Goal: Task Accomplishment & Management: Complete application form

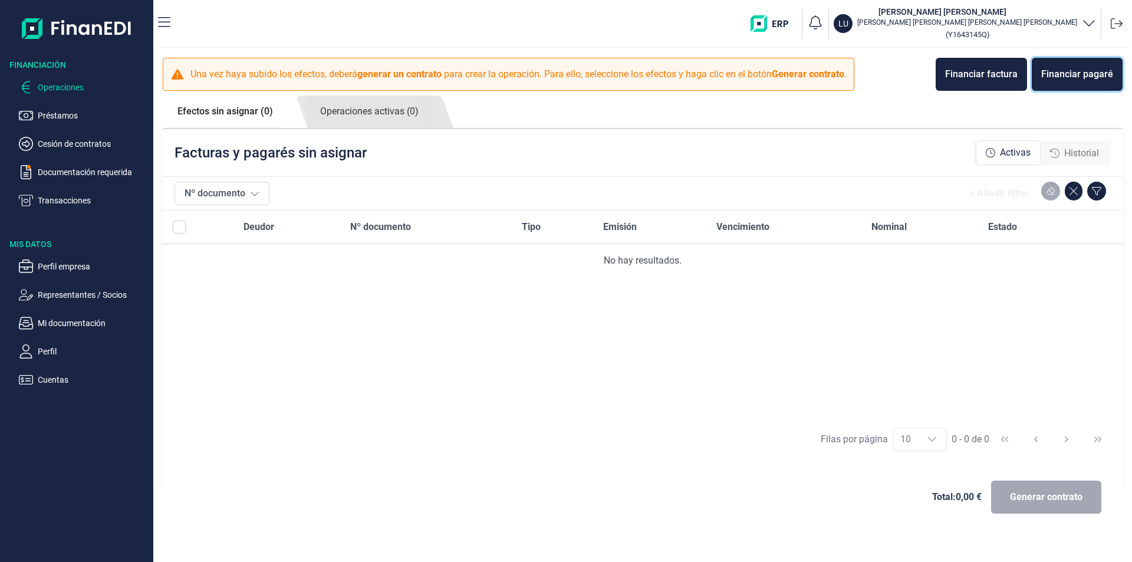
click at [1081, 80] on div "Financiar pagaré" at bounding box center [1077, 74] width 72 height 14
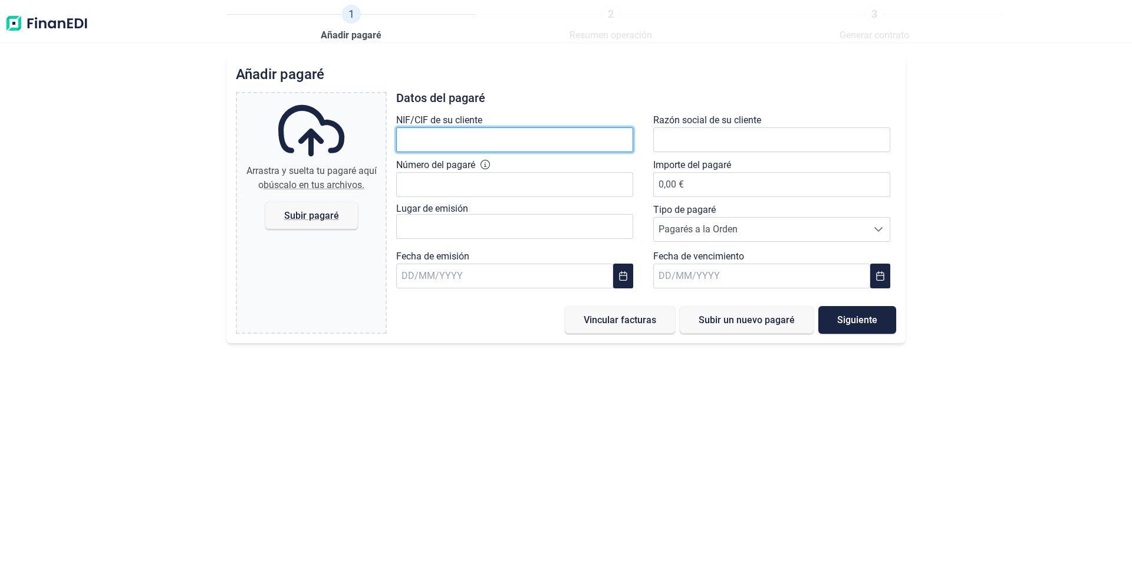
click at [459, 137] on input "text" at bounding box center [514, 139] width 237 height 25
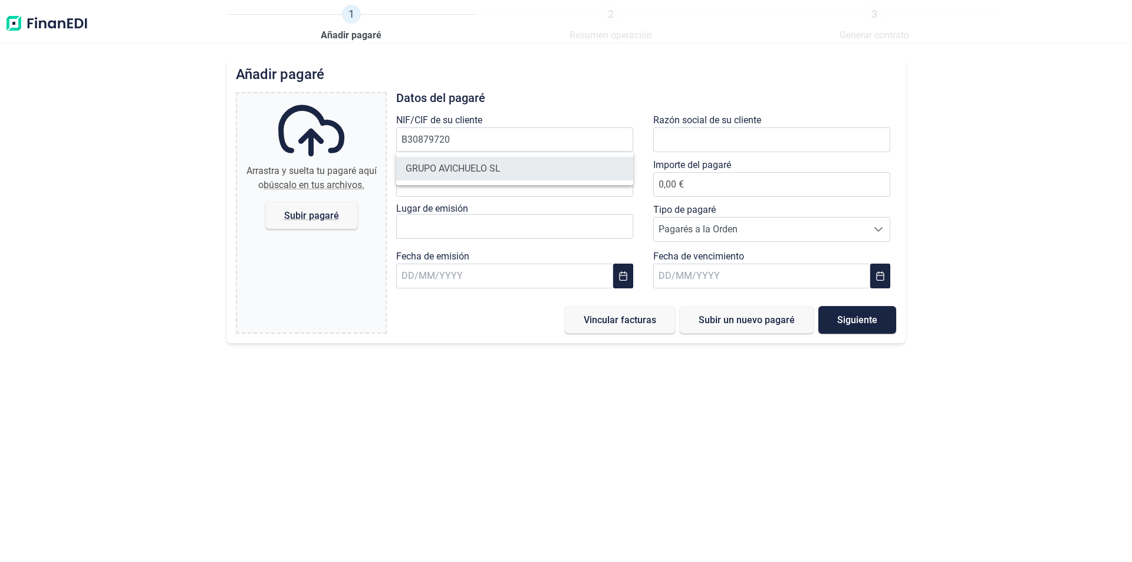
click at [459, 167] on li "GRUPO AVICHUELO SL" at bounding box center [514, 169] width 237 height 24
type input "B30879720"
type input "GRUPO AVICHUELO SL"
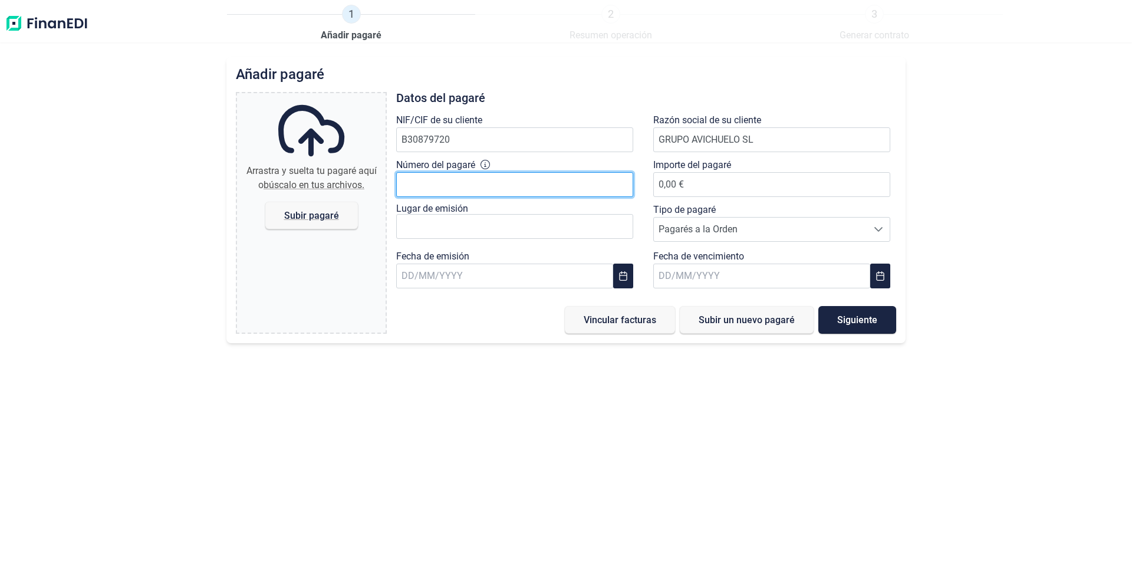
click at [459, 176] on input "Número del pagaré" at bounding box center [514, 184] width 237 height 25
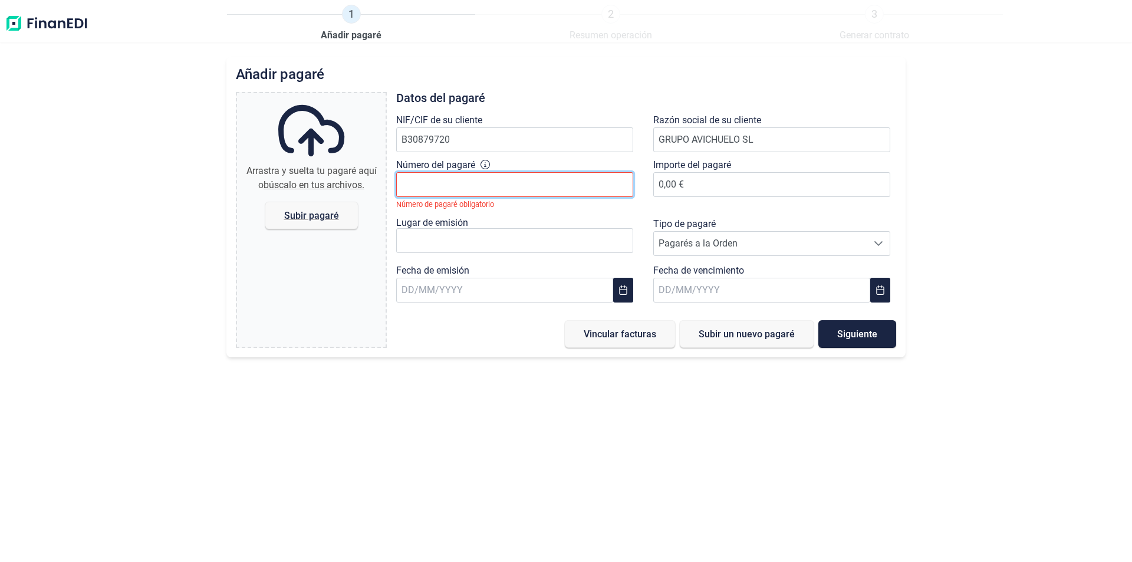
click at [460, 185] on input "Número del pagaré" at bounding box center [514, 184] width 237 height 25
type input "0"
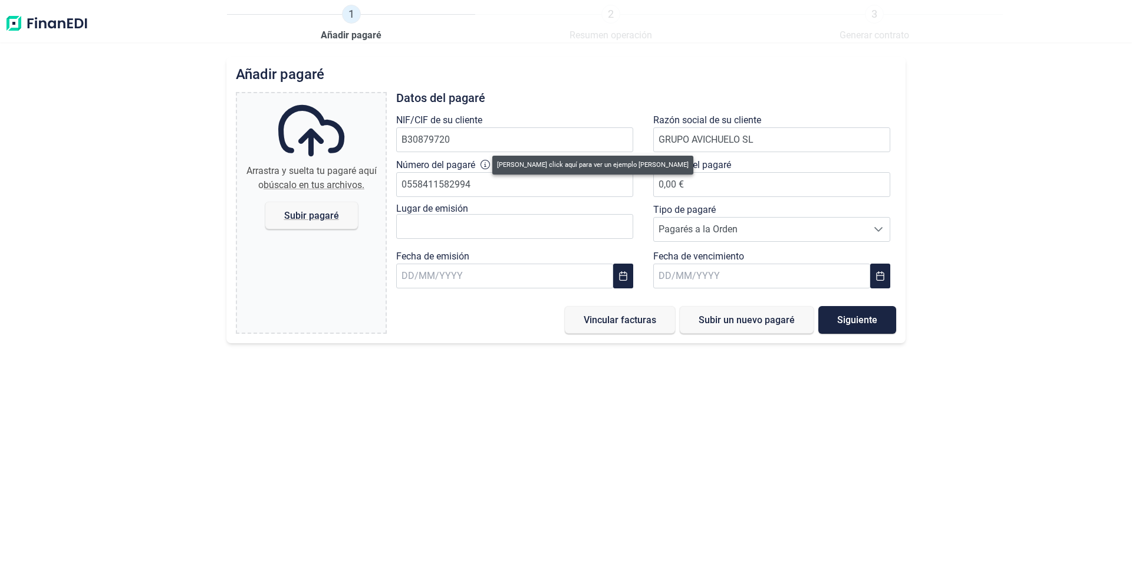
click at [484, 162] on icon at bounding box center [485, 164] width 9 height 9
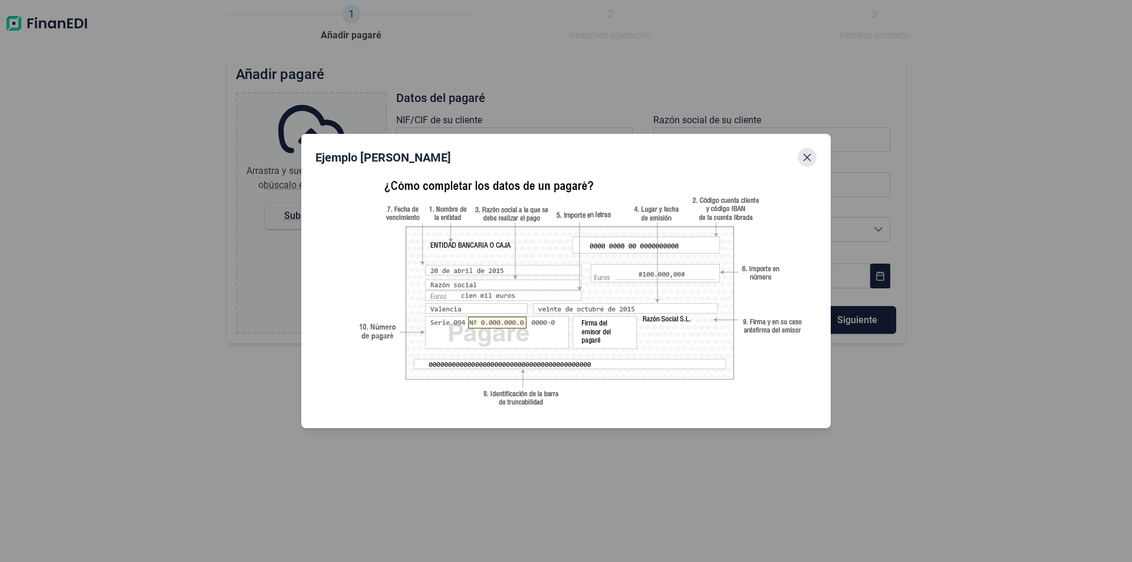
click at [811, 156] on icon "Close" at bounding box center [806, 157] width 9 height 9
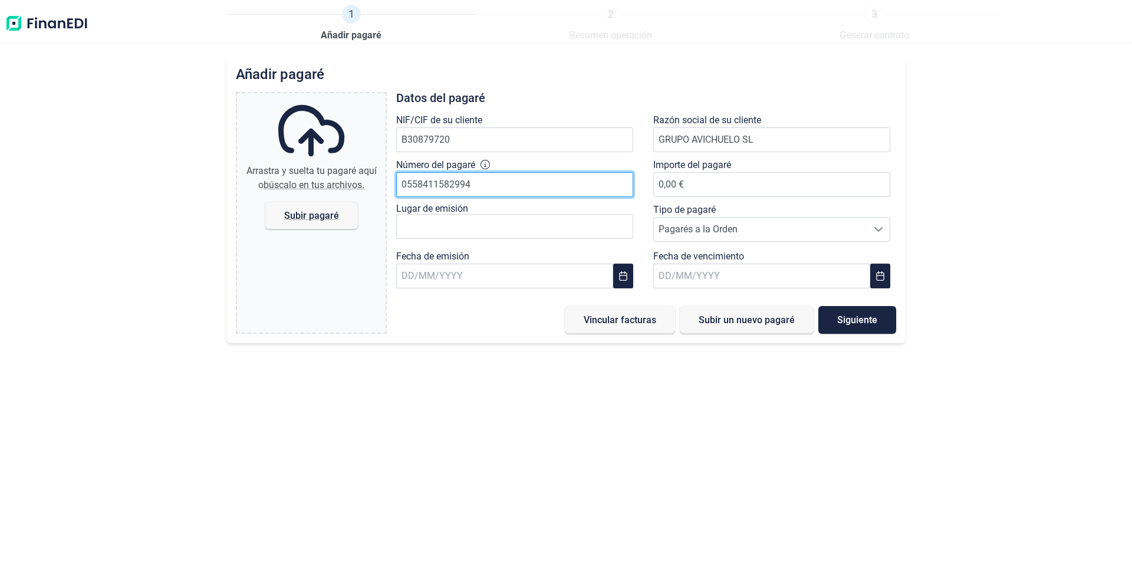
drag, startPoint x: 423, startPoint y: 190, endPoint x: 439, endPoint y: 191, distance: 16.0
click at [439, 191] on input "0558411582994" at bounding box center [514, 184] width 237 height 25
type input "0558411-5"
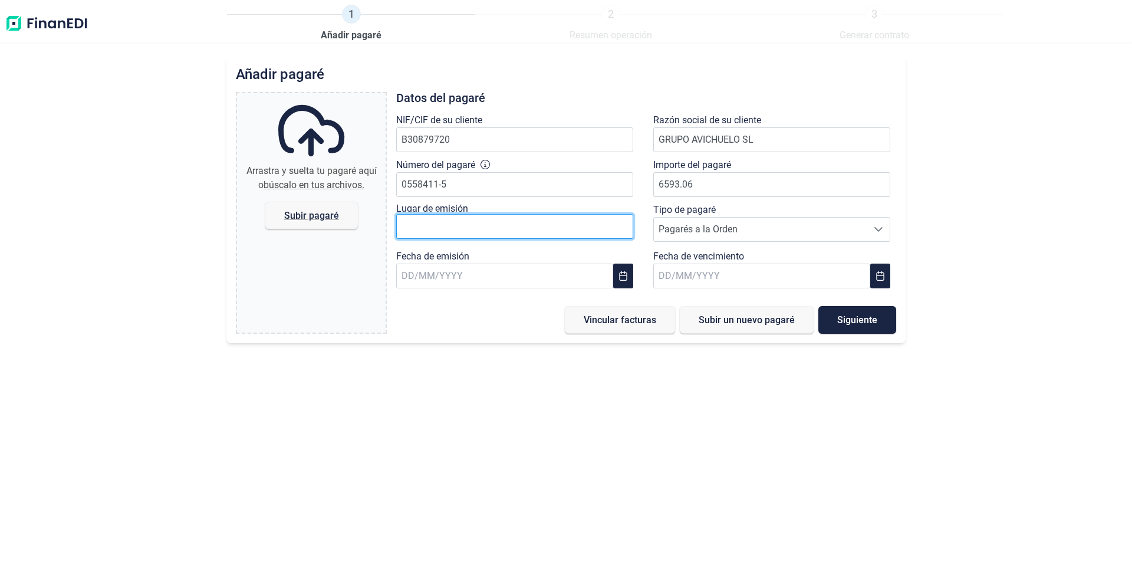
type input "6.593,06 €"
click at [526, 227] on input "text" at bounding box center [514, 226] width 237 height 25
type input "[PERSON_NAME]"
click at [795, 235] on span "Pagarés a la Orden" at bounding box center [760, 230] width 213 height 24
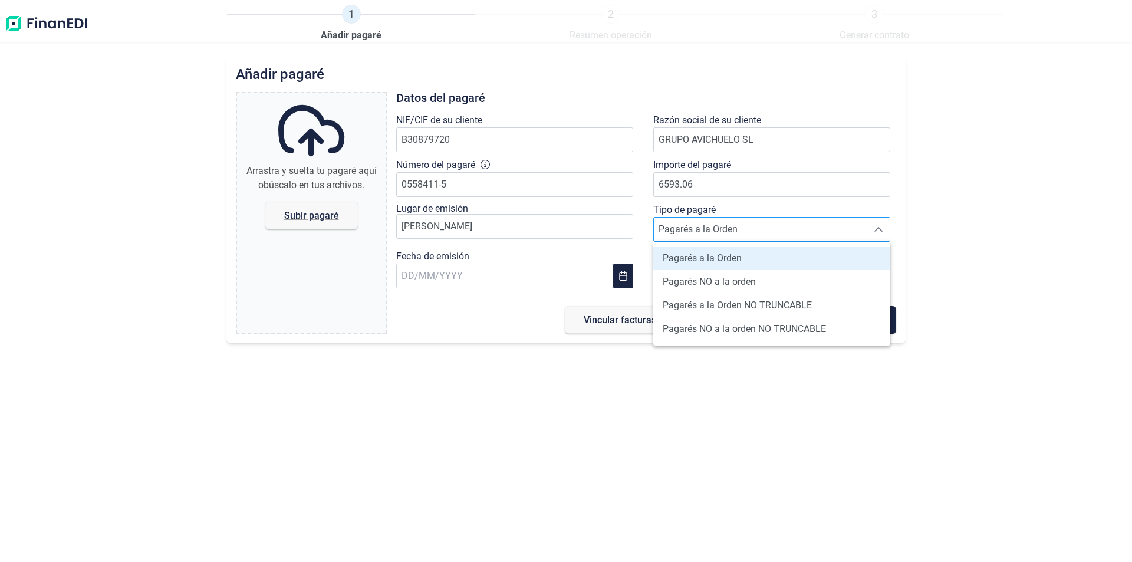
click at [795, 235] on span "Pagarés a la Orden" at bounding box center [760, 230] width 213 height 24
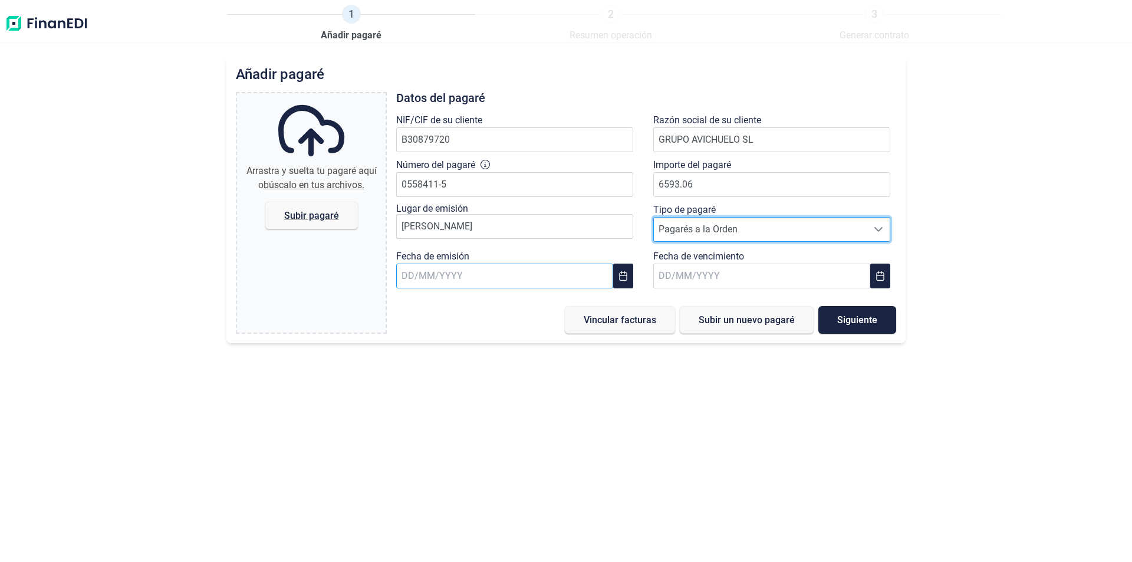
click at [469, 279] on input "text" at bounding box center [504, 276] width 217 height 25
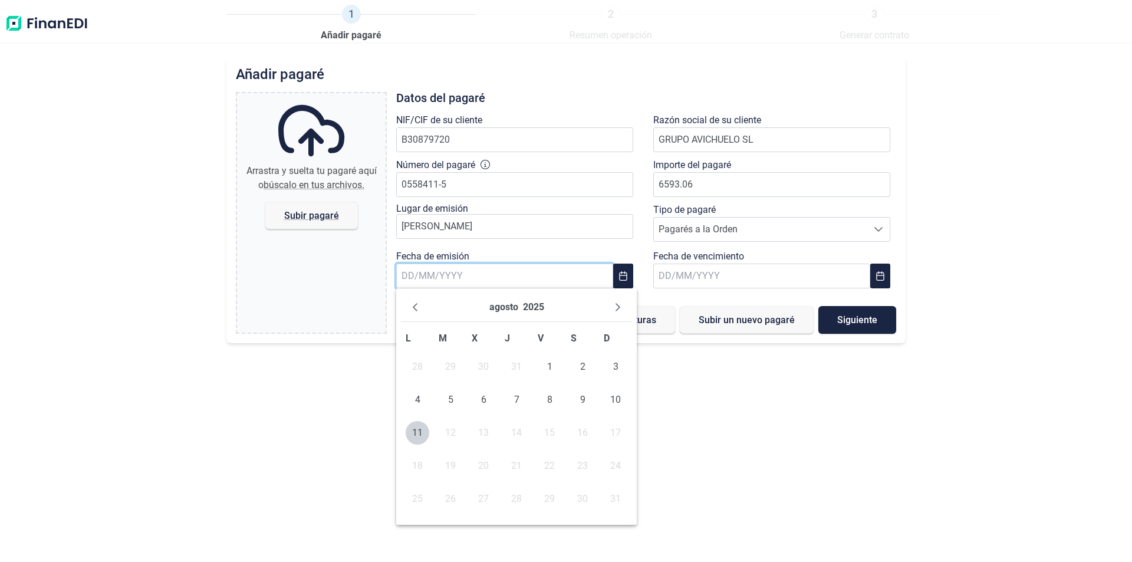
click at [518, 366] on td "31" at bounding box center [516, 366] width 33 height 33
click at [414, 308] on icon "Previous Month" at bounding box center [415, 307] width 5 height 8
click at [516, 504] on span "31" at bounding box center [517, 499] width 24 height 24
type input "[DATE]"
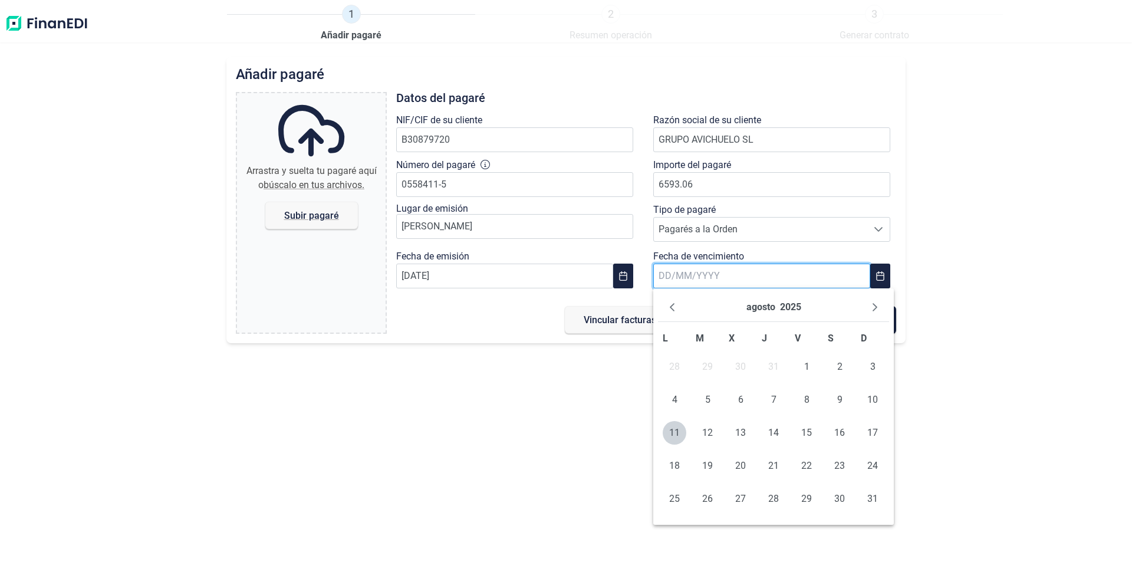
click at [730, 268] on input "text" at bounding box center [761, 276] width 217 height 25
click at [873, 308] on icon "Next Month" at bounding box center [874, 306] width 9 height 9
click at [842, 430] on span "20" at bounding box center [840, 433] width 24 height 24
type input "[DATE]"
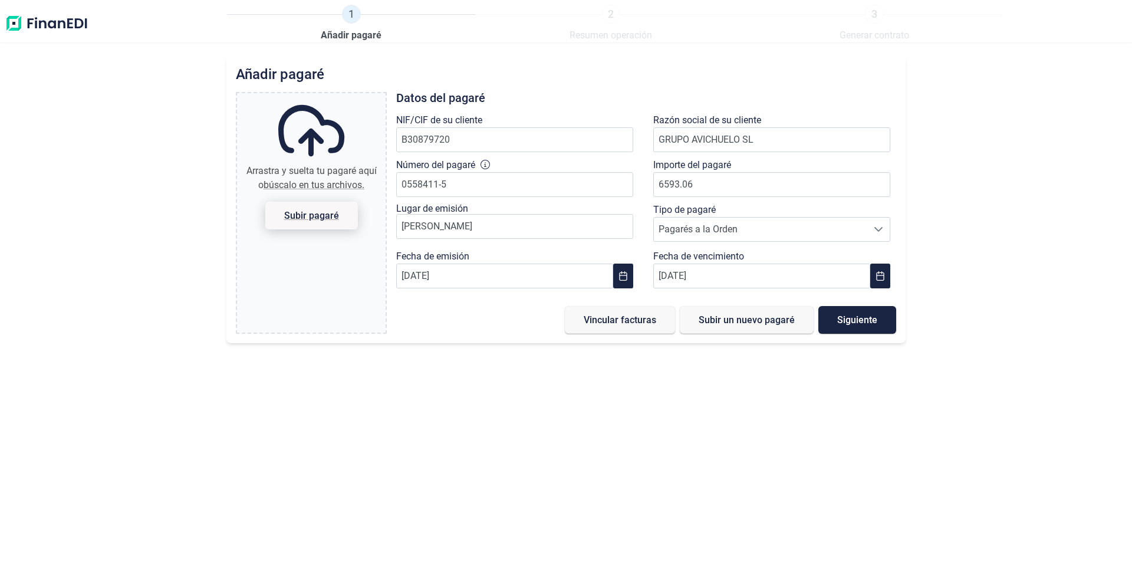
click at [314, 217] on span "Subir pagaré" at bounding box center [311, 215] width 55 height 9
click at [314, 97] on input "Arrastra y suelta tu pagaré aquí o búscalo en tus archivos. Subir pagaré" at bounding box center [311, 95] width 149 height 4
type input "C:\fakepath\[PERSON_NAME] 0.558.411-5 TRASERA.pdf"
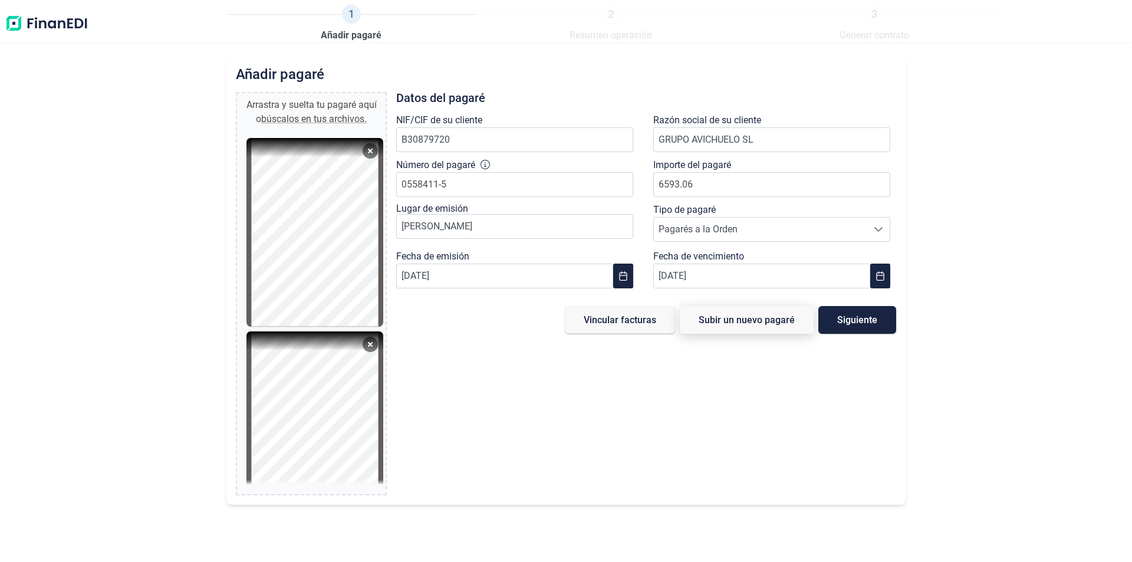
click at [778, 321] on span "Subir un nuevo pagaré" at bounding box center [747, 319] width 96 height 9
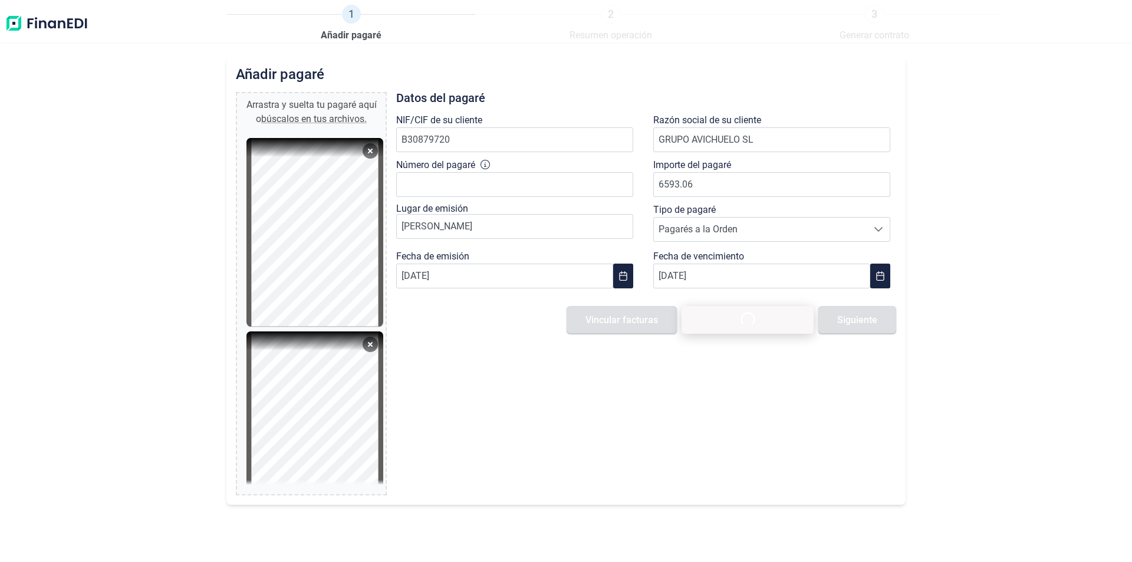
type input "0,00 €"
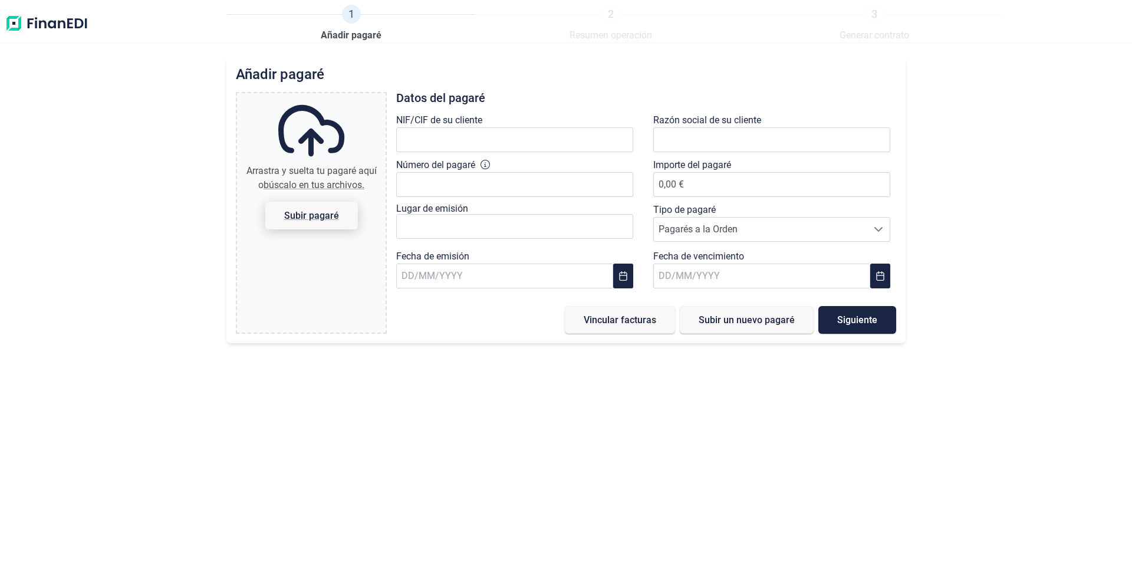
click at [325, 216] on span "Subir pagaré" at bounding box center [311, 215] width 55 height 9
click at [325, 97] on input "Arrastra y suelta tu pagaré aquí o búscalo en tus archivos. Subir pagaré" at bounding box center [311, 95] width 149 height 4
type input "C:\fakepath\[PERSON_NAME] 0.558.410-4 TRASERA.pdf"
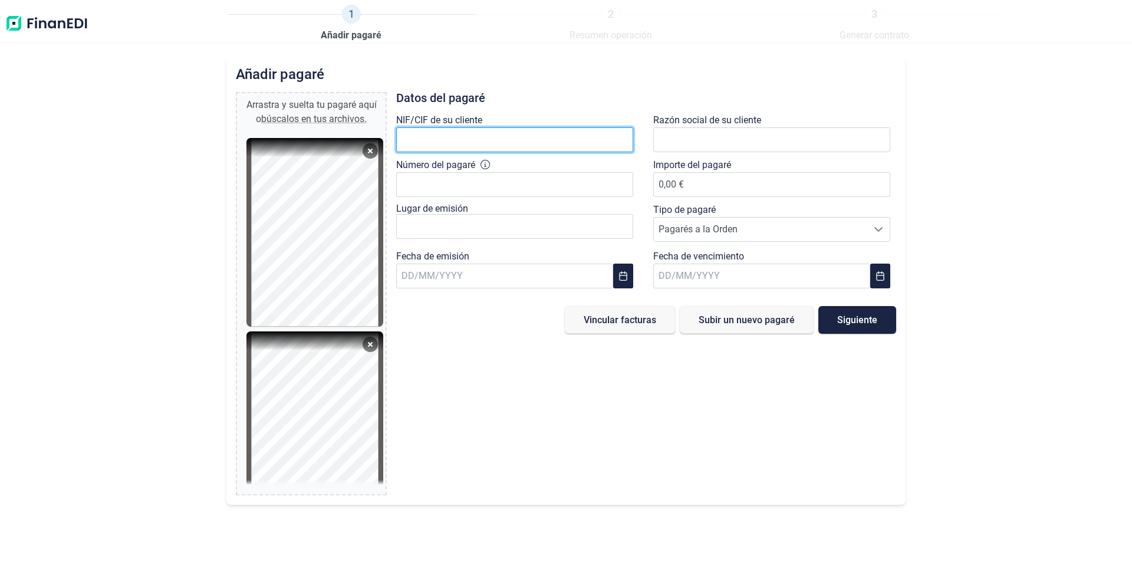
click at [458, 140] on input "text" at bounding box center [514, 139] width 237 height 25
click at [489, 139] on input "B30879720" at bounding box center [514, 139] width 237 height 25
drag, startPoint x: 478, startPoint y: 136, endPoint x: 264, endPoint y: 138, distance: 214.6
click at [264, 138] on div "Arrastra y suelta tu [PERSON_NAME] aquí o búscalos en tus archivos. [PERSON_NAM…" at bounding box center [566, 293] width 660 height 403
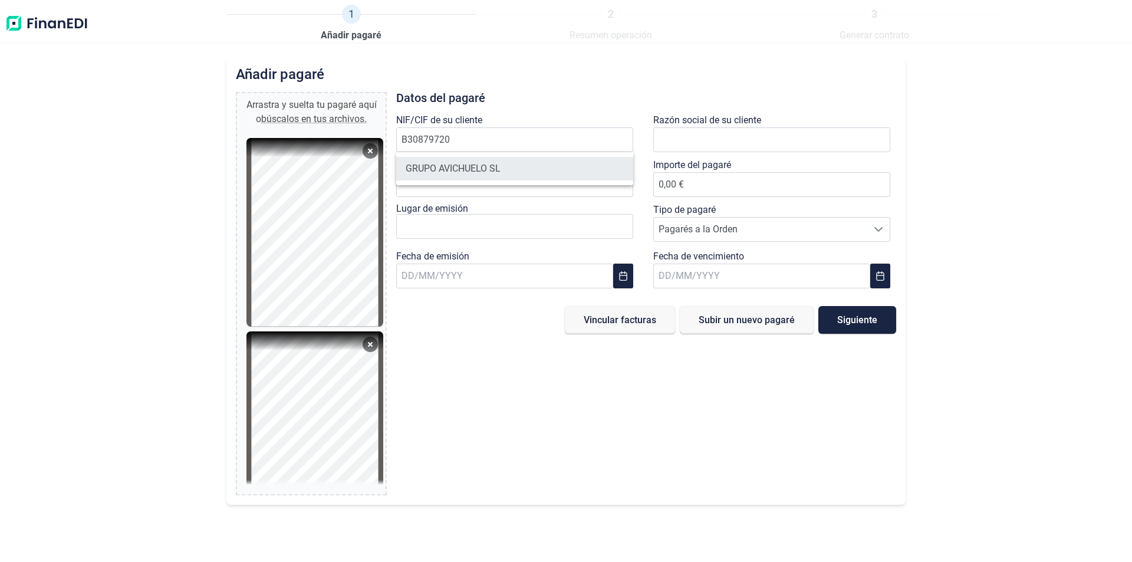
click at [486, 166] on li "GRUPO AVICHUELO SL" at bounding box center [514, 169] width 237 height 24
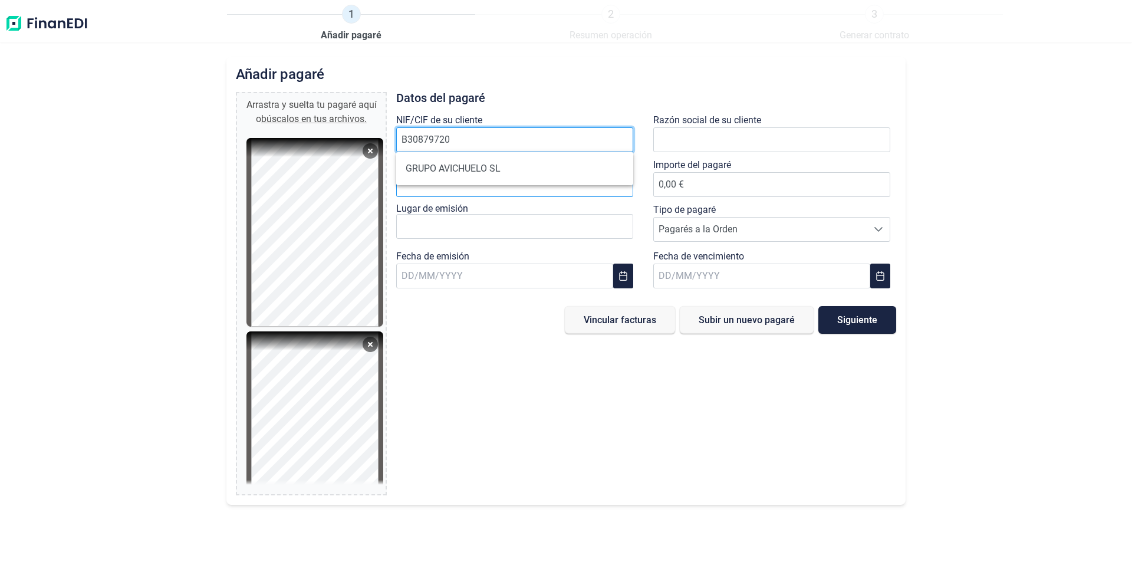
type input "B30879720"
type input "GRUPO AVICHUELO SL"
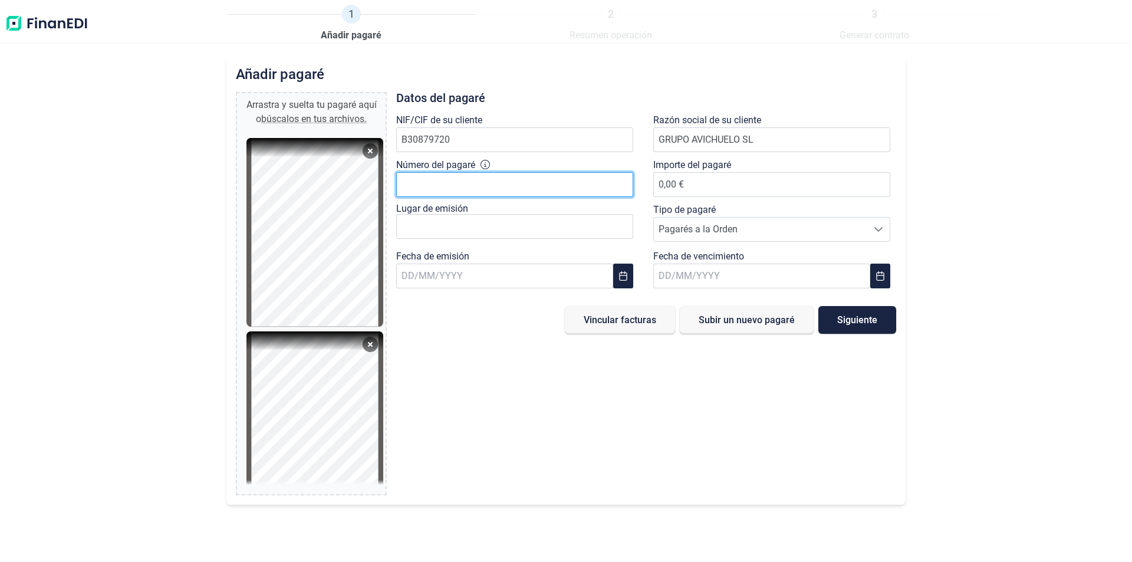
click at [470, 190] on input "Número del pagaré" at bounding box center [514, 184] width 237 height 25
type input "0.558410-4"
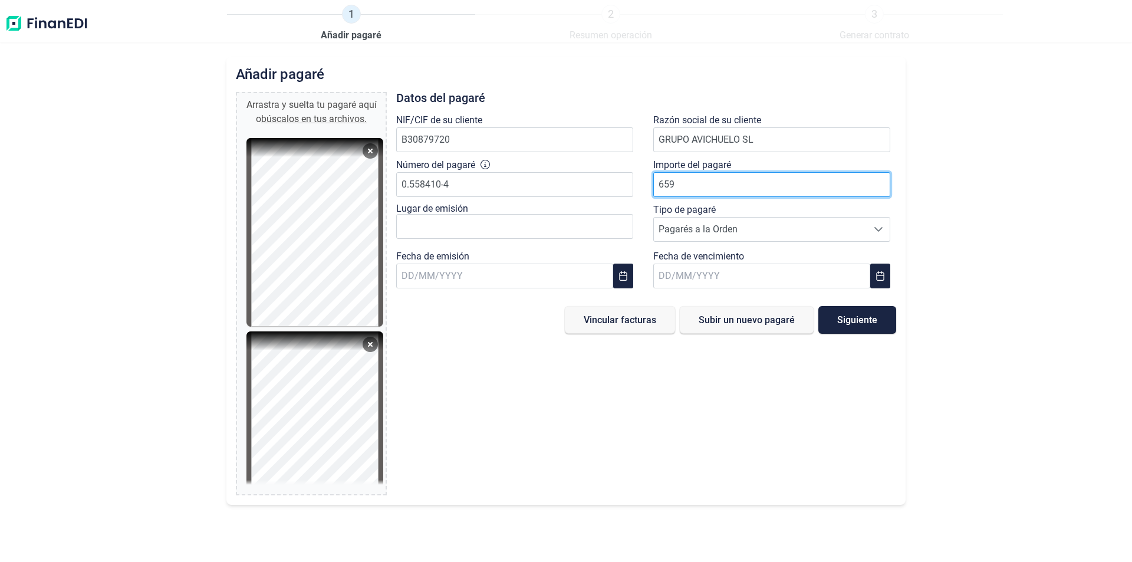
type input "6593"
type input "6593.0"
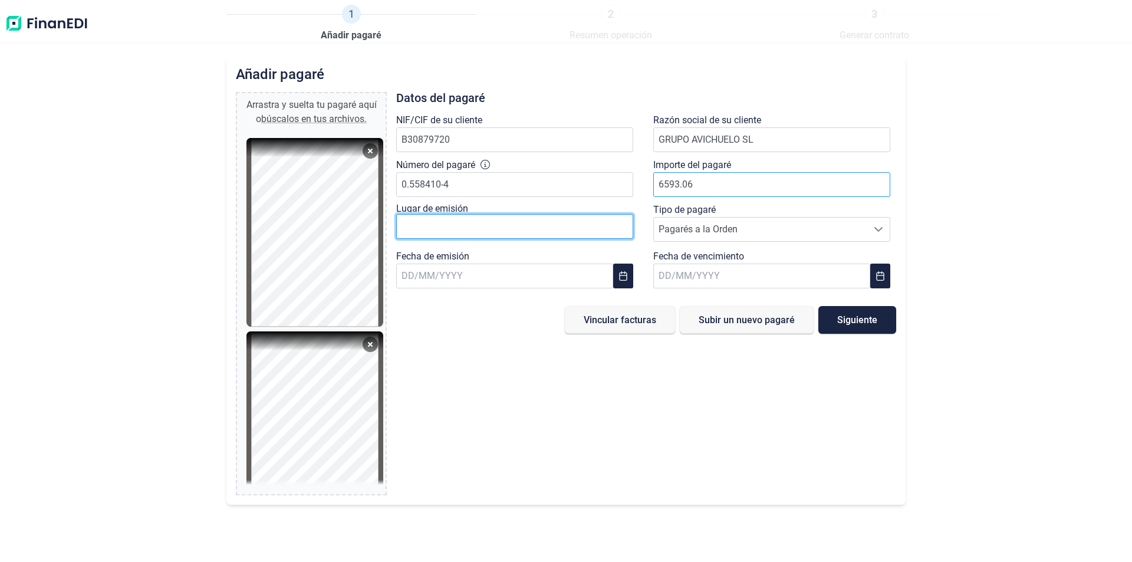
type input "6.593,06 €"
type input "t"
type input "[PERSON_NAME]"
click at [621, 277] on icon "Choose Date" at bounding box center [622, 275] width 9 height 9
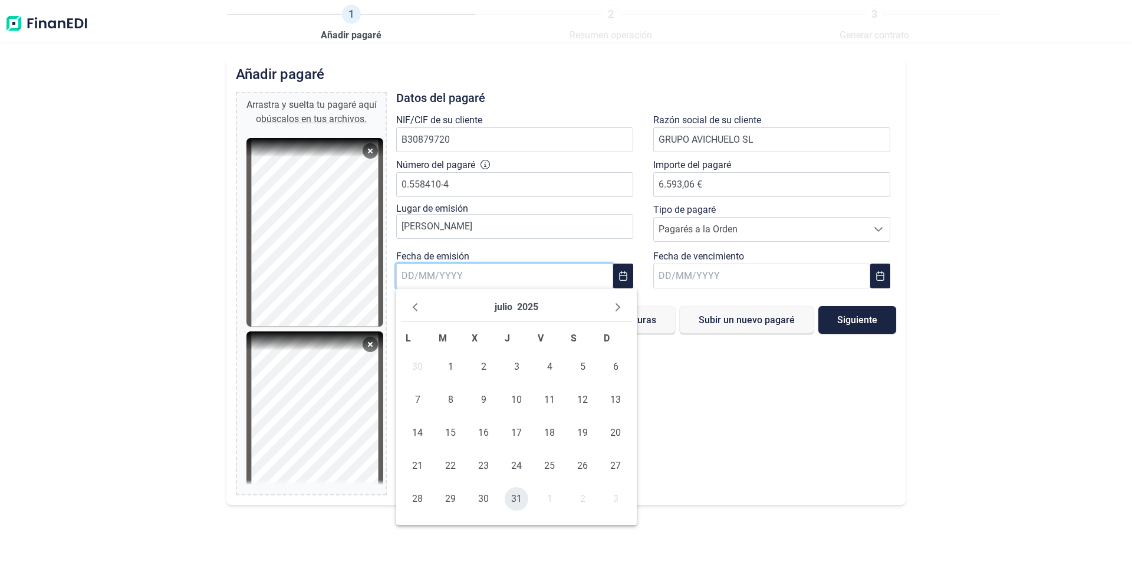
click at [517, 501] on span "31" at bounding box center [517, 499] width 24 height 24
type input "[DATE]"
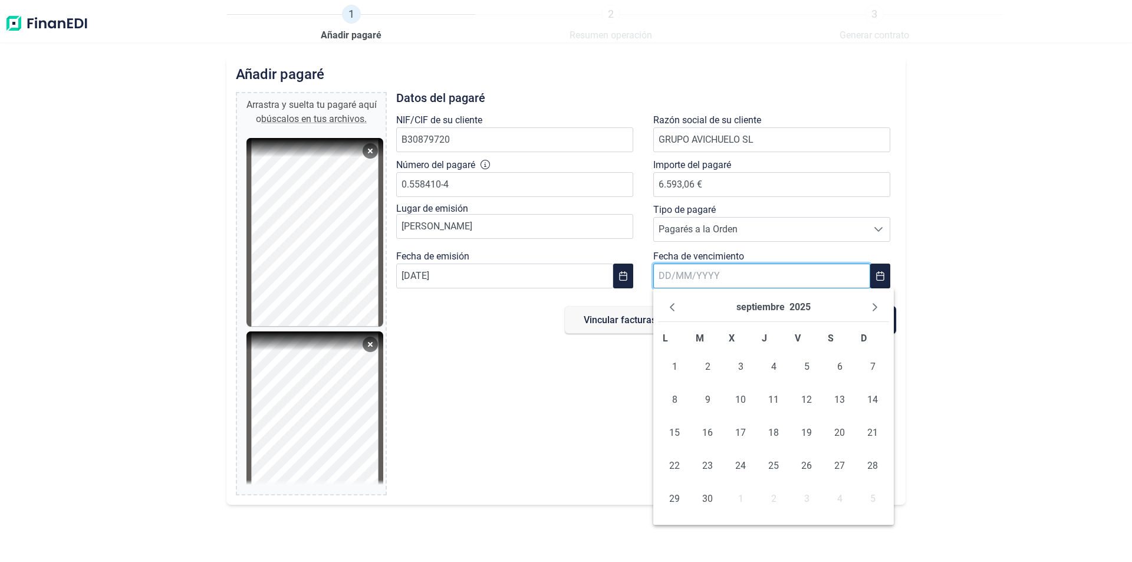
click at [718, 277] on input "text" at bounding box center [761, 276] width 217 height 25
click at [841, 465] on span "27" at bounding box center [840, 466] width 24 height 24
type input "[DATE]"
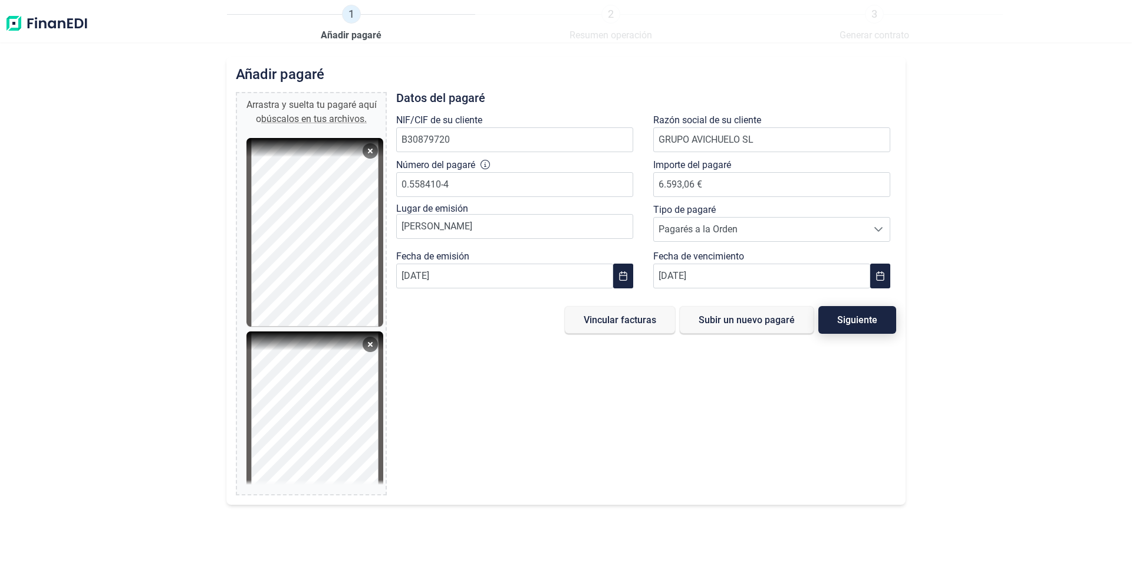
click at [861, 324] on span "Siguiente" at bounding box center [857, 319] width 40 height 9
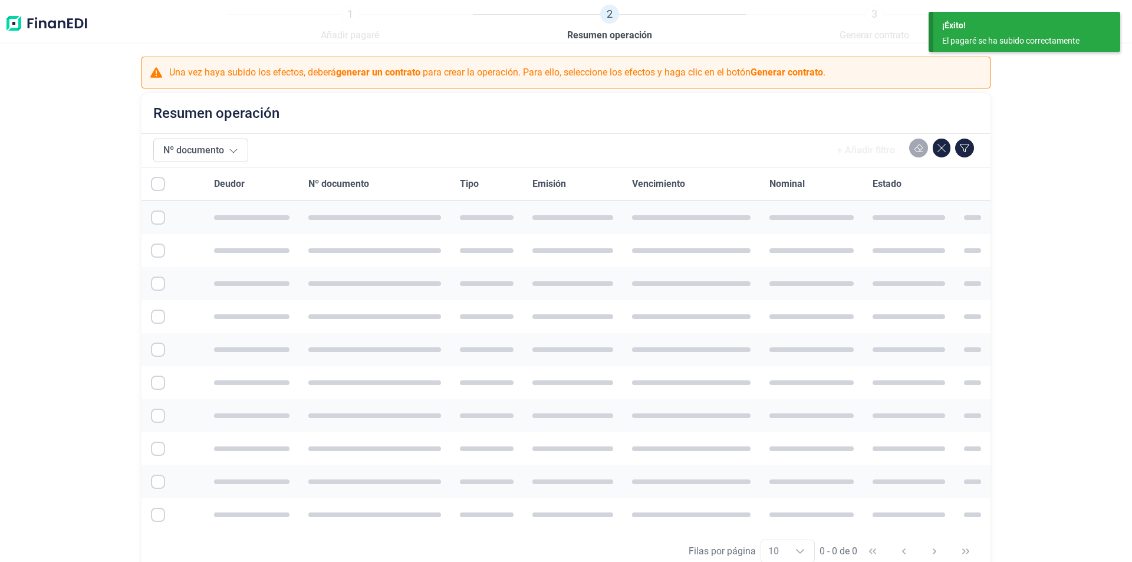
checkbox input "true"
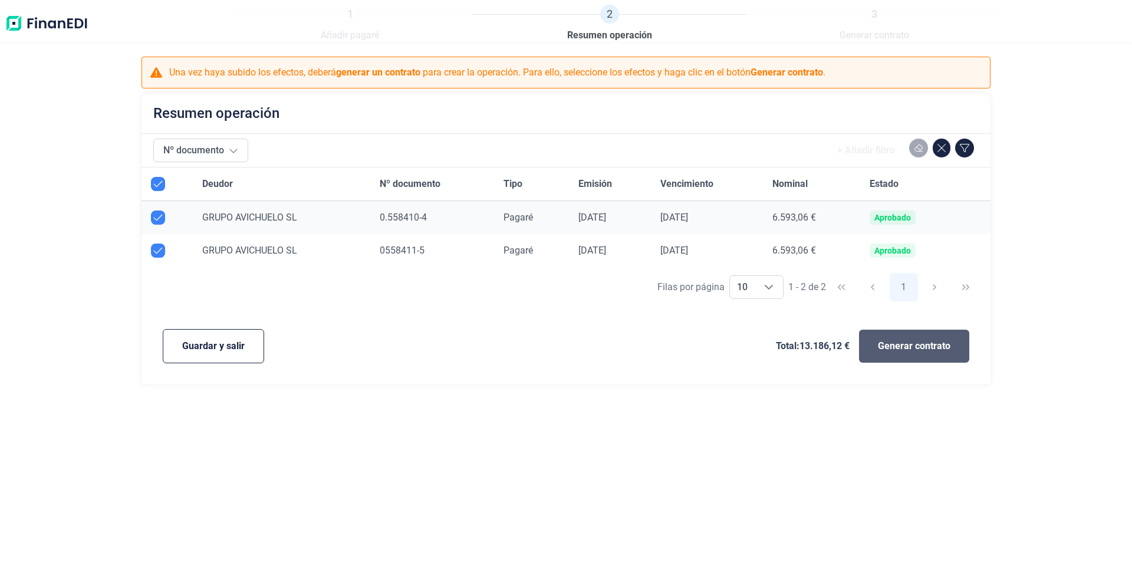
click at [906, 355] on button "Generar contrato" at bounding box center [914, 346] width 110 height 33
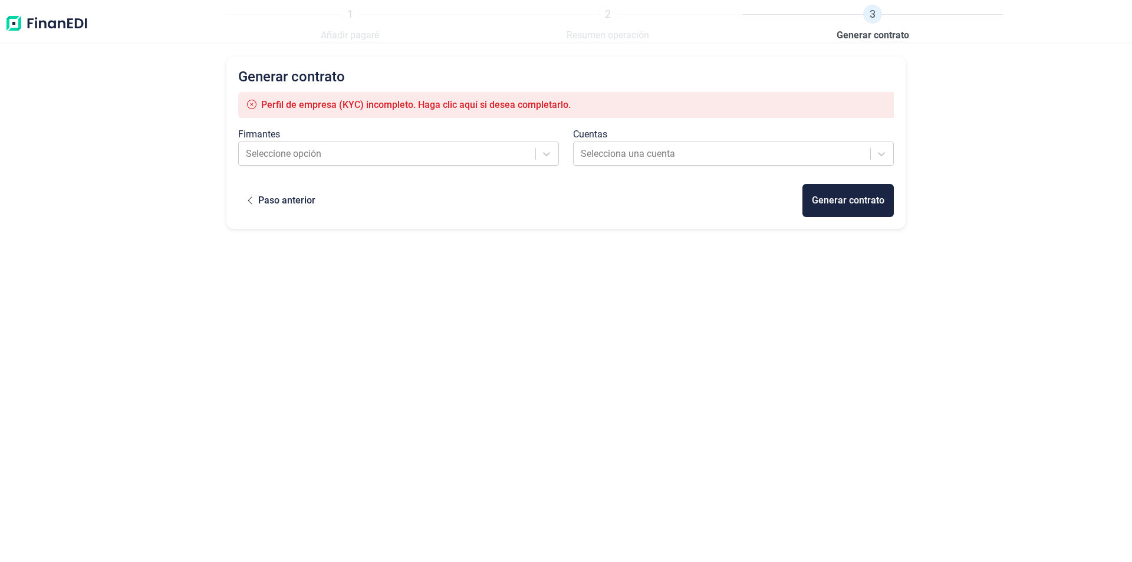
click at [476, 103] on span "Perfil de empresa (KYC) incompleto. Haga clic aquí si desea completarlo." at bounding box center [416, 104] width 310 height 11
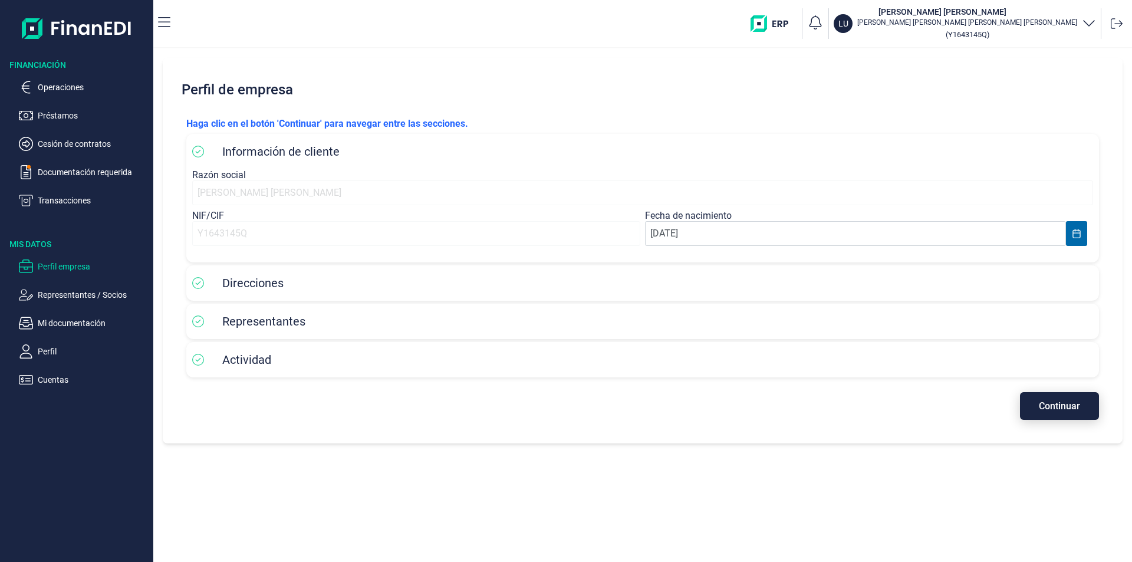
click at [1050, 407] on span "Continuar" at bounding box center [1059, 406] width 41 height 9
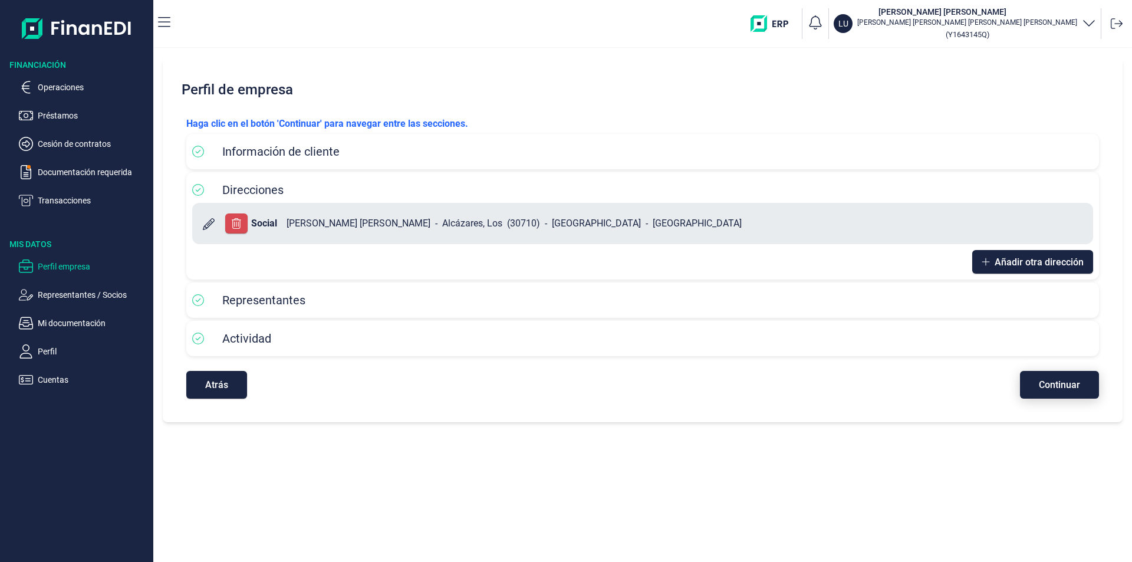
click at [1050, 380] on span "Continuar" at bounding box center [1059, 384] width 41 height 9
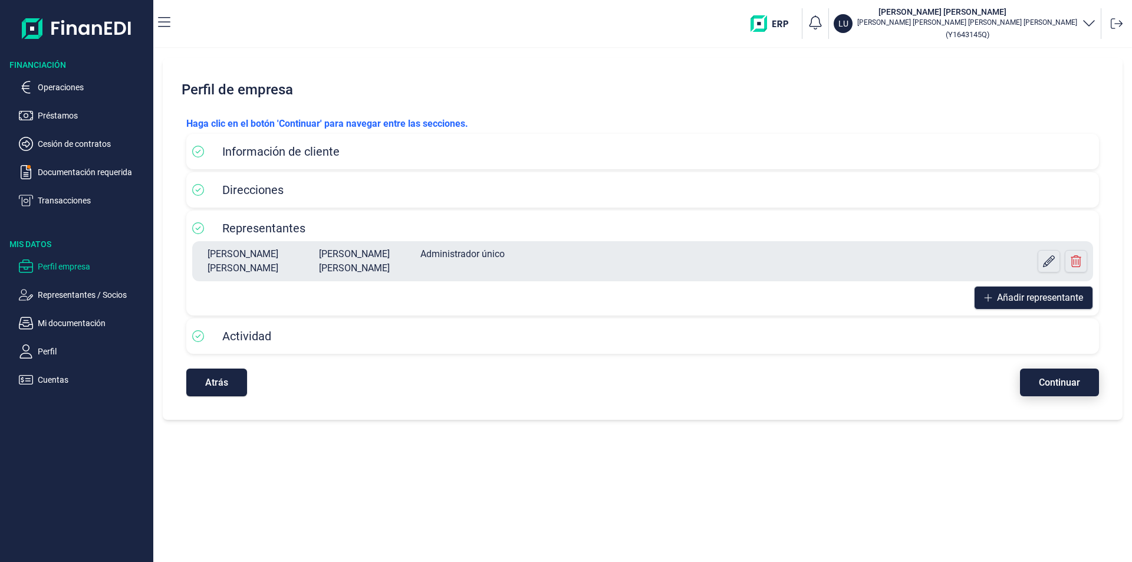
click at [1050, 381] on span "Continuar" at bounding box center [1059, 382] width 41 height 9
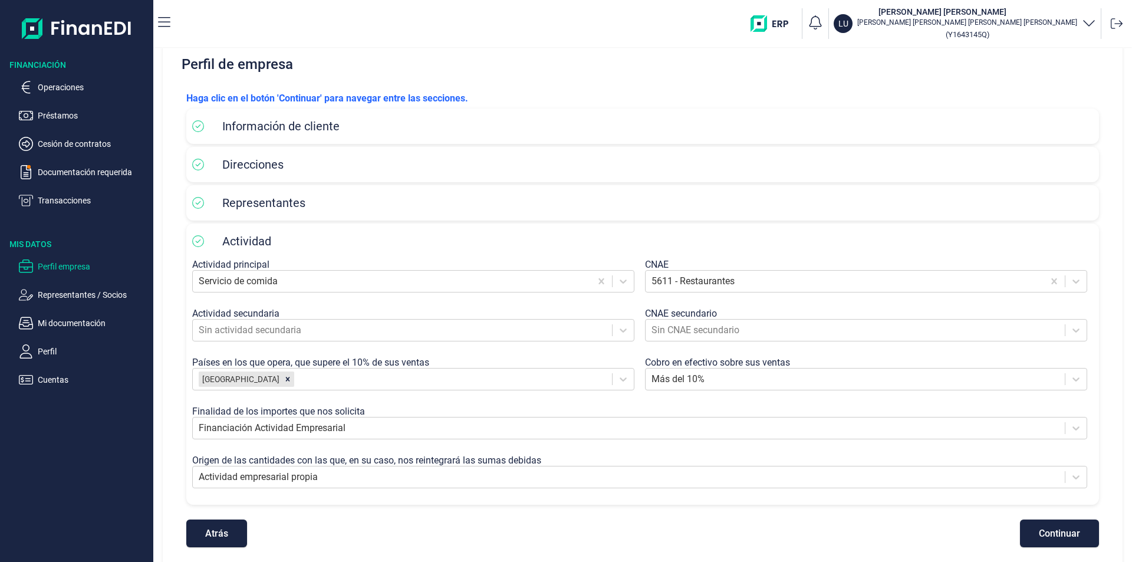
scroll to position [34, 0]
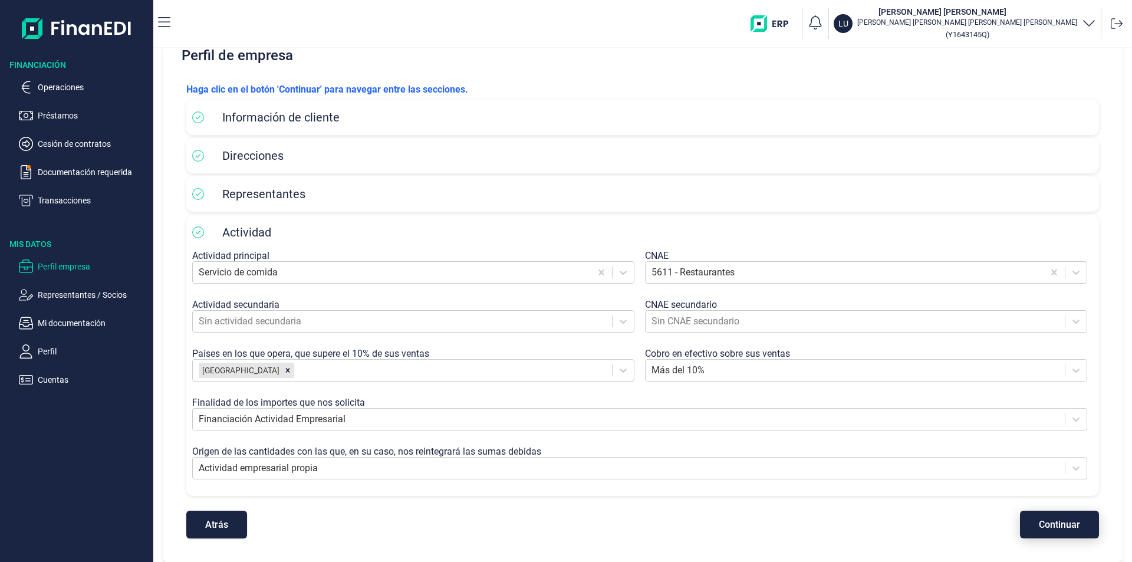
click at [1055, 518] on button "Continuar" at bounding box center [1059, 525] width 79 height 28
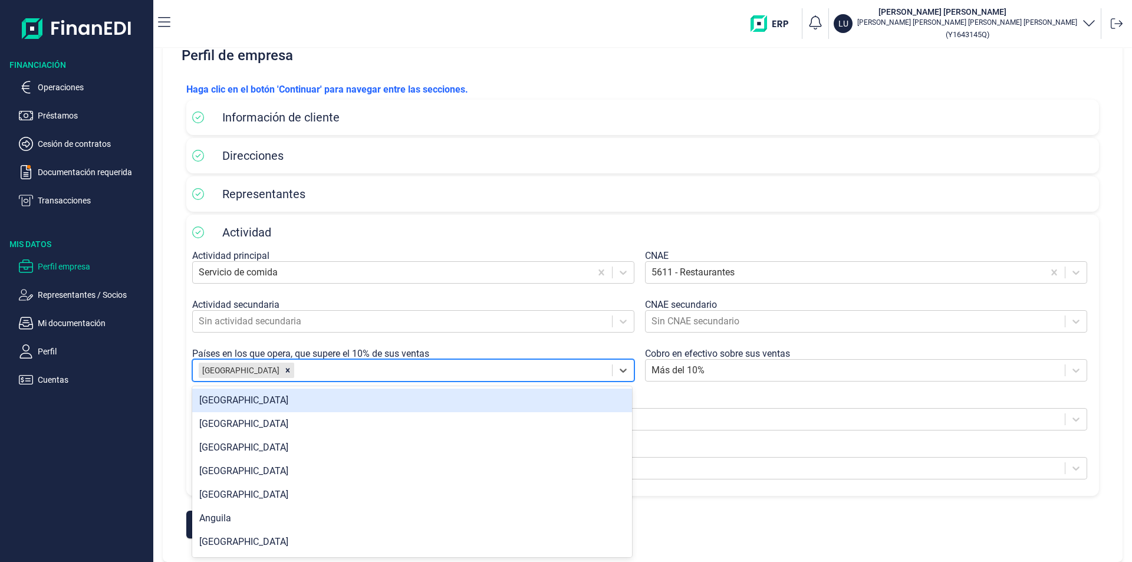
click at [297, 367] on div at bounding box center [452, 370] width 310 height 17
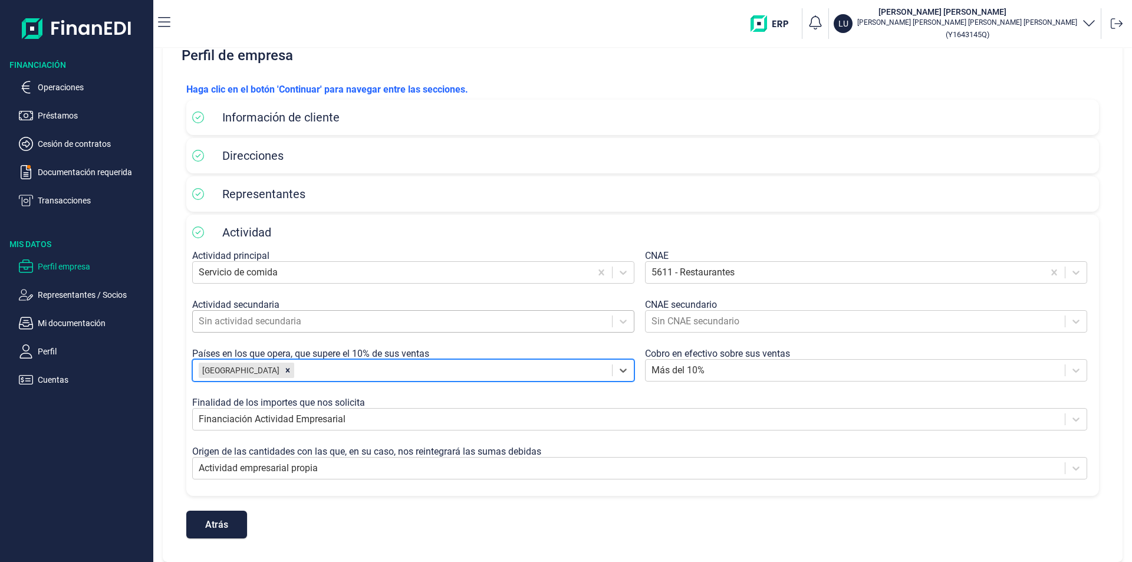
click at [344, 323] on div at bounding box center [402, 321] width 407 height 17
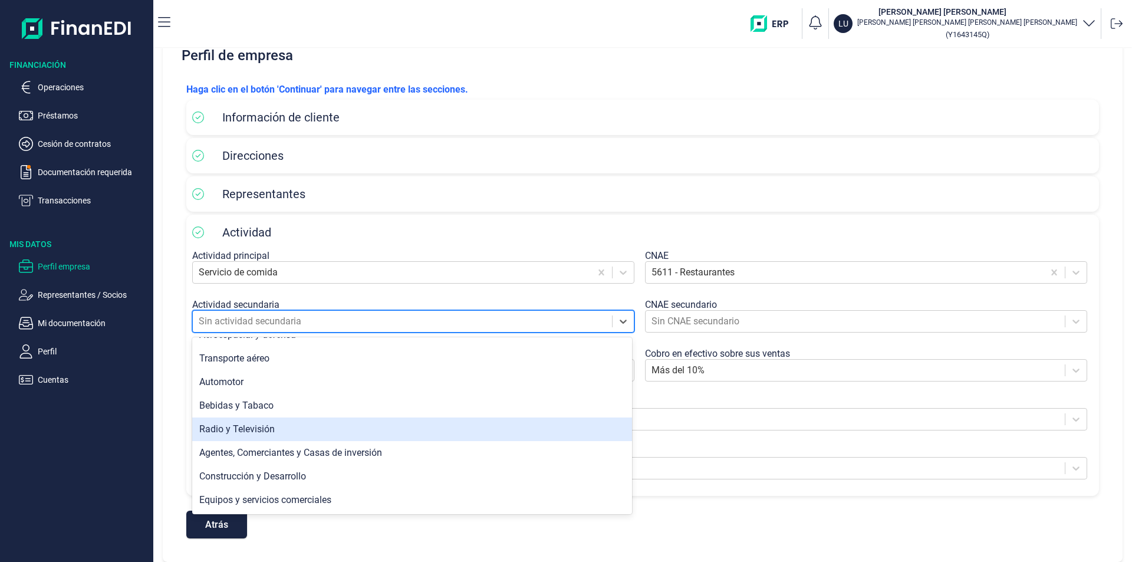
scroll to position [0, 0]
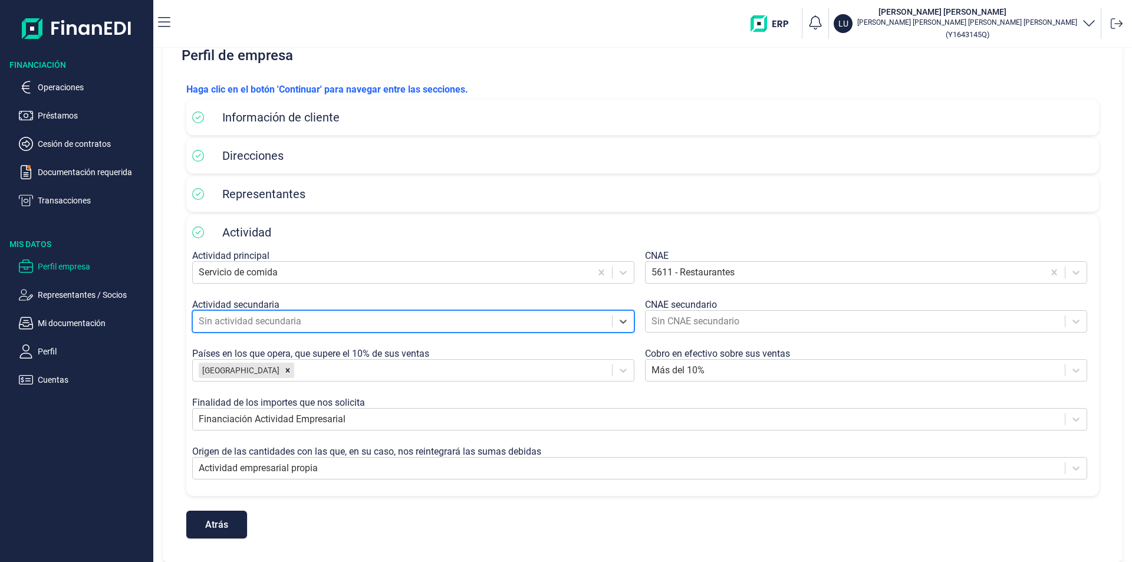
click at [318, 318] on div at bounding box center [402, 321] width 407 height 17
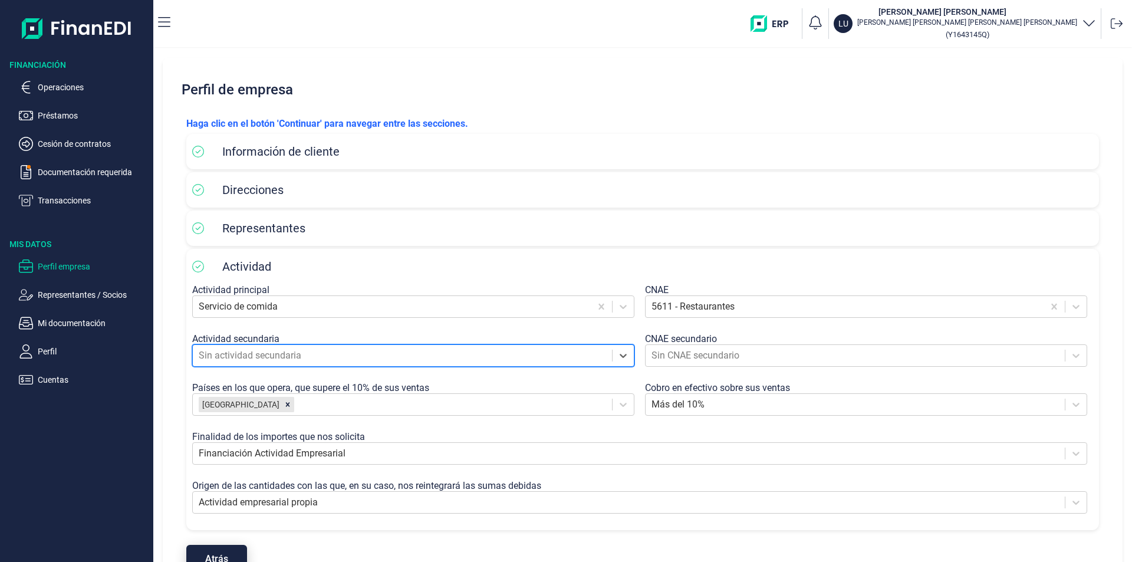
click at [230, 552] on button "Atrás" at bounding box center [216, 559] width 61 height 28
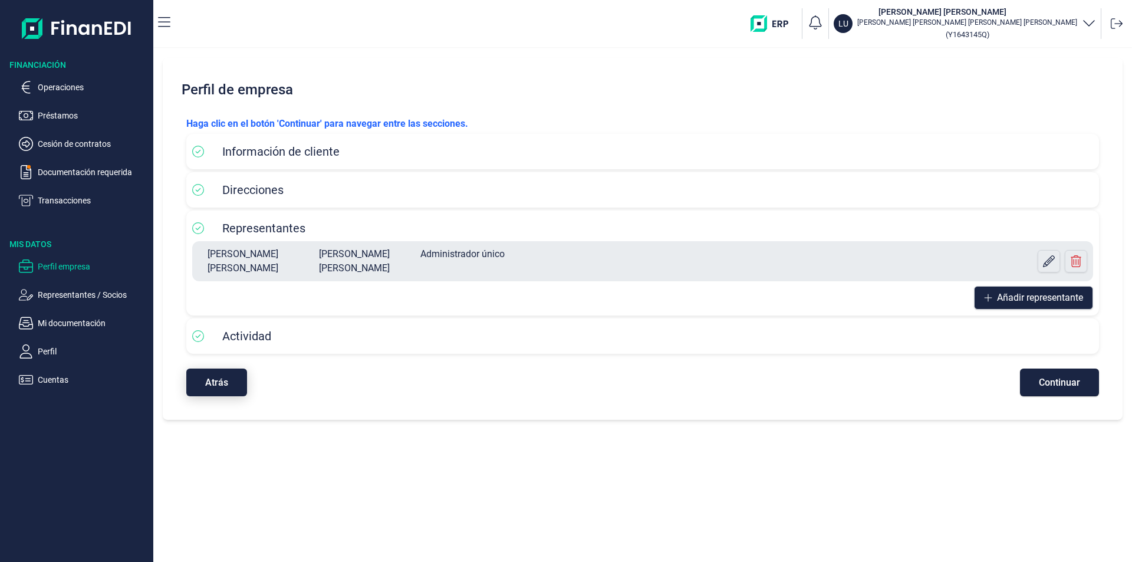
click at [228, 378] on span "Atrás" at bounding box center [216, 382] width 23 height 9
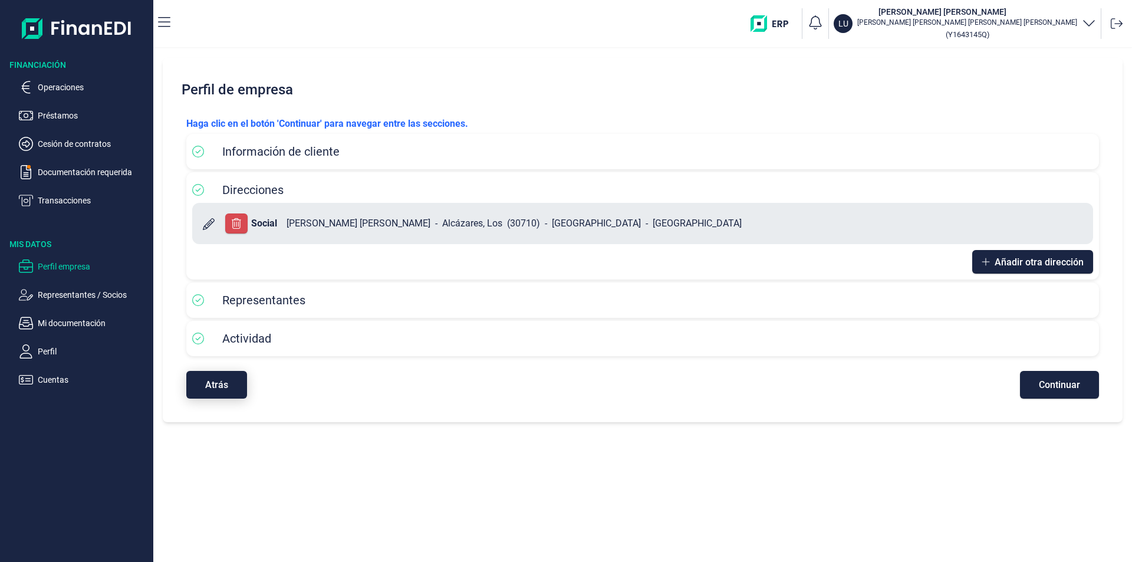
click at [220, 392] on button "Atrás" at bounding box center [216, 385] width 61 height 28
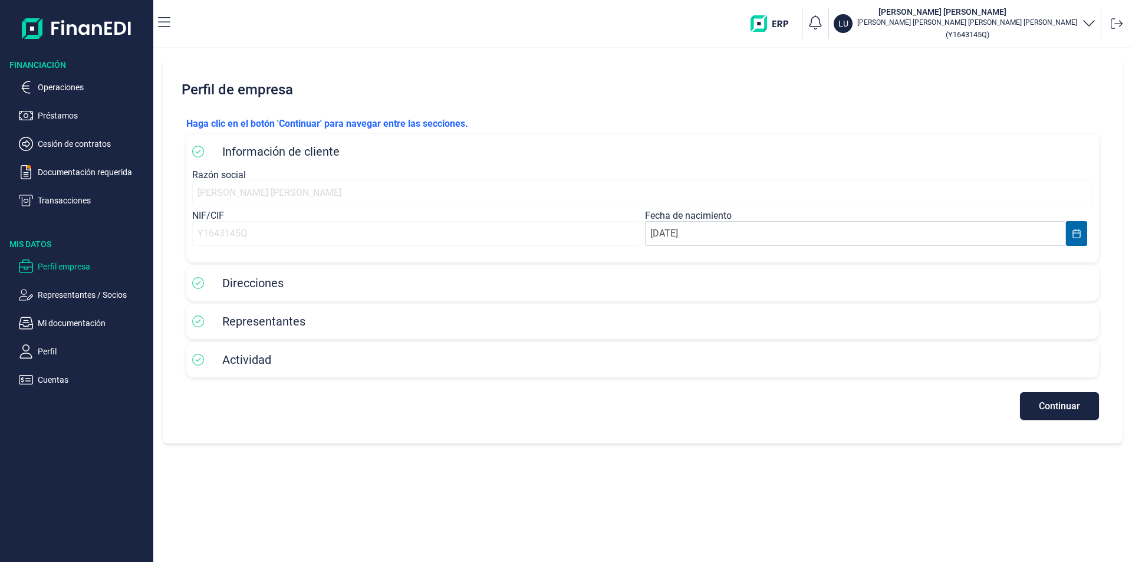
click at [239, 191] on div "[PERSON_NAME] [PERSON_NAME]" at bounding box center [642, 192] width 901 height 25
click at [255, 289] on span "Direcciones" at bounding box center [252, 283] width 61 height 14
click at [72, 87] on p "Operaciones" at bounding box center [93, 87] width 111 height 14
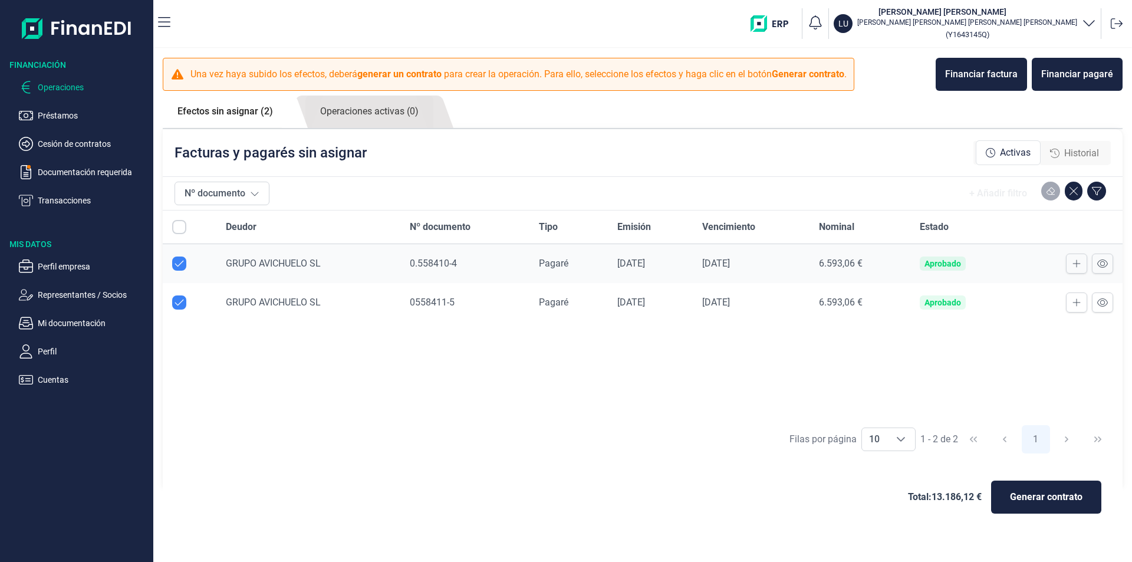
checkbox input "true"
click at [1057, 502] on span "Generar contrato" at bounding box center [1046, 497] width 73 height 14
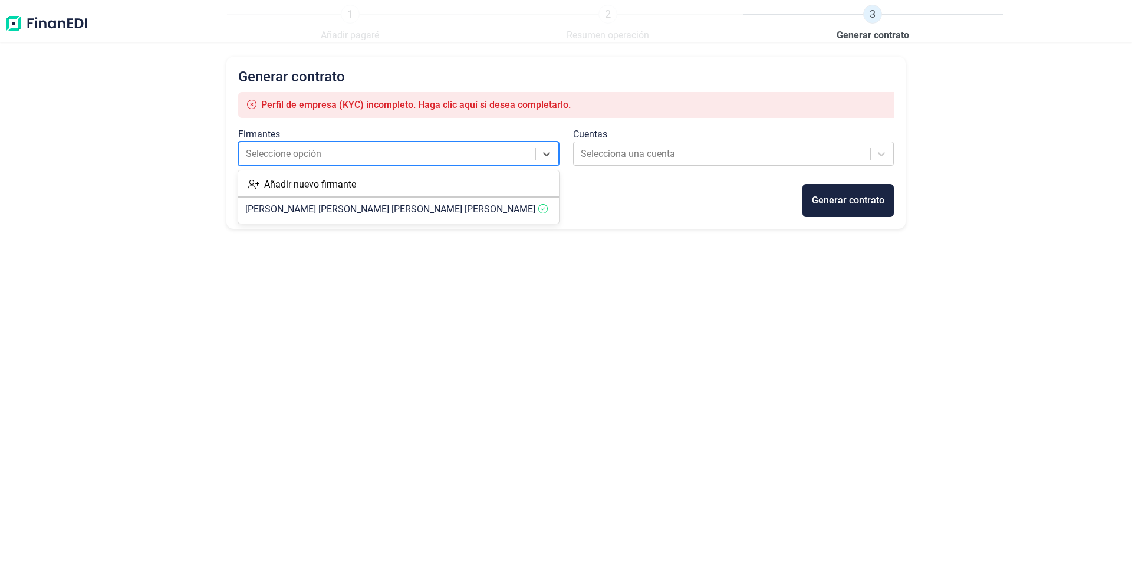
click at [268, 146] on div at bounding box center [388, 154] width 284 height 17
click at [285, 207] on span "[PERSON_NAME] [PERSON_NAME]" at bounding box center [390, 208] width 290 height 11
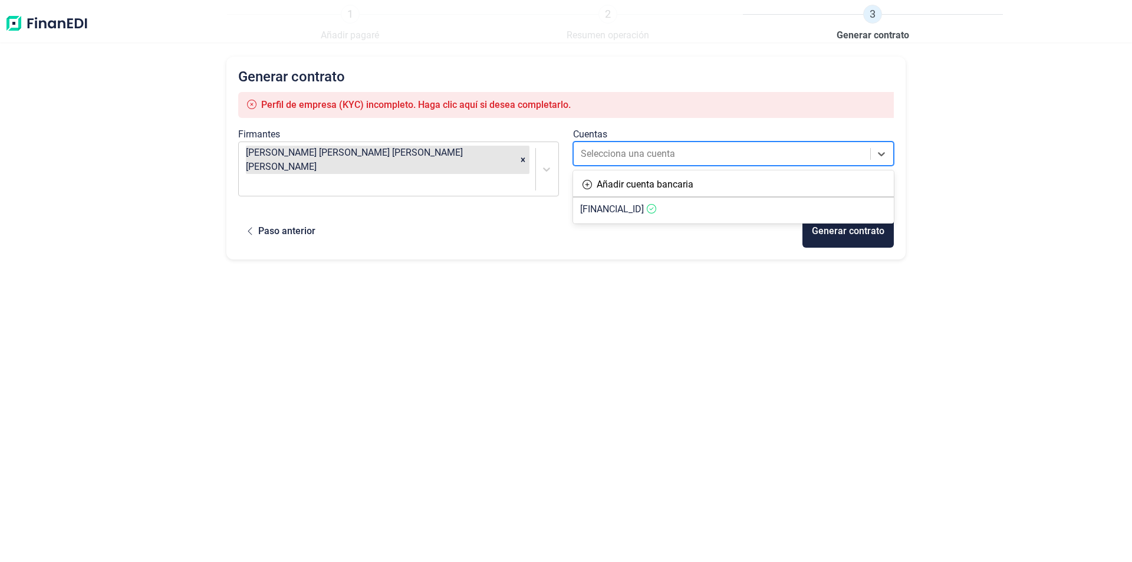
click at [670, 146] on div at bounding box center [723, 154] width 284 height 17
click at [644, 208] on span "[FINANCIAL_ID]" at bounding box center [612, 208] width 64 height 11
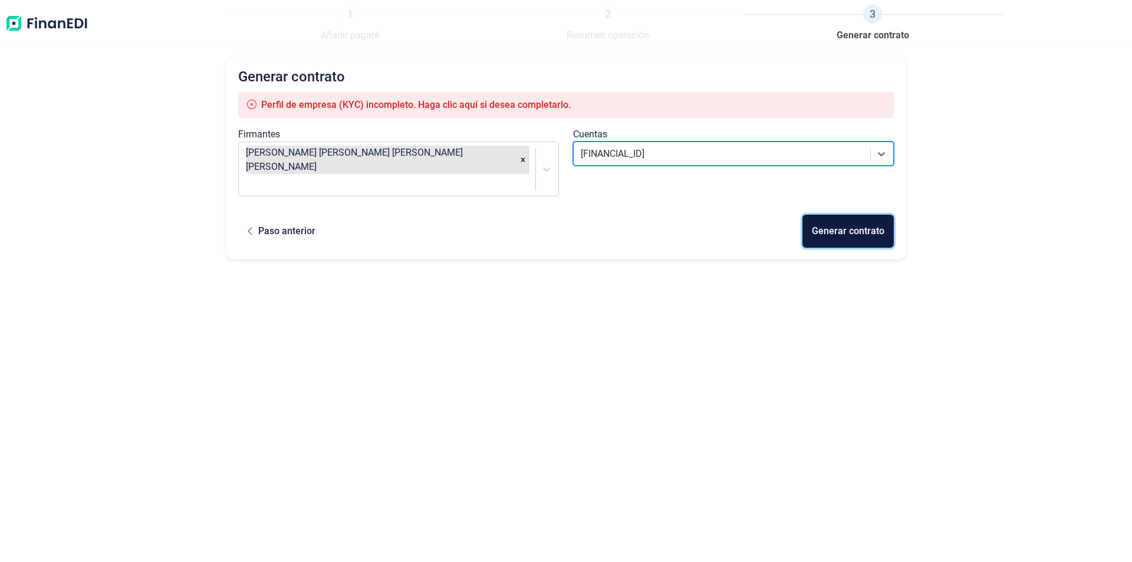
click at [873, 224] on div "Generar contrato" at bounding box center [848, 231] width 73 height 14
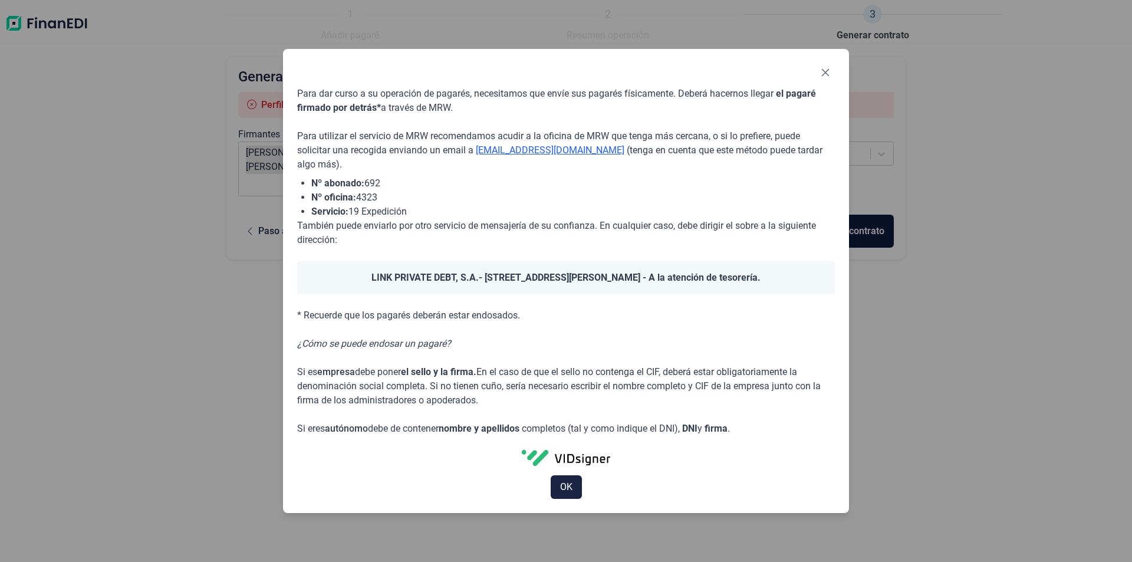
drag, startPoint x: 353, startPoint y: 276, endPoint x: 745, endPoint y: 271, distance: 392.7
click at [778, 268] on div "LINK PRIVATE DEBT, S.A. - [STREET_ADDRESS][PERSON_NAME] - A la atención de teso…" at bounding box center [566, 277] width 538 height 33
copy div "LINK PRIVATE DEBT, S.A. - [STREET_ADDRESS][PERSON_NAME] - A la atención de teso…"
click at [828, 74] on icon "Close" at bounding box center [825, 72] width 9 height 9
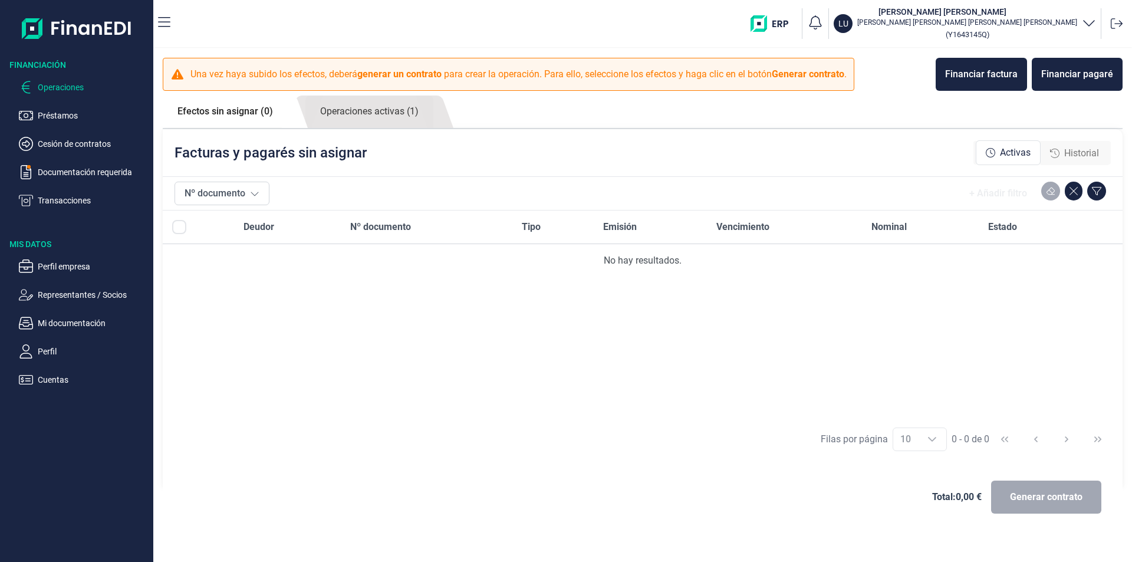
click at [66, 88] on p "Operaciones" at bounding box center [93, 87] width 111 height 14
click at [259, 195] on icon at bounding box center [254, 193] width 9 height 9
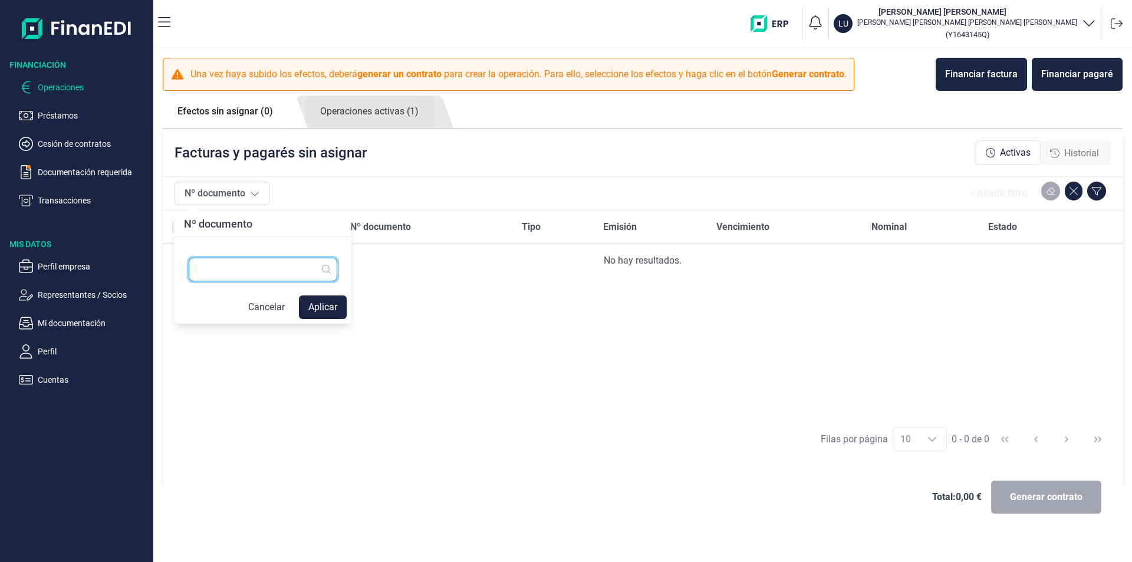
click at [255, 266] on input "text" at bounding box center [263, 270] width 149 height 24
type input "LF20-25"
click at [318, 304] on button "Aplicar" at bounding box center [323, 307] width 48 height 24
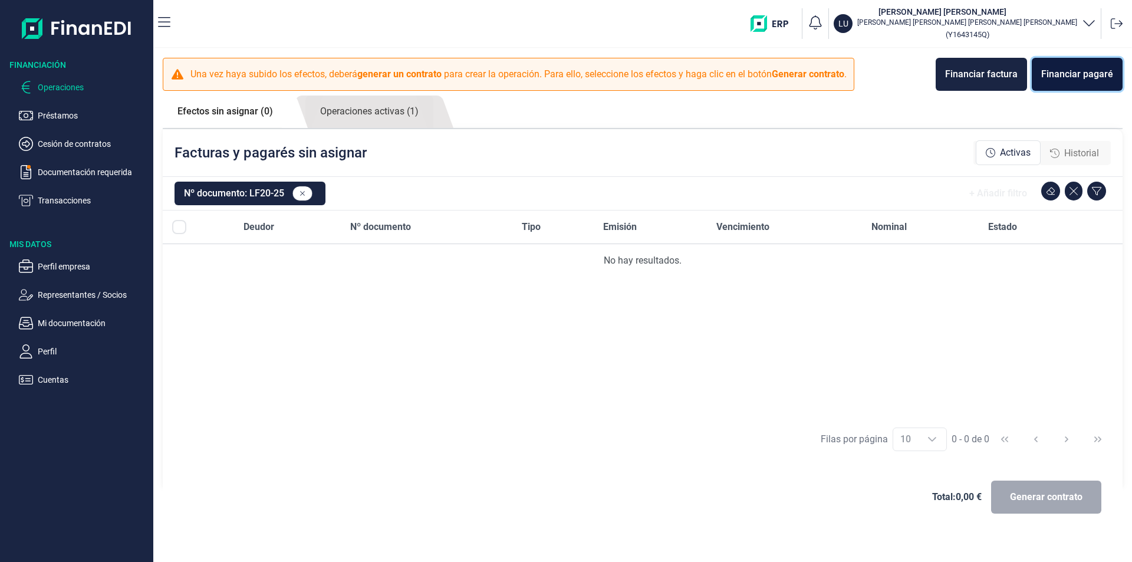
click at [1103, 75] on div "Financiar pagaré" at bounding box center [1077, 74] width 72 height 14
click at [53, 90] on p "Operaciones" at bounding box center [93, 87] width 111 height 14
click at [90, 85] on p "Operaciones" at bounding box center [93, 87] width 111 height 14
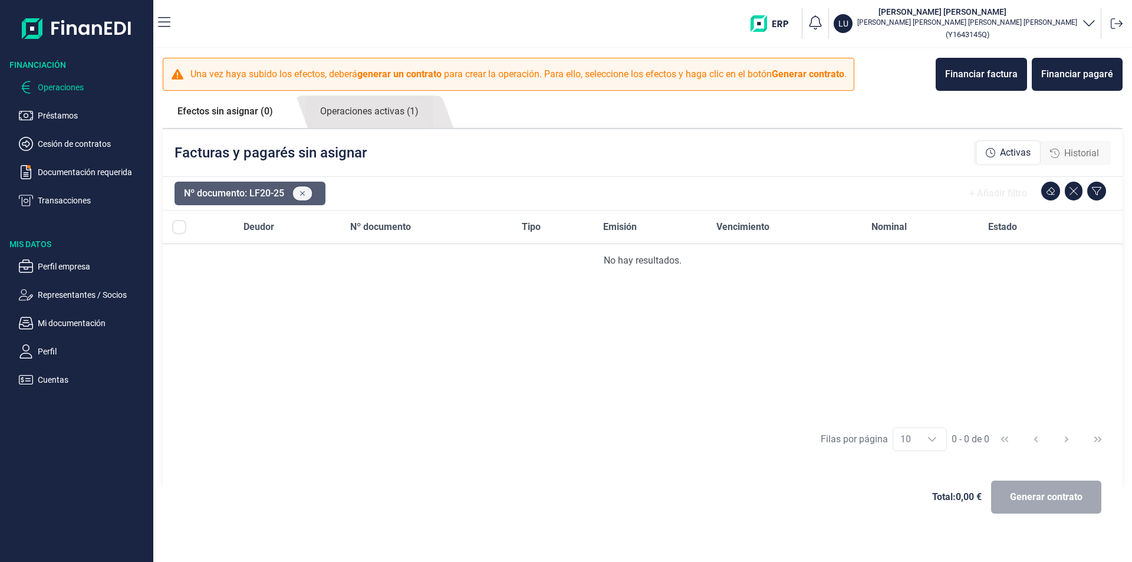
click at [301, 191] on icon at bounding box center [302, 193] width 5 height 7
click at [83, 144] on p "Cesión de contratos" at bounding box center [93, 144] width 111 height 14
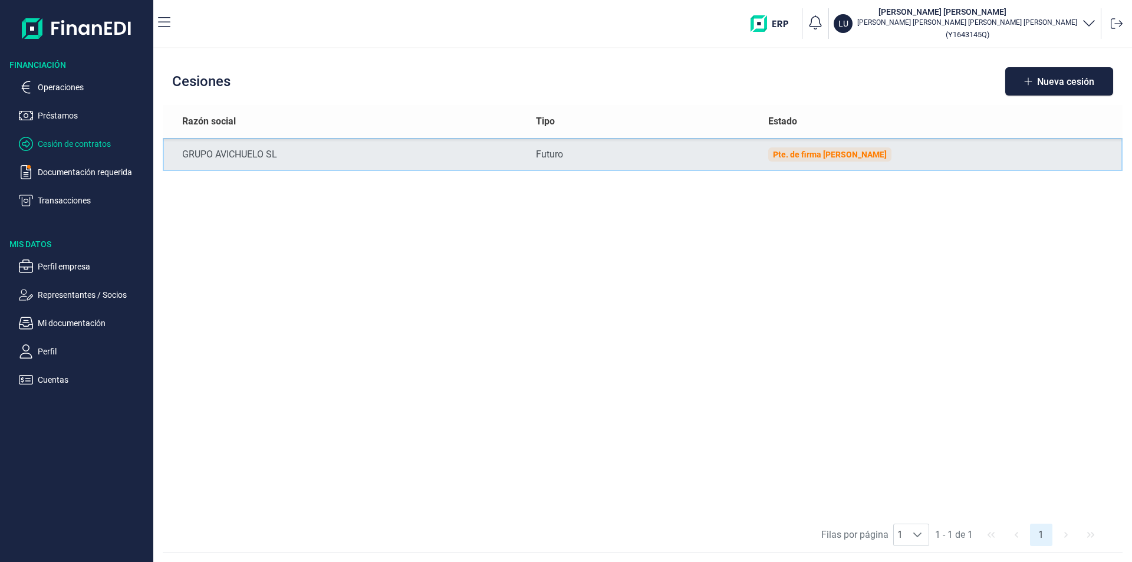
click at [300, 140] on td "GRUPO AVICHUELO SL" at bounding box center [345, 154] width 364 height 33
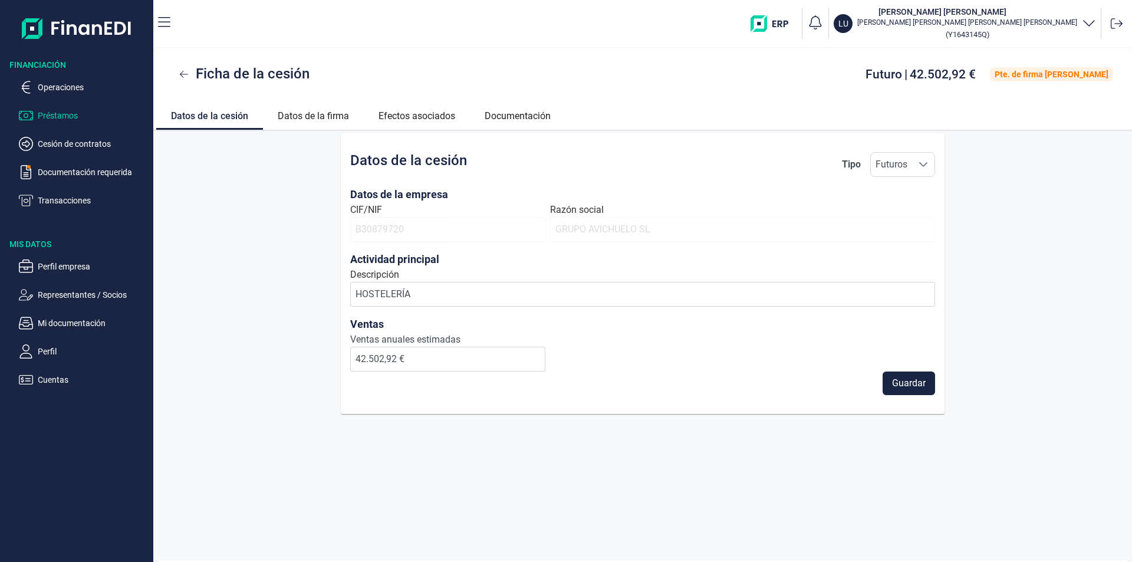
click at [59, 110] on p "Préstamos" at bounding box center [93, 115] width 111 height 14
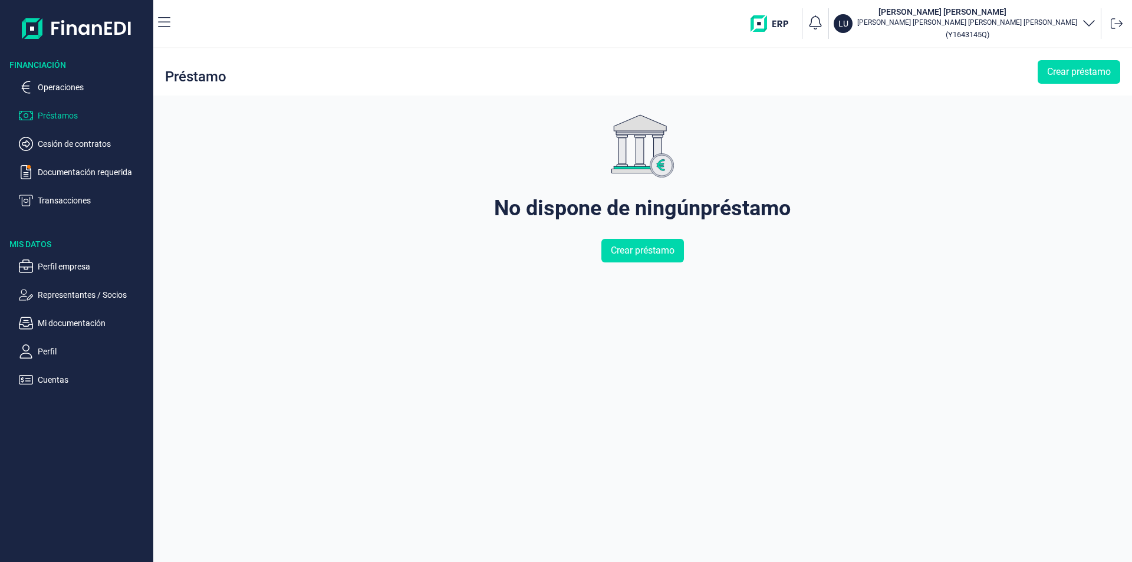
click at [60, 78] on ul "Operaciones Préstamos Cesión de contratos Documentación requerida Transacciones" at bounding box center [76, 139] width 153 height 137
click at [60, 87] on p "Operaciones" at bounding box center [93, 87] width 111 height 14
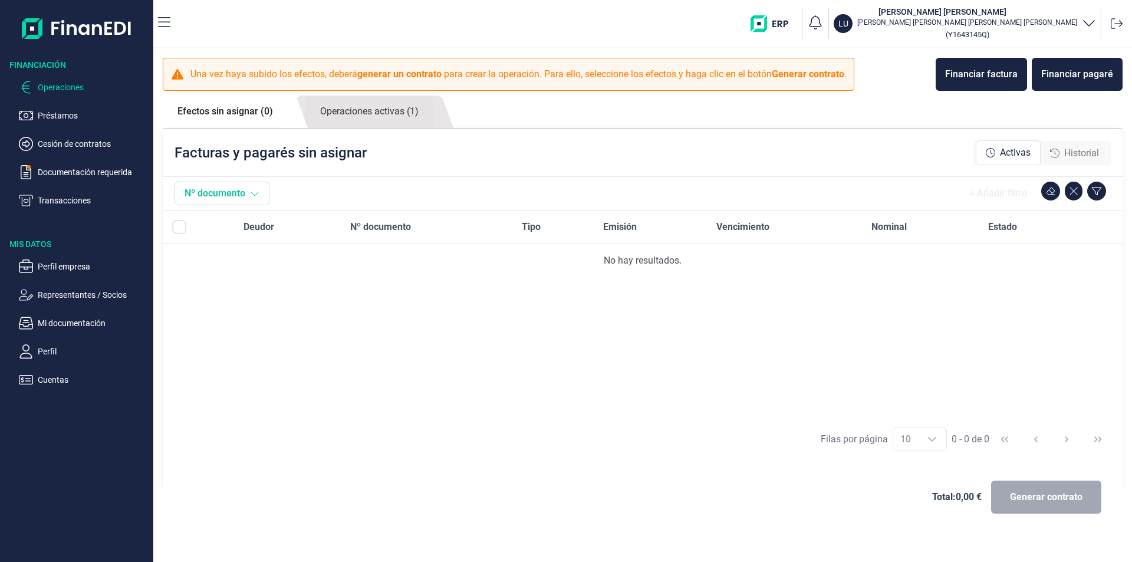
click at [258, 190] on icon at bounding box center [254, 193] width 9 height 9
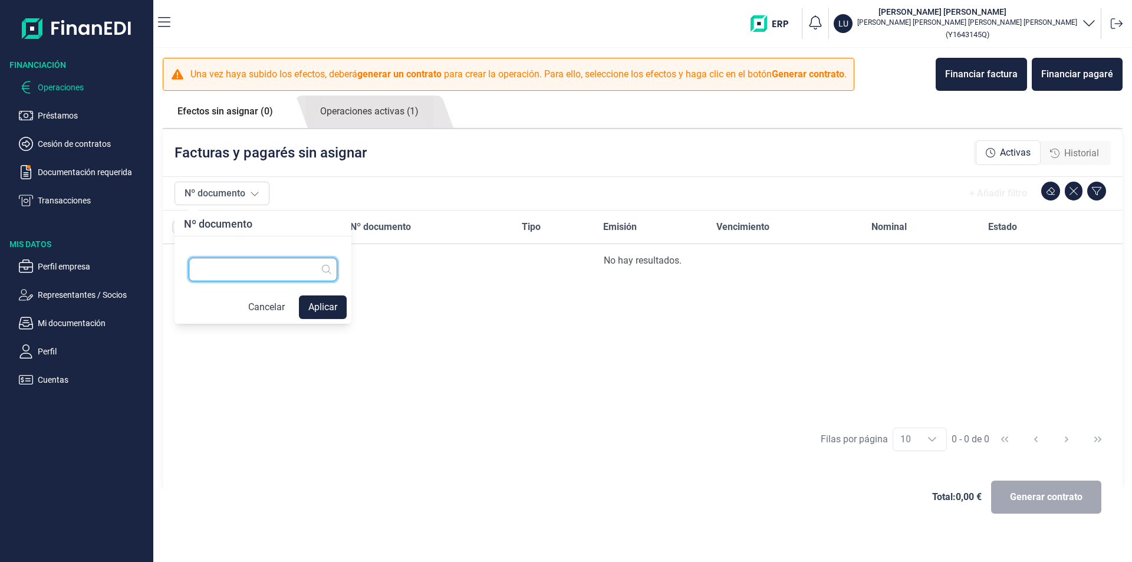
click at [266, 272] on input "text" at bounding box center [263, 270] width 149 height 24
type input "0.558.410-4"
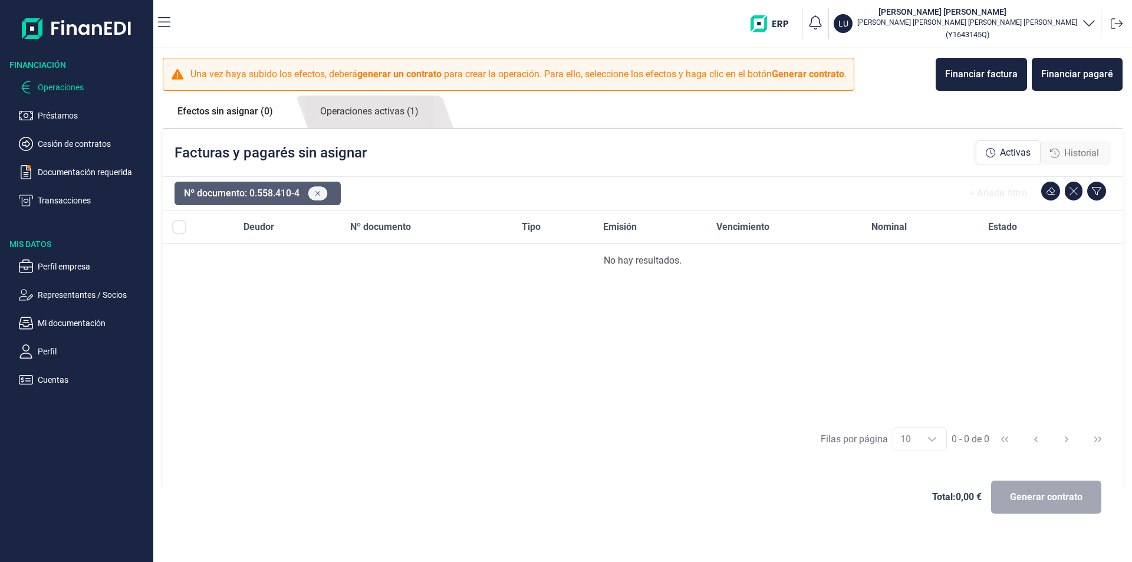
click at [321, 192] on icon at bounding box center [317, 193] width 5 height 7
click at [376, 110] on link "Operaciones activas (1)" at bounding box center [369, 112] width 128 height 32
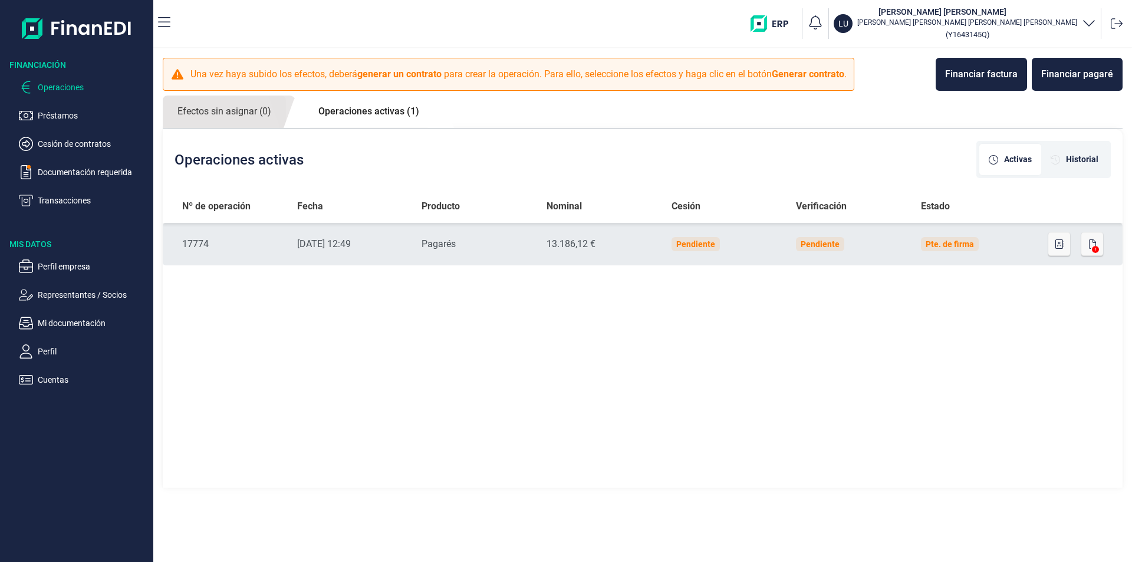
click at [1096, 248] on icon at bounding box center [1095, 249] width 7 height 7
click at [565, 240] on div "13.186,12 €" at bounding box center [600, 244] width 106 height 14
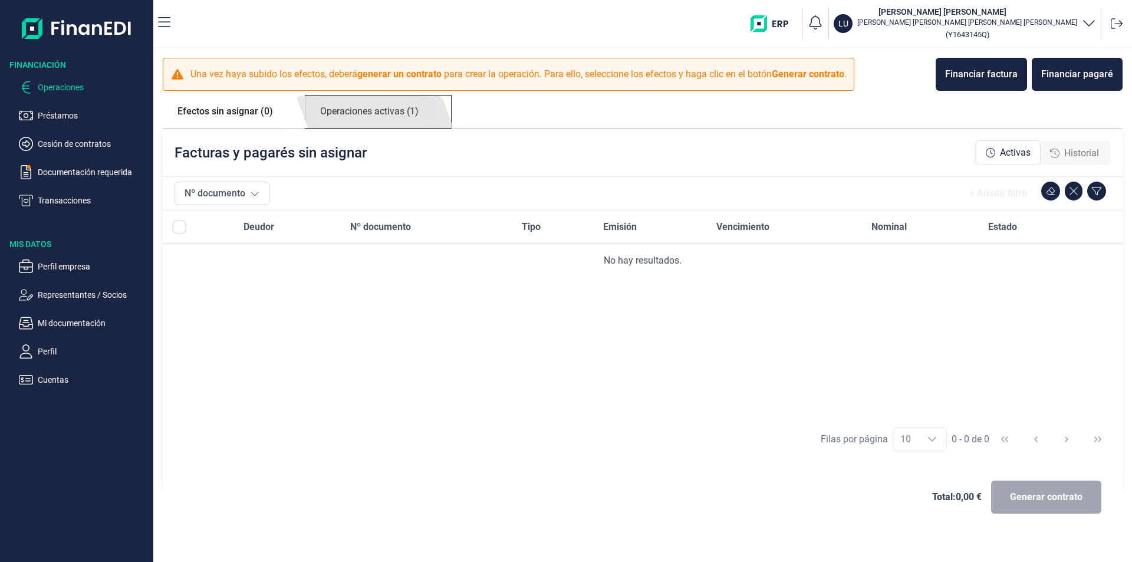
click at [402, 108] on link "Operaciones activas (1)" at bounding box center [369, 112] width 128 height 32
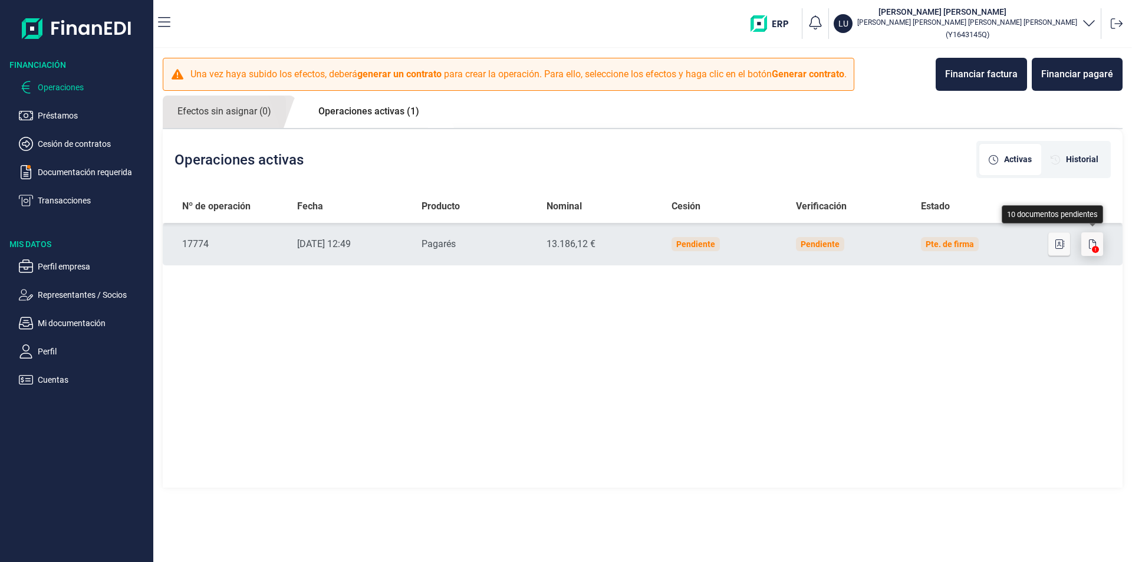
click at [1095, 243] on icon "button" at bounding box center [1092, 243] width 7 height 9
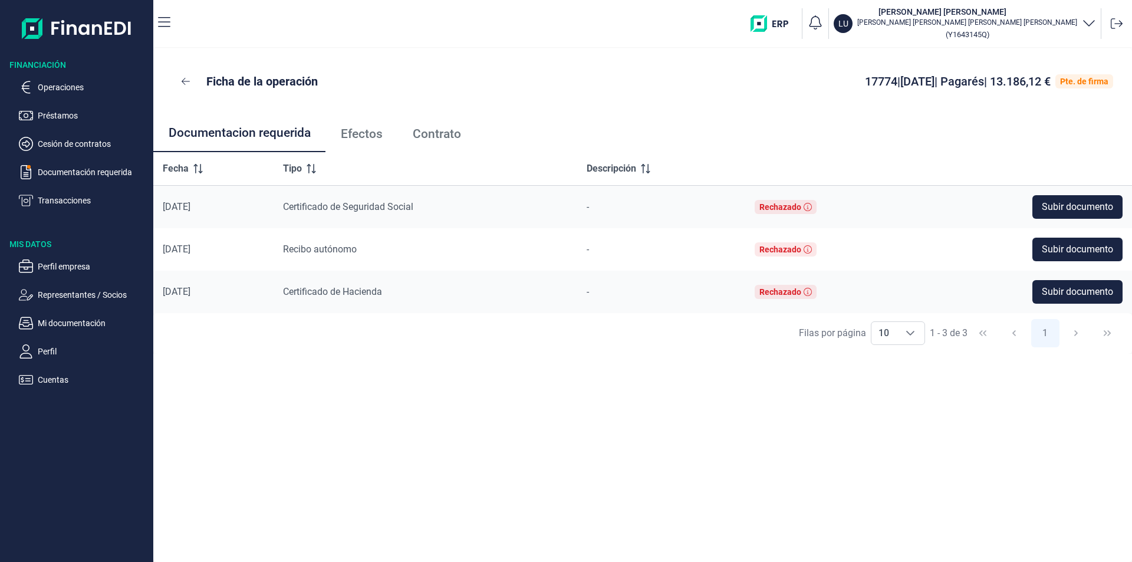
click at [442, 134] on span "Contrato" at bounding box center [437, 134] width 48 height 12
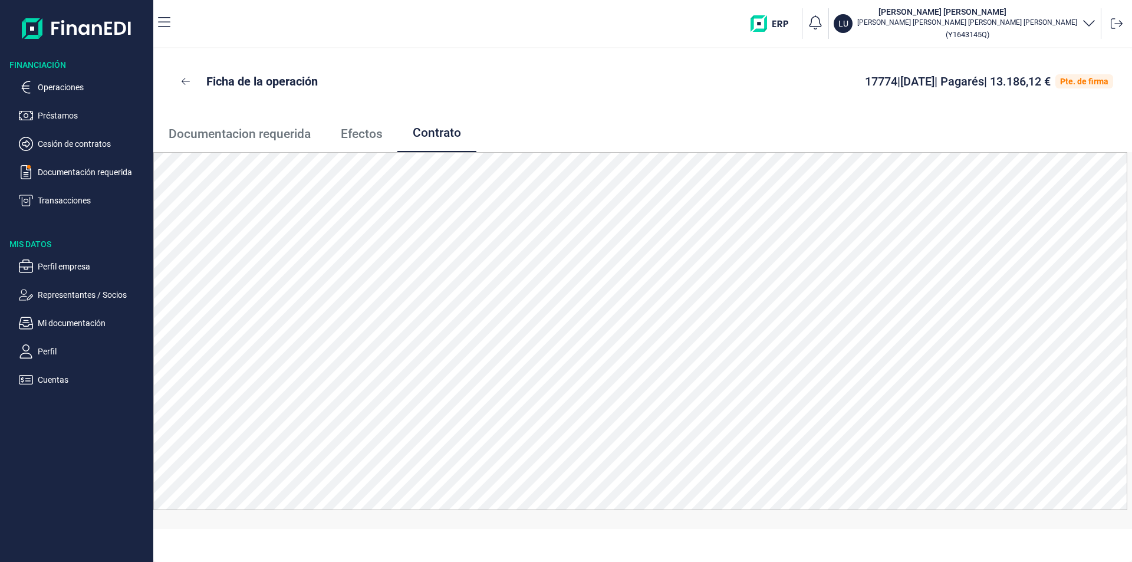
click at [373, 135] on span "Efectos" at bounding box center [362, 134] width 42 height 12
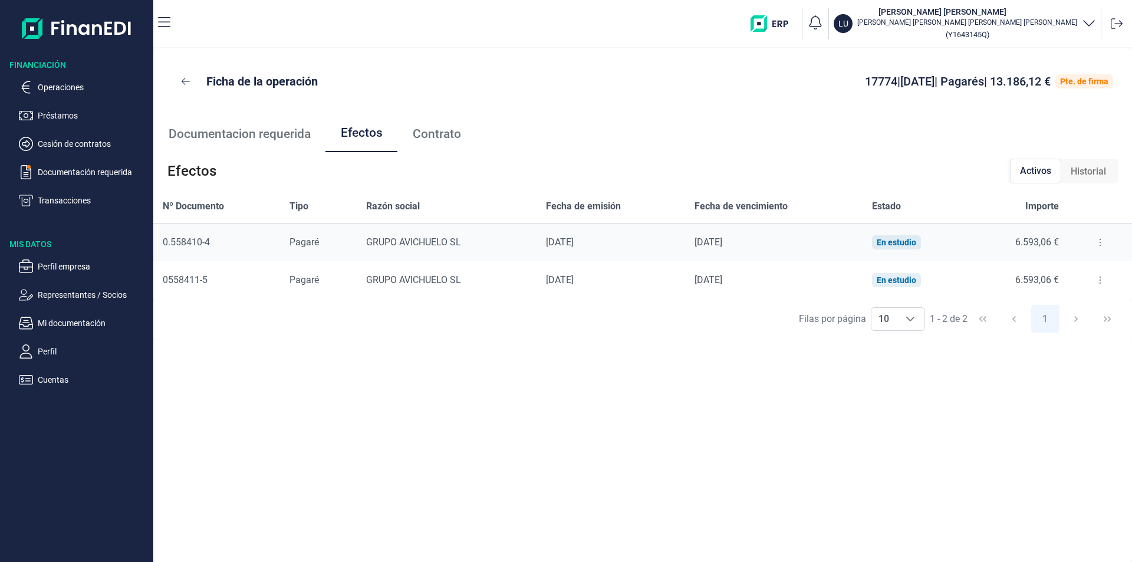
click at [251, 133] on span "Documentacion requerida" at bounding box center [240, 134] width 142 height 12
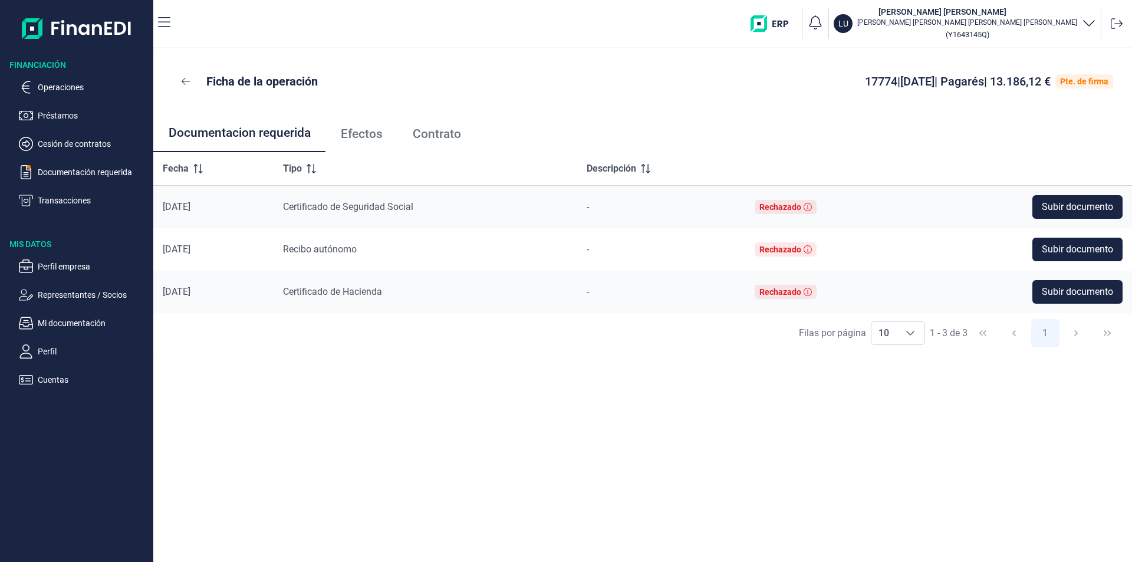
click at [446, 132] on span "Contrato" at bounding box center [437, 134] width 48 height 12
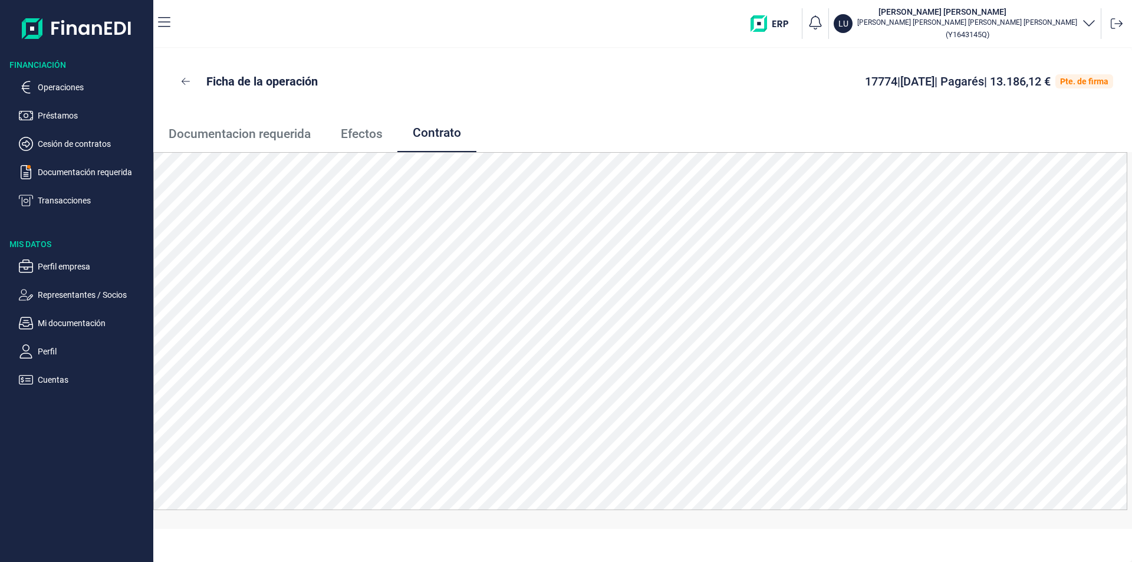
click at [368, 132] on span "Efectos" at bounding box center [362, 134] width 42 height 12
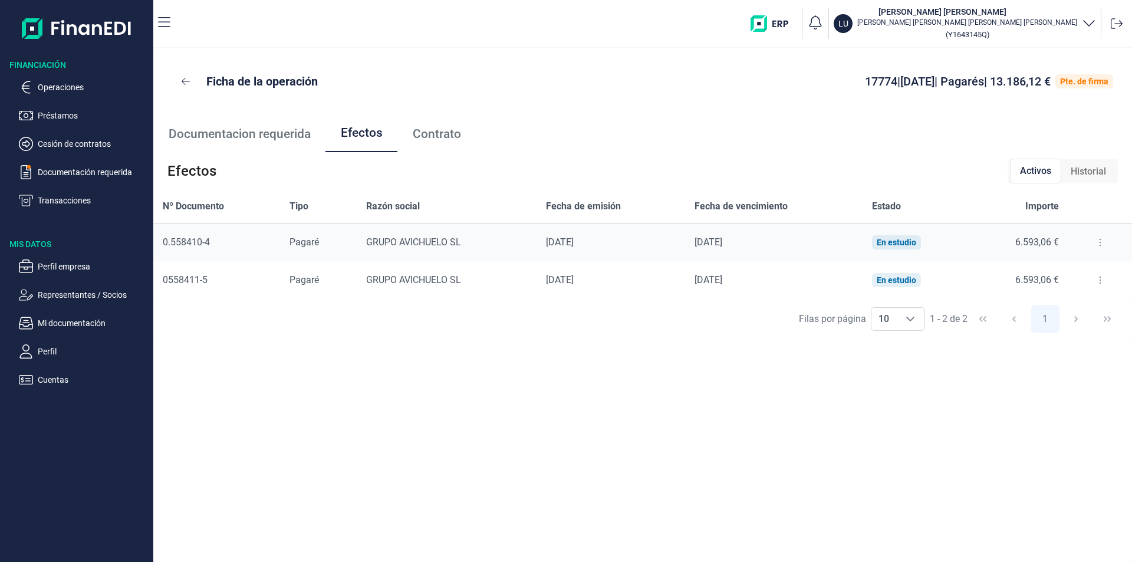
click at [1079, 172] on span "Historial" at bounding box center [1088, 171] width 35 height 14
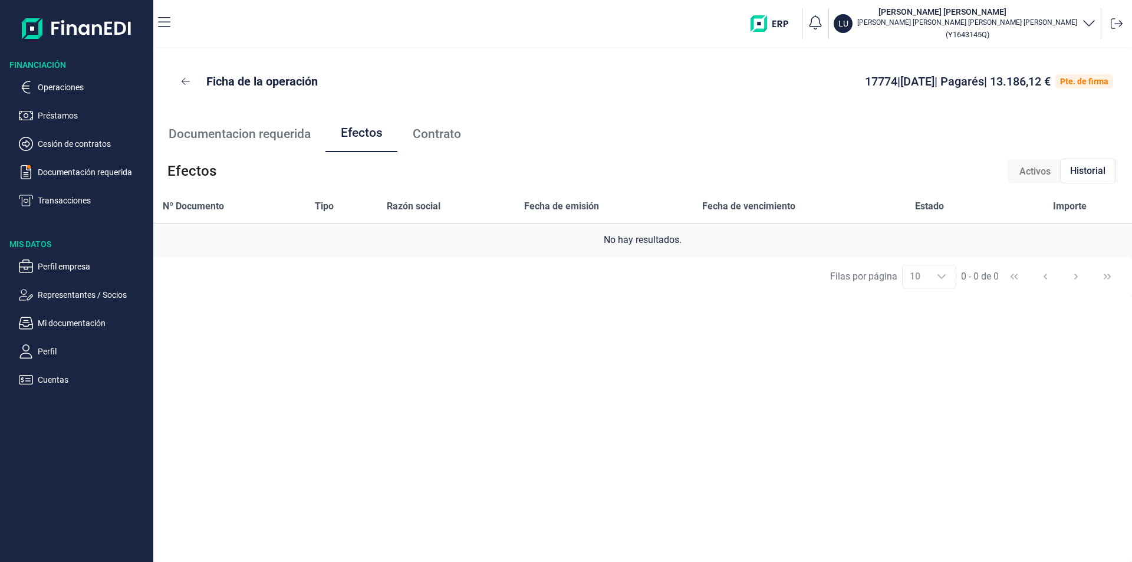
click at [1027, 169] on span "Activos" at bounding box center [1034, 171] width 31 height 14
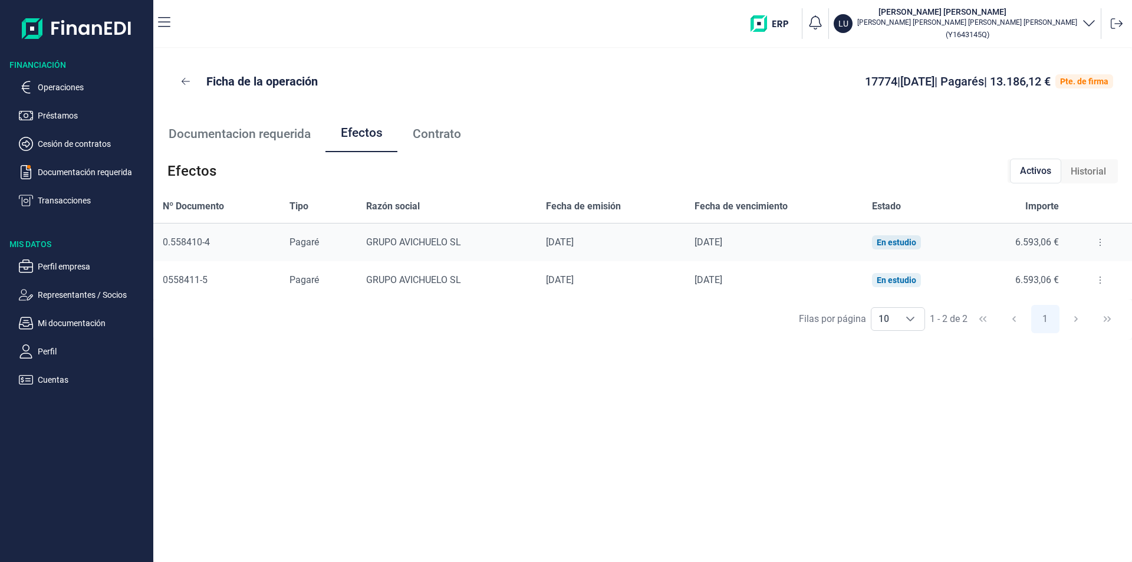
click at [286, 135] on span "Documentacion requerida" at bounding box center [240, 134] width 142 height 12
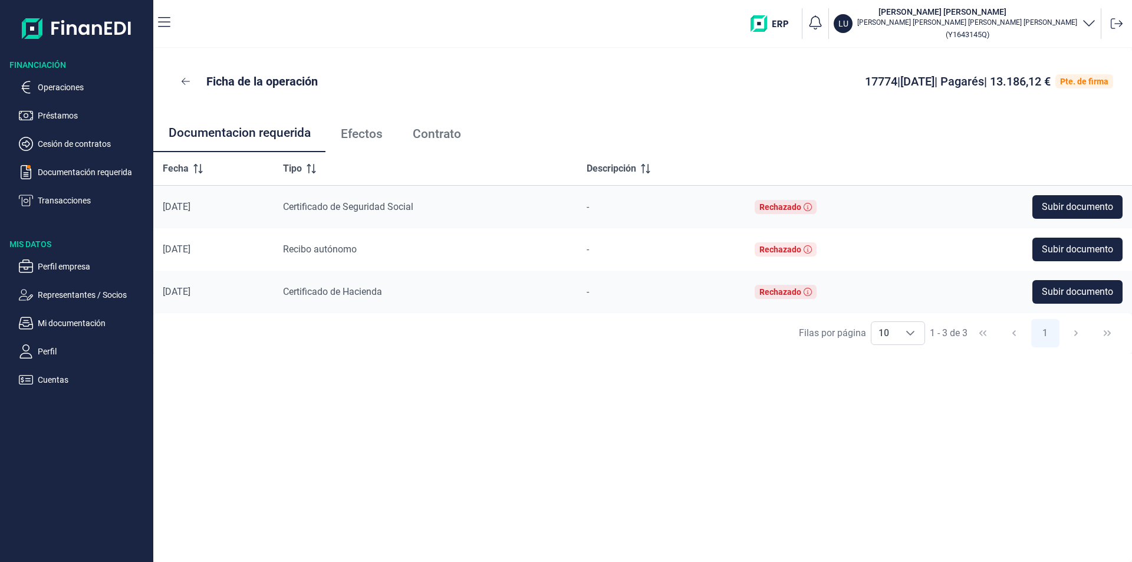
drag, startPoint x: 438, startPoint y: 133, endPoint x: 427, endPoint y: 134, distance: 10.7
click at [437, 134] on span "Contrato" at bounding box center [437, 134] width 48 height 12
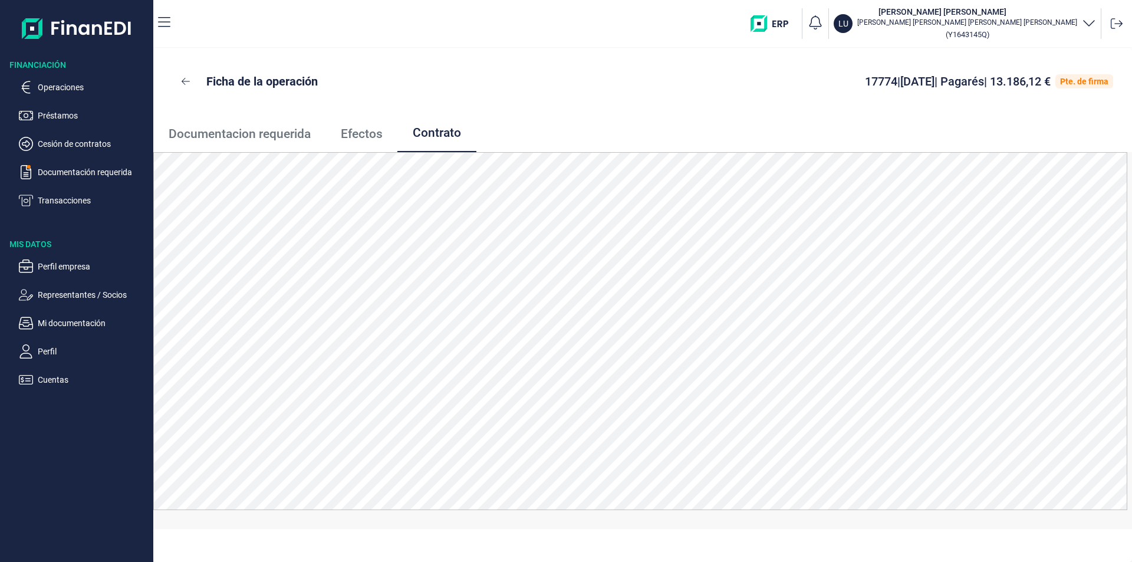
click at [379, 136] on span "Efectos" at bounding box center [362, 134] width 42 height 12
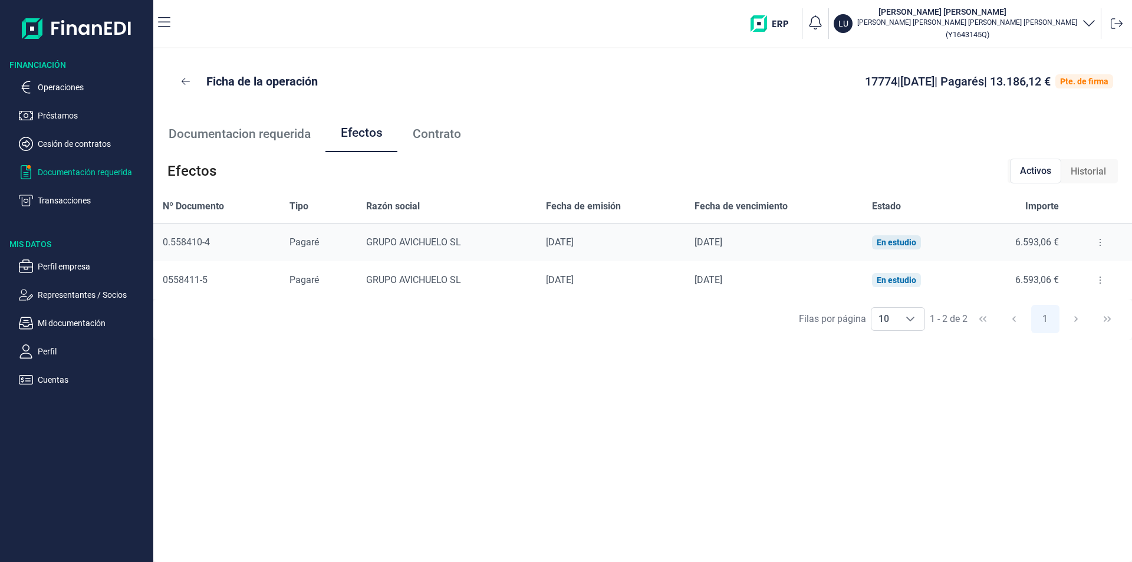
click at [106, 172] on p "Documentación requerida" at bounding box center [93, 172] width 111 height 14
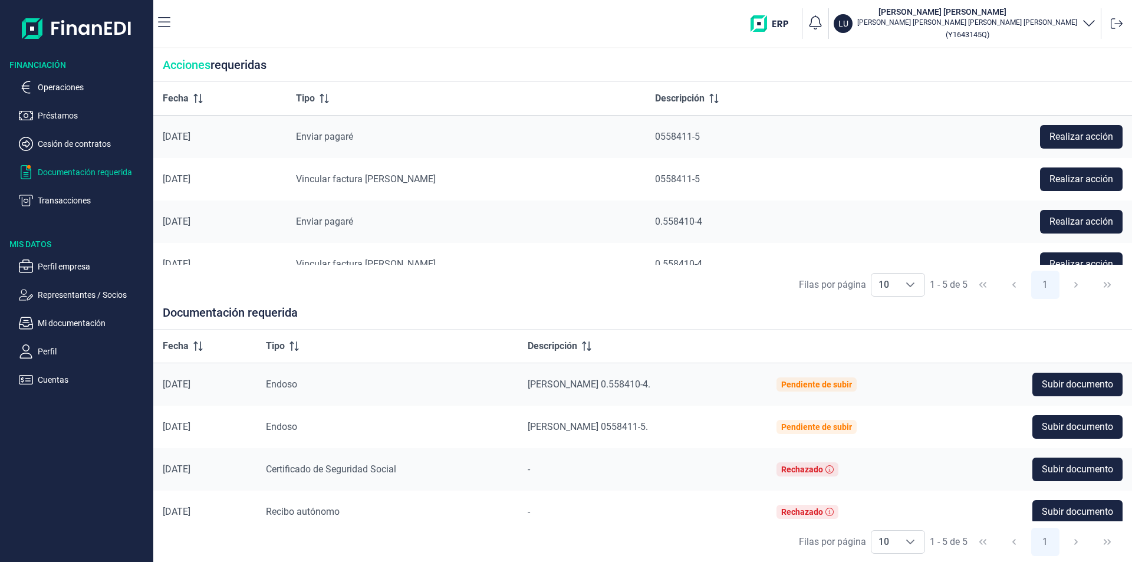
click at [78, 171] on p "Documentación requerida" at bounding box center [93, 172] width 111 height 14
click at [1085, 176] on span "Realizar acción" at bounding box center [1081, 179] width 64 height 14
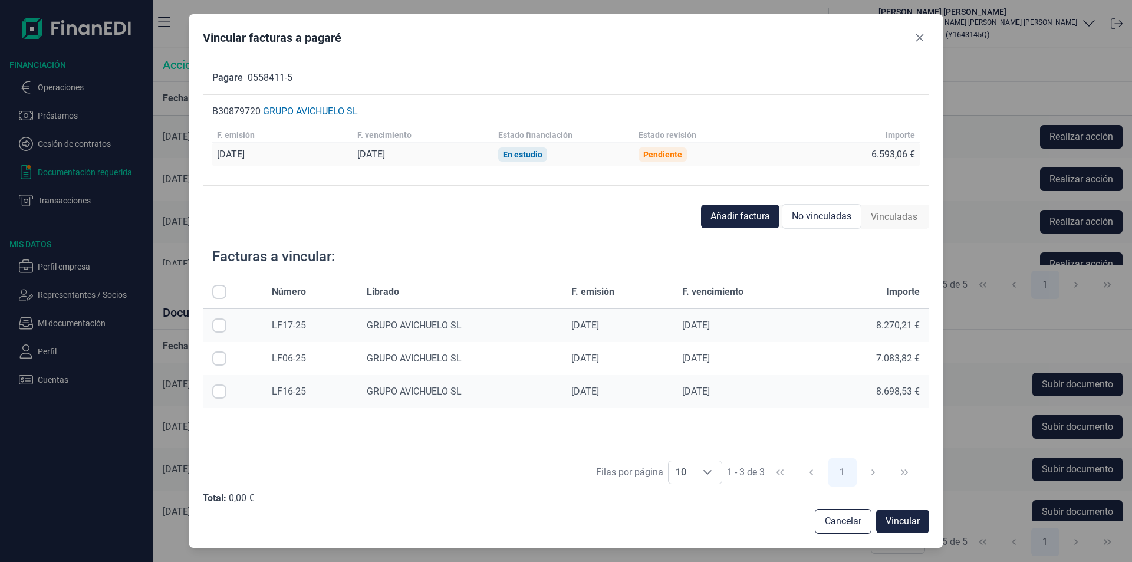
click at [832, 214] on span "No vinculadas" at bounding box center [822, 216] width 60 height 14
click at [831, 211] on span "No vinculadas" at bounding box center [822, 216] width 60 height 14
click at [899, 217] on span "Vinculadas" at bounding box center [894, 217] width 47 height 14
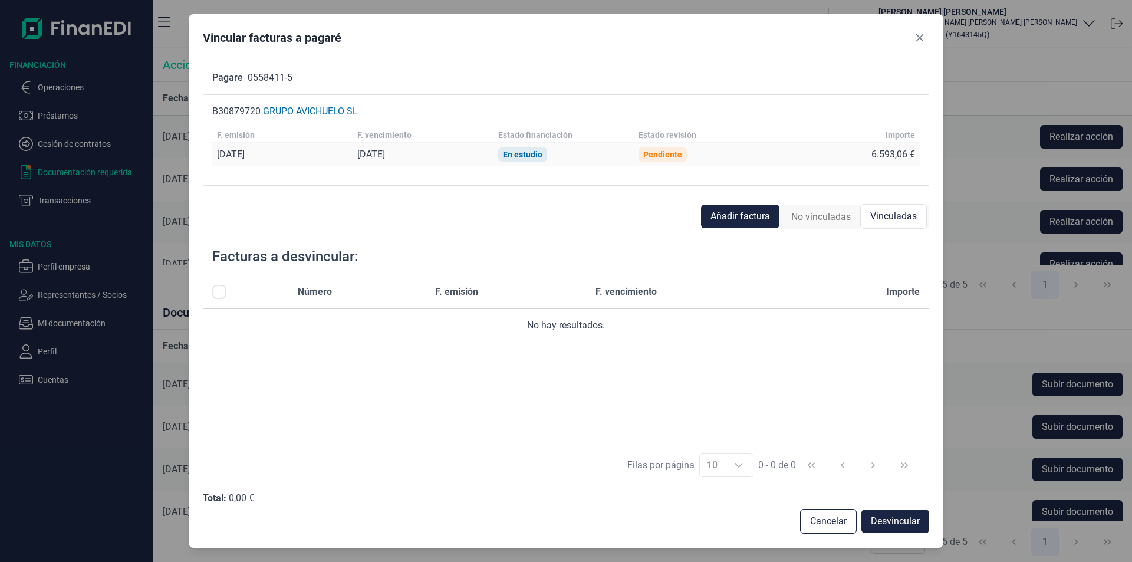
click at [835, 215] on span "No vinculadas" at bounding box center [821, 217] width 60 height 14
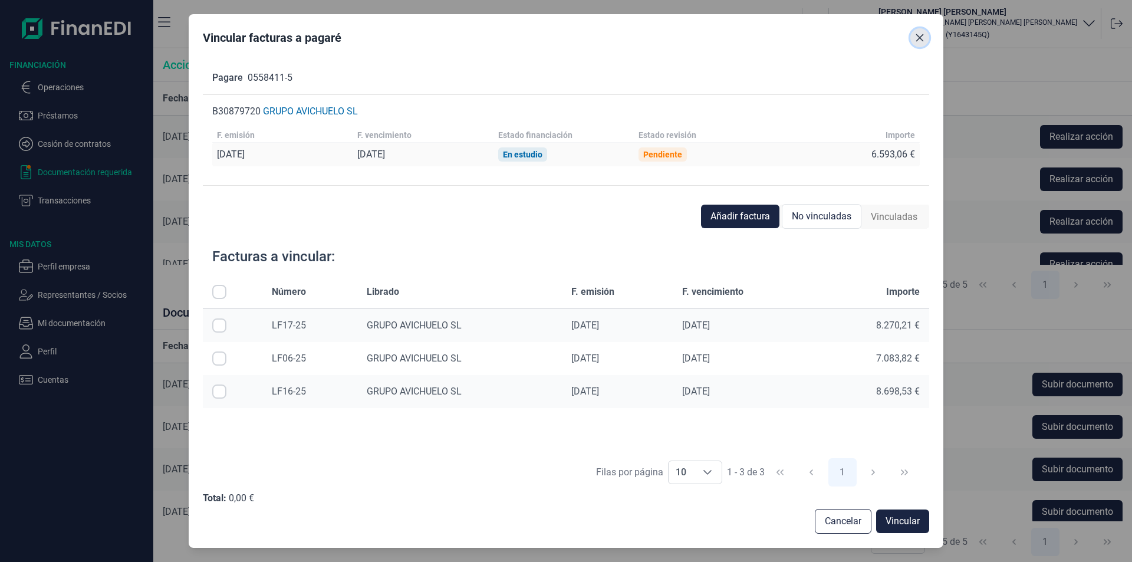
click at [919, 42] on icon "Close" at bounding box center [919, 37] width 9 height 9
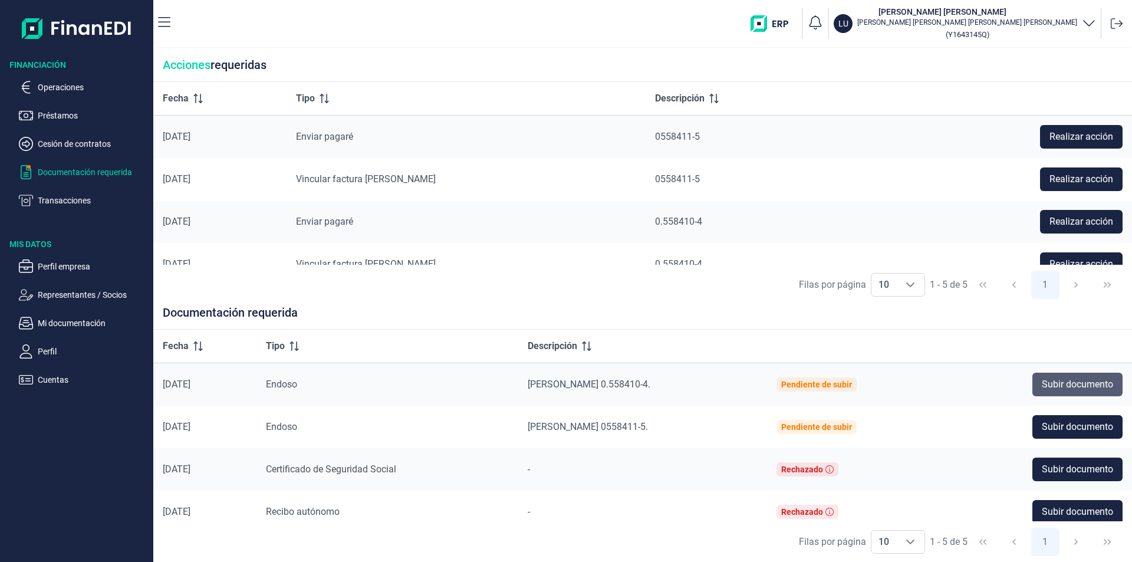
click at [1059, 383] on span "Subir documento" at bounding box center [1077, 384] width 71 height 14
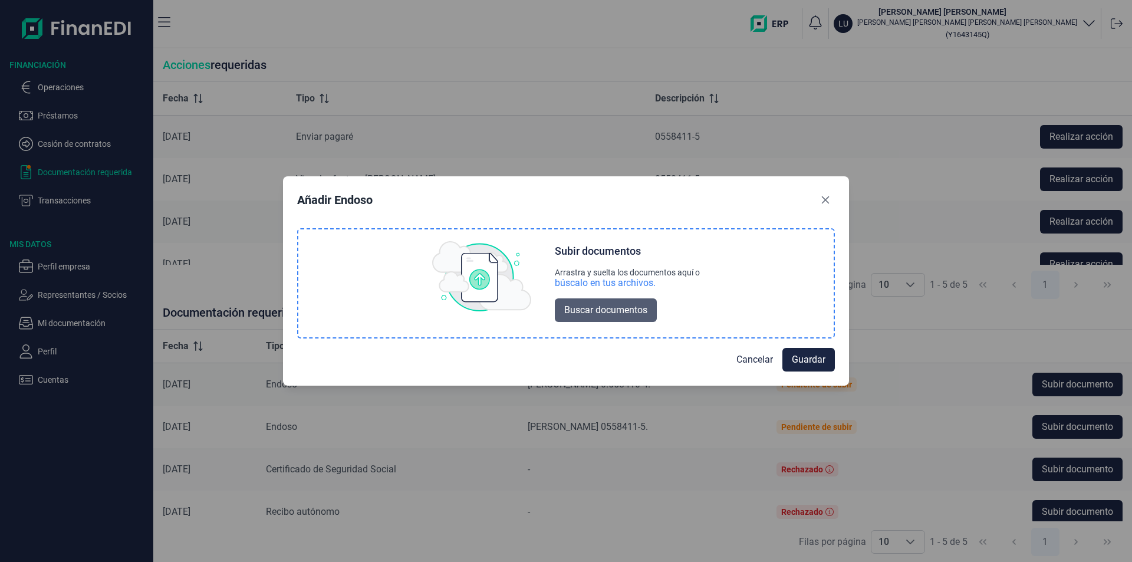
click at [606, 307] on span "Buscar documentos" at bounding box center [605, 310] width 83 height 14
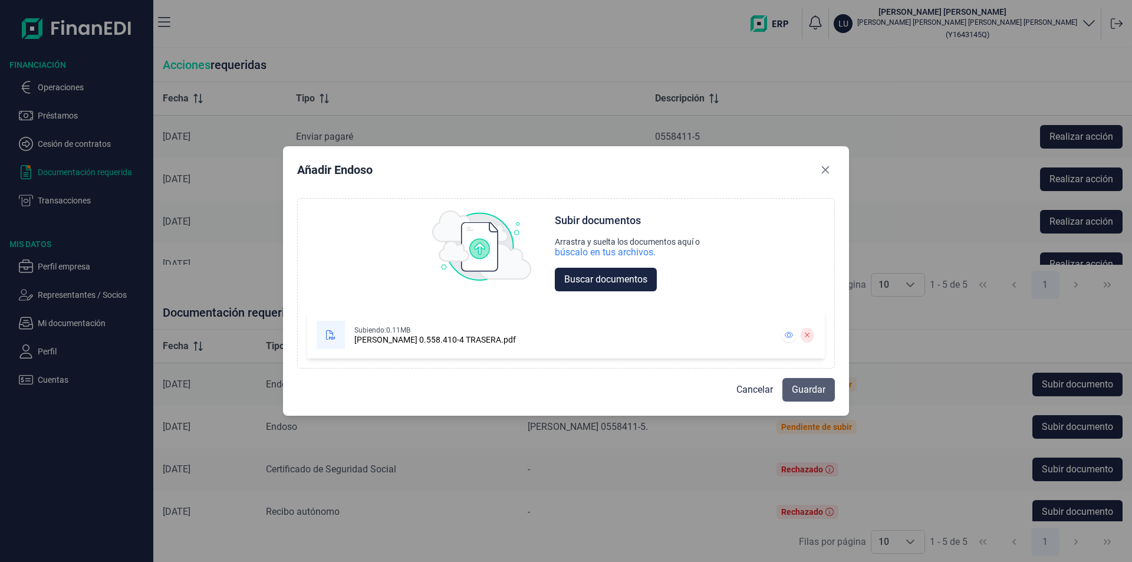
click at [814, 387] on span "Guardar" at bounding box center [809, 390] width 34 height 14
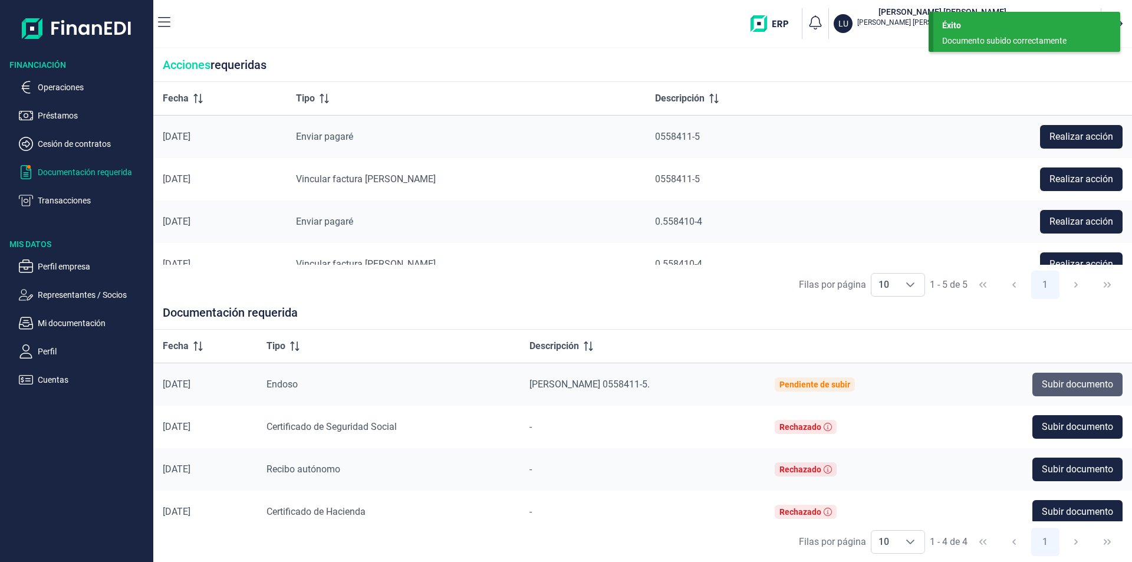
click at [1051, 378] on span "Subir documento" at bounding box center [1077, 384] width 71 height 14
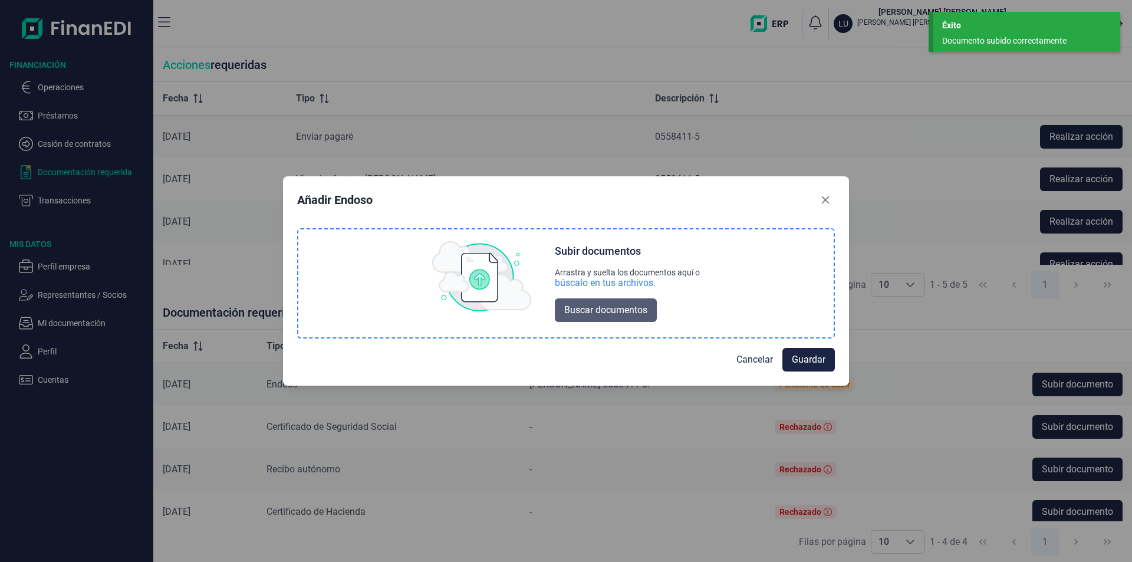
click at [635, 316] on span "Buscar documentos" at bounding box center [605, 310] width 83 height 14
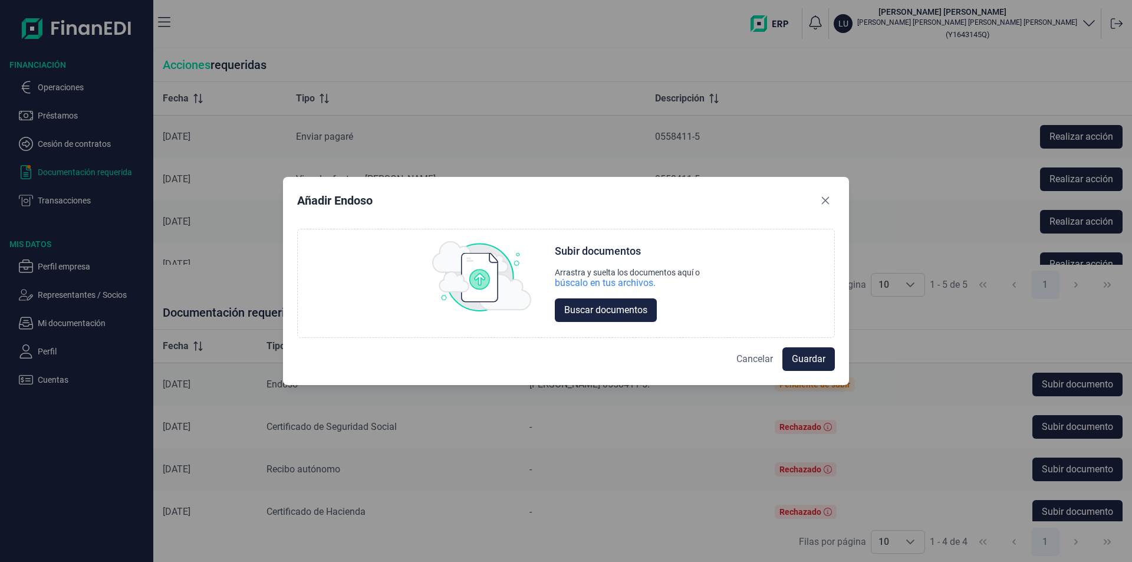
drag, startPoint x: 728, startPoint y: 358, endPoint x: 736, endPoint y: 357, distance: 8.4
click at [728, 358] on button "Cancelar" at bounding box center [754, 359] width 55 height 24
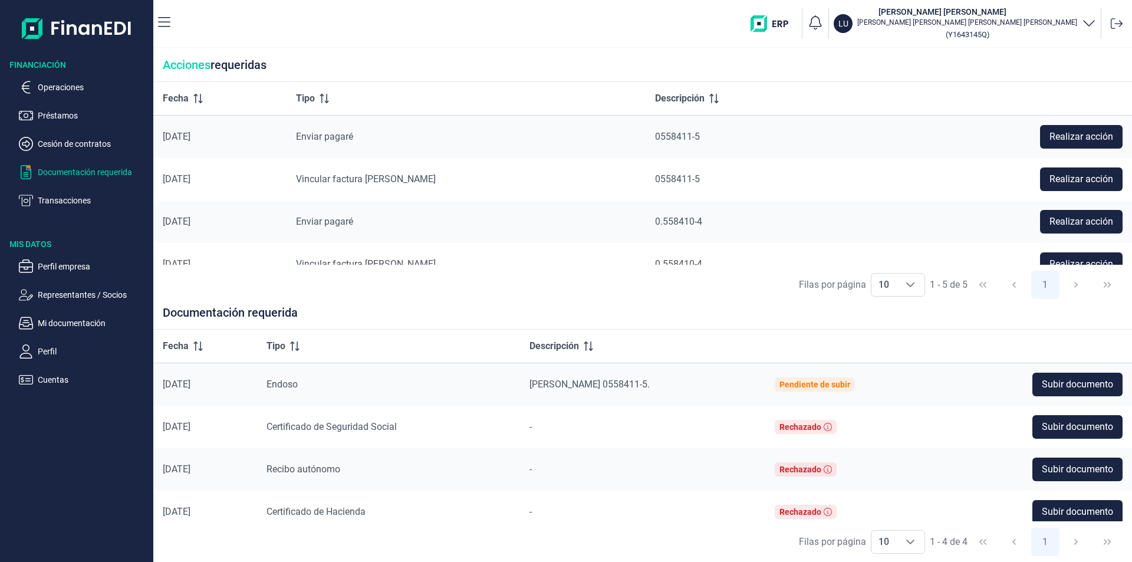
click at [765, 354] on th at bounding box center [852, 347] width 175 height 34
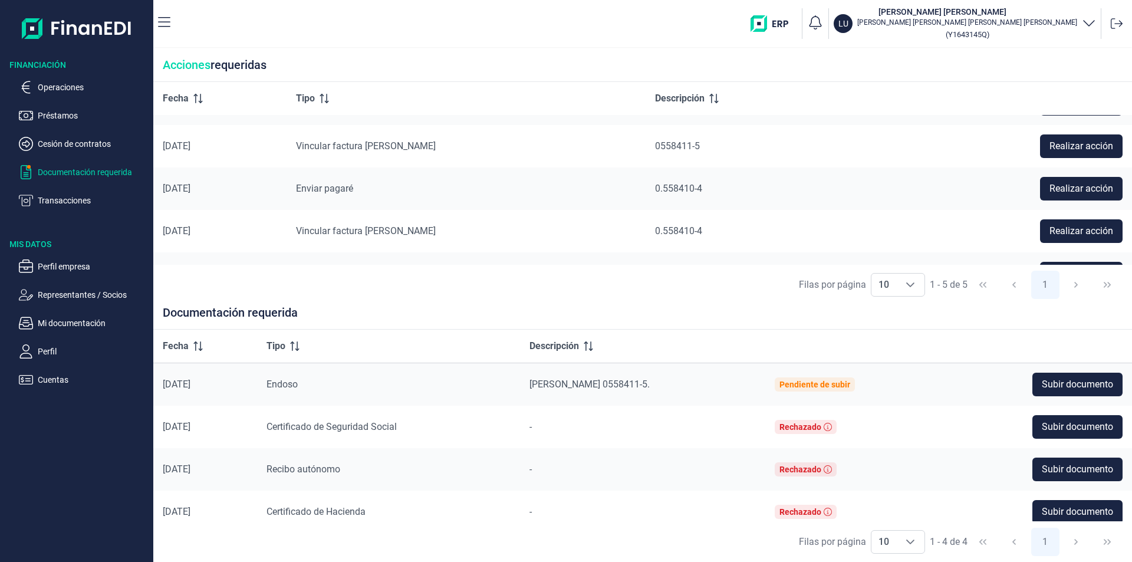
scroll to position [63, 0]
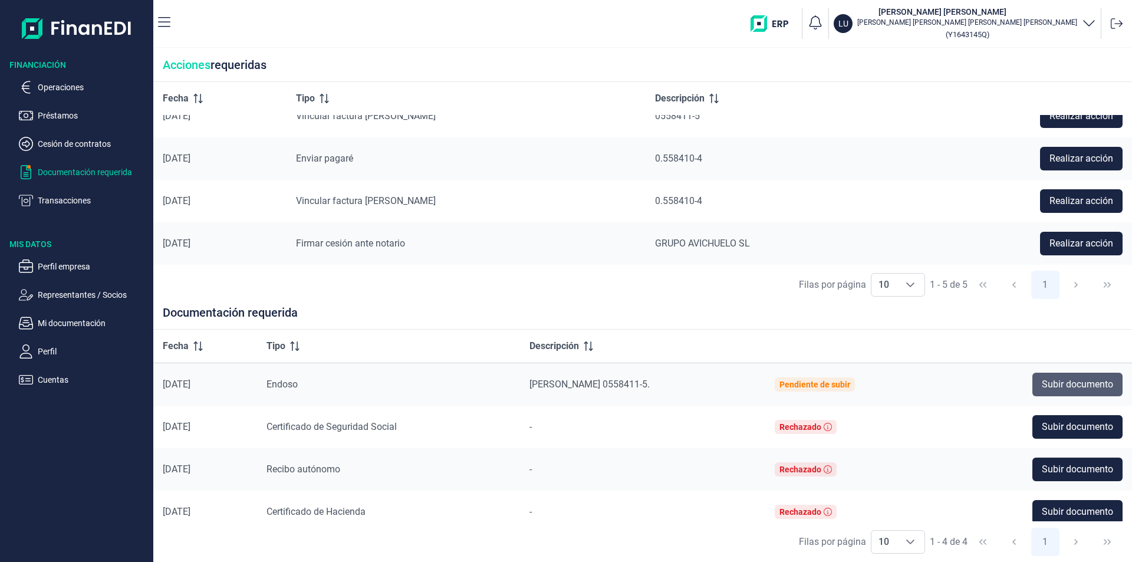
click at [1087, 383] on span "Subir documento" at bounding box center [1077, 384] width 71 height 14
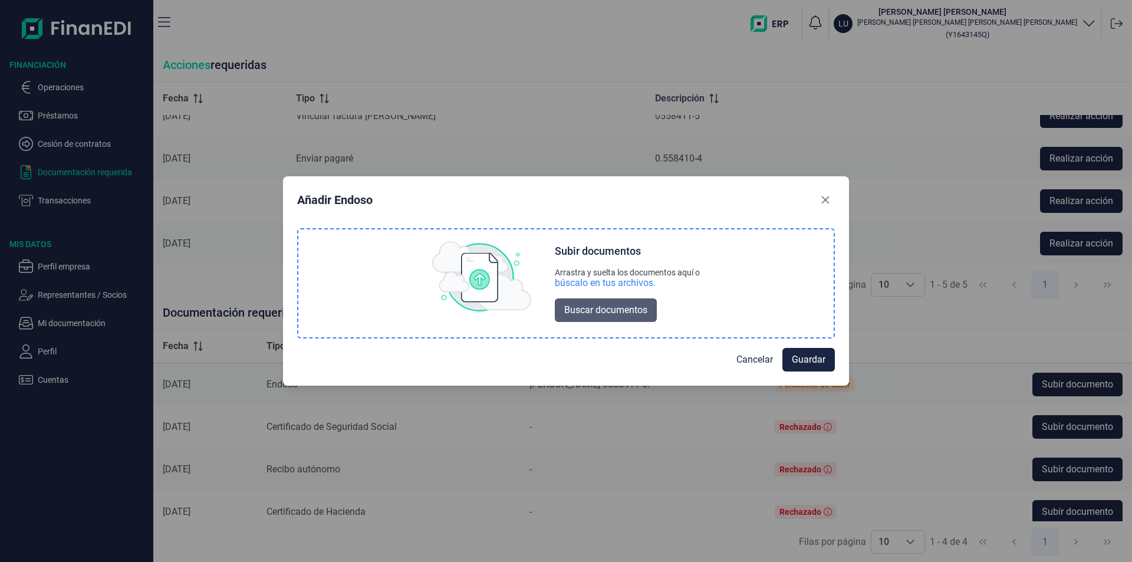
click at [634, 308] on span "Buscar documentos" at bounding box center [605, 310] width 83 height 14
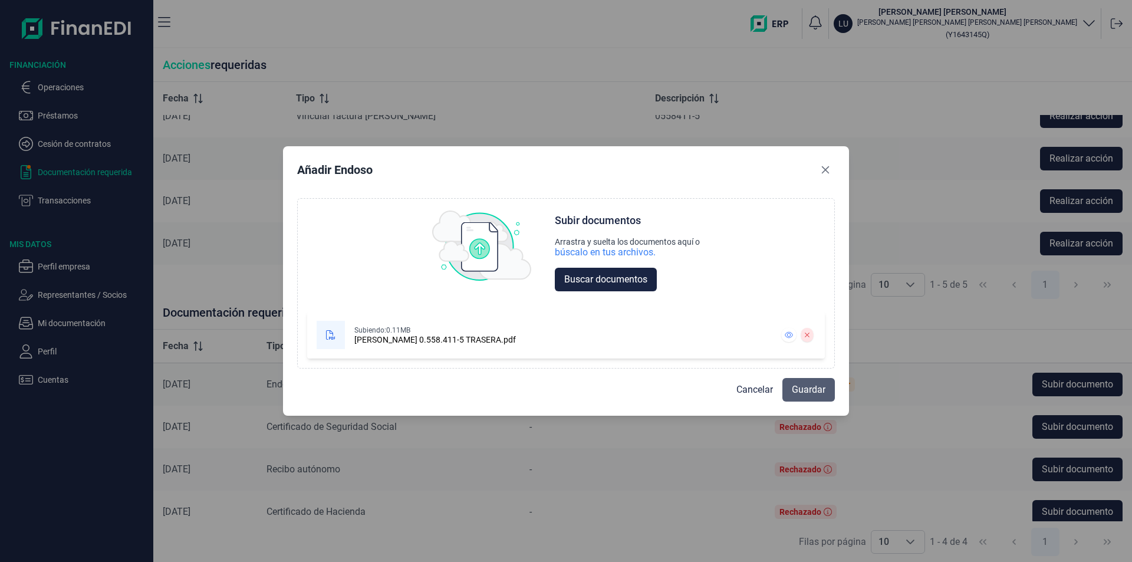
click at [809, 391] on span "Guardar" at bounding box center [809, 390] width 34 height 14
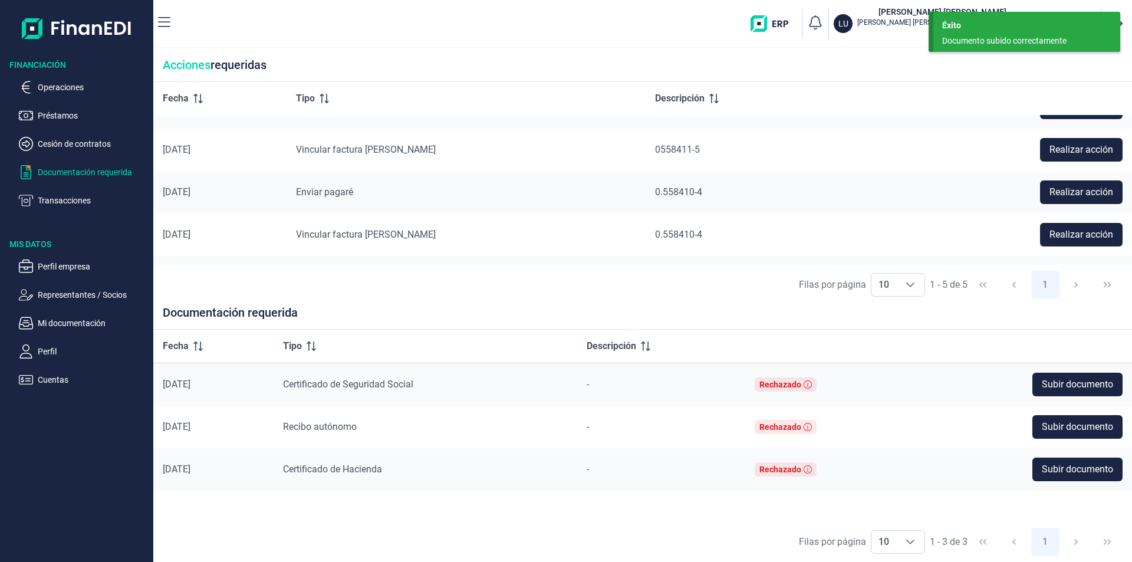
scroll to position [0, 0]
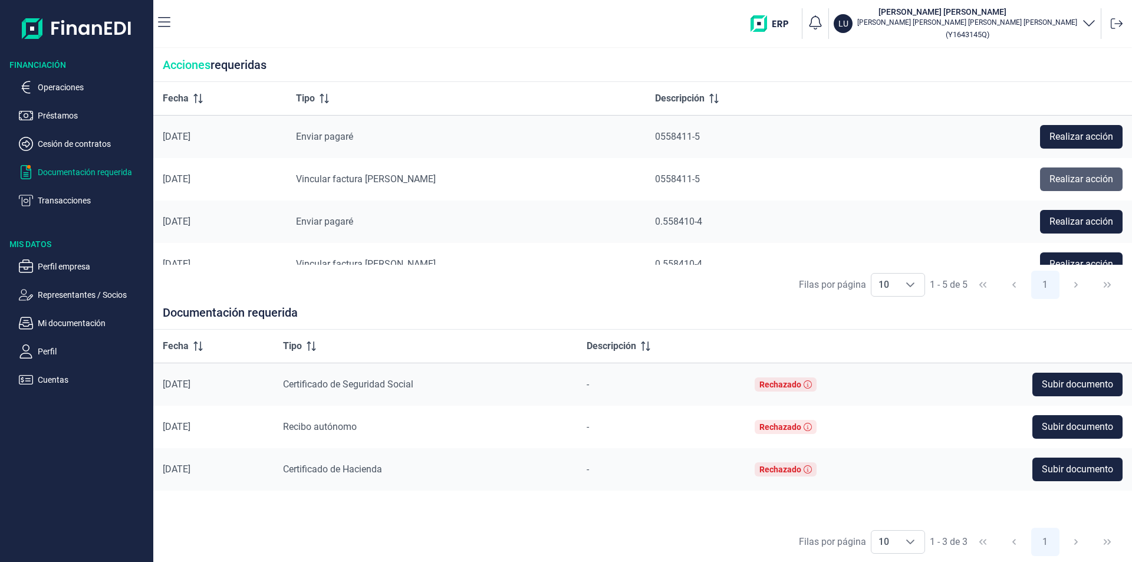
click at [1084, 183] on span "Realizar acción" at bounding box center [1081, 179] width 64 height 14
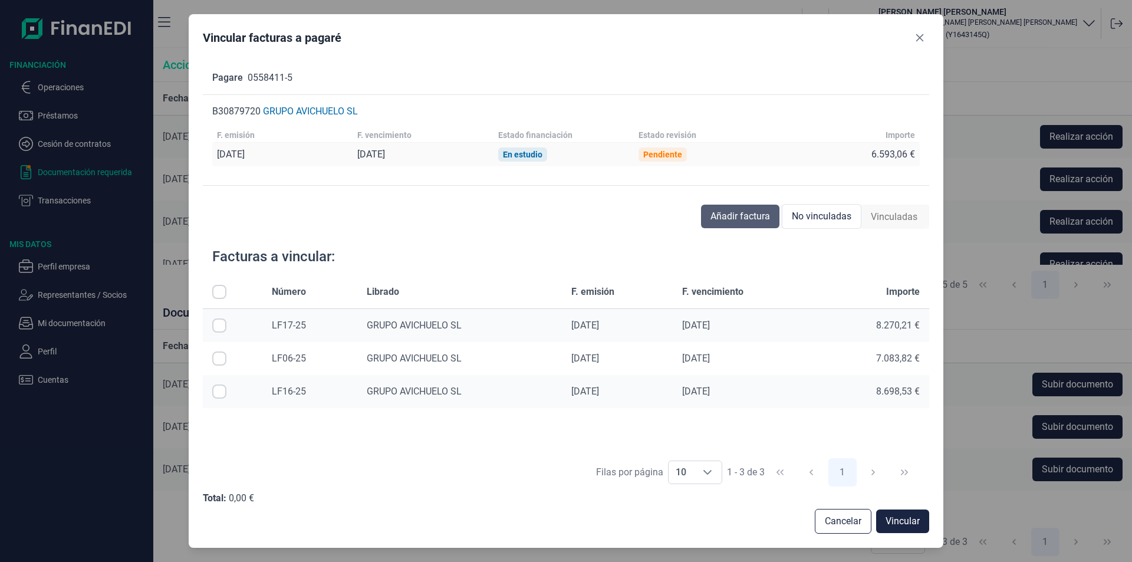
click at [742, 214] on span "Añadir factura" at bounding box center [740, 216] width 60 height 14
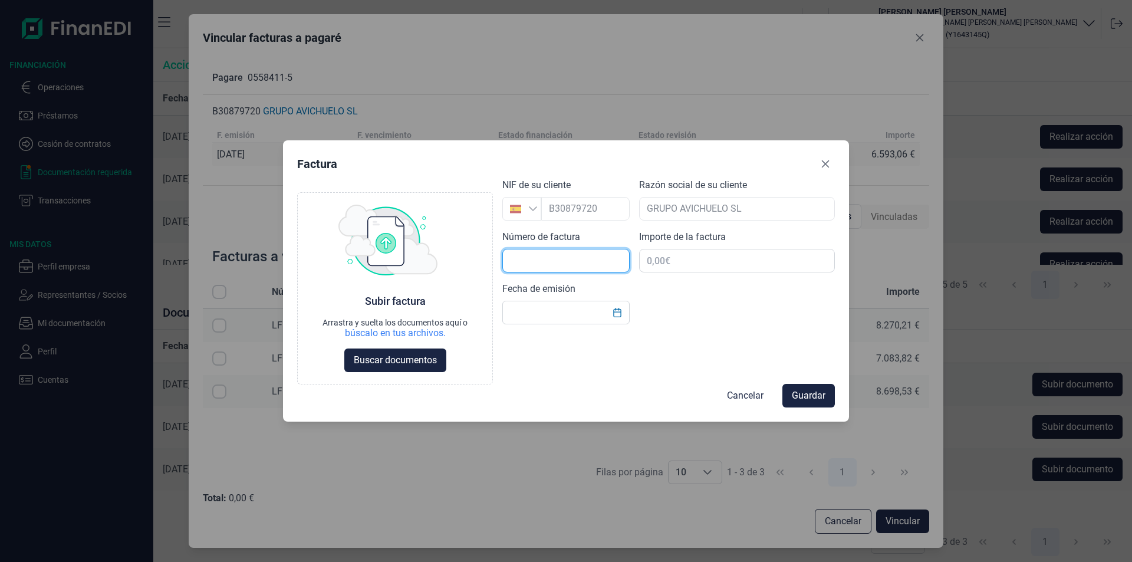
click at [597, 262] on input "text" at bounding box center [565, 261] width 127 height 24
type input "l"
type input "LF20-25"
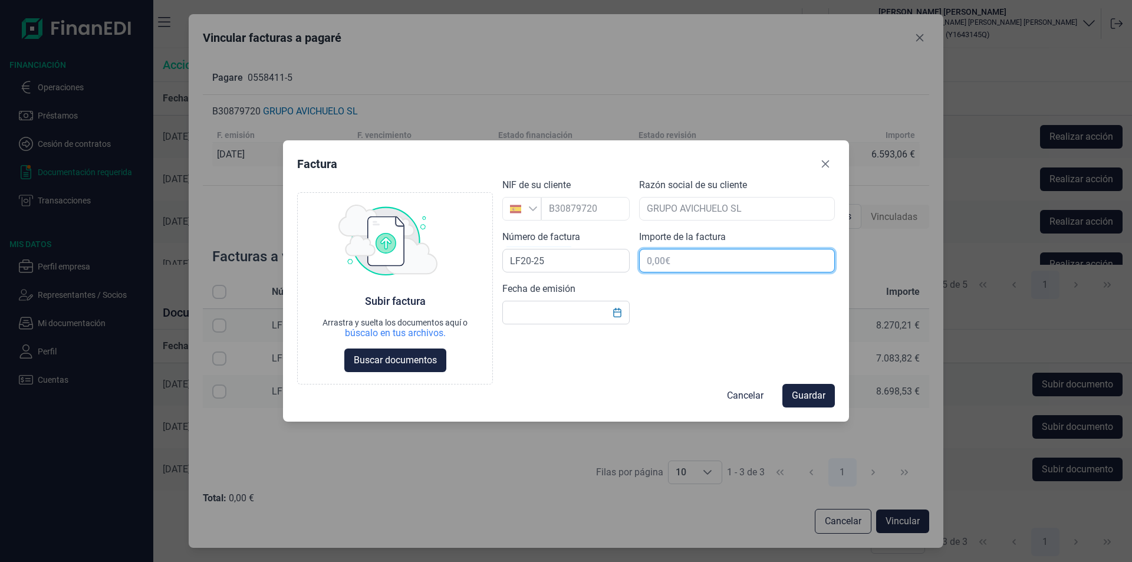
click at [645, 262] on input "text" at bounding box center [737, 261] width 196 height 24
type input "13.186,12 €"
click at [616, 311] on icon "Choose Date" at bounding box center [617, 312] width 9 height 9
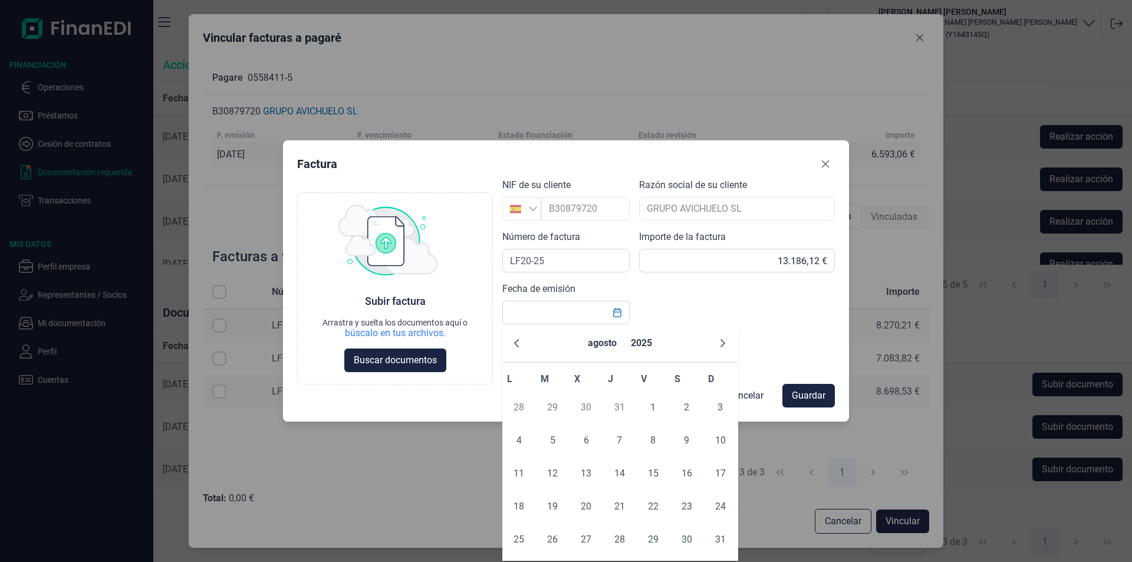
click at [617, 404] on span "31" at bounding box center [620, 408] width 24 height 24
click at [512, 343] on button "Previous Month" at bounding box center [516, 343] width 19 height 19
click at [621, 537] on span "31" at bounding box center [620, 540] width 24 height 24
type input "[DATE]"
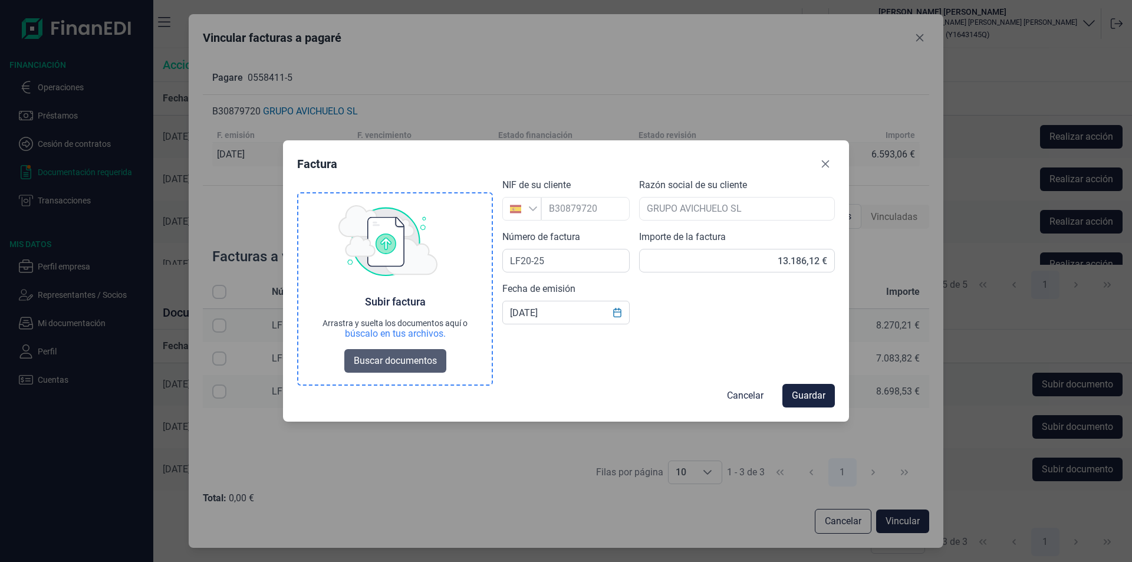
click at [394, 363] on span "Buscar documentos" at bounding box center [395, 361] width 83 height 14
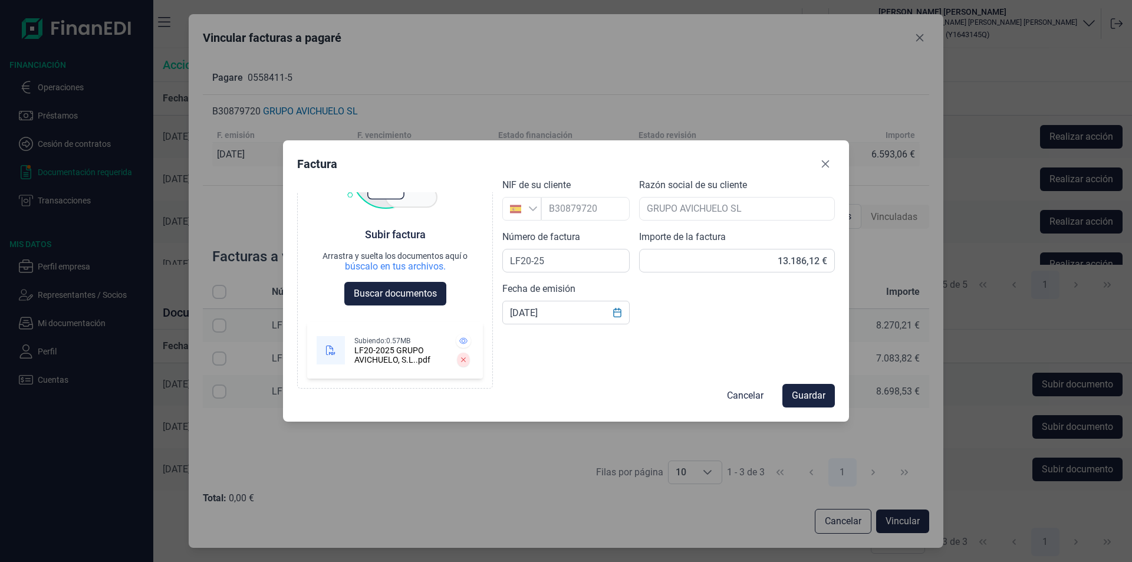
scroll to position [67, 0]
click at [819, 396] on span "Guardar" at bounding box center [809, 396] width 34 height 14
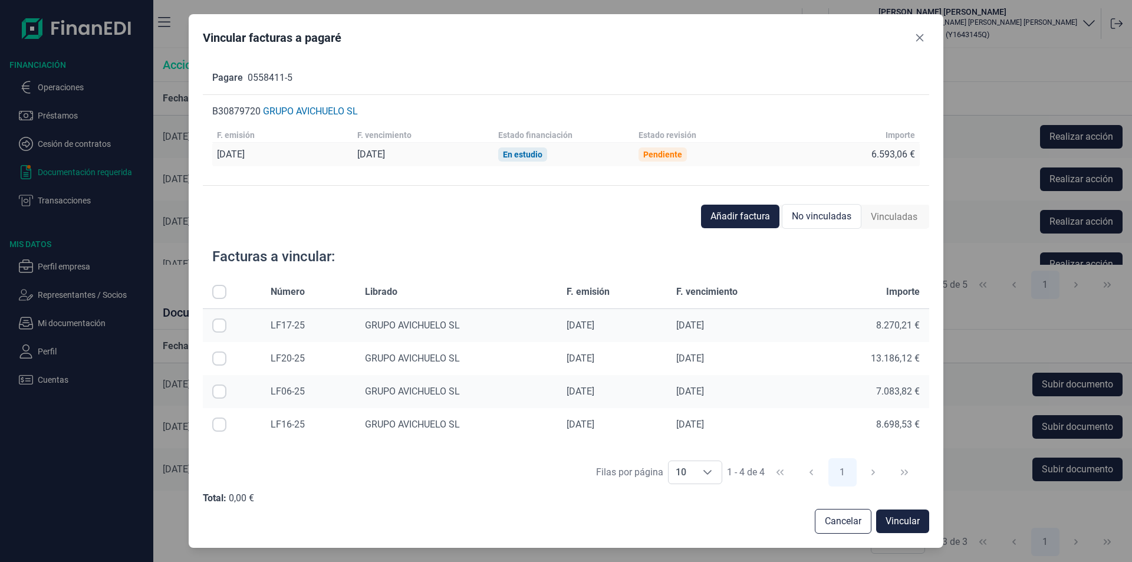
click at [217, 358] on input "Row Selected null" at bounding box center [219, 358] width 14 height 14
checkbox input "true"
click at [915, 522] on span "Vincular" at bounding box center [903, 521] width 34 height 14
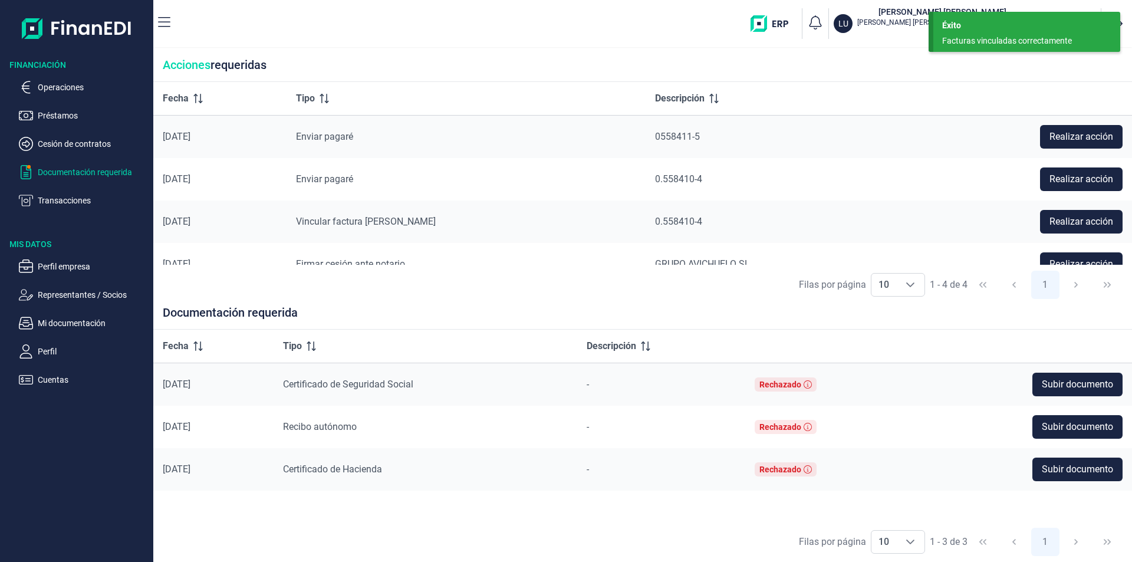
scroll to position [21, 0]
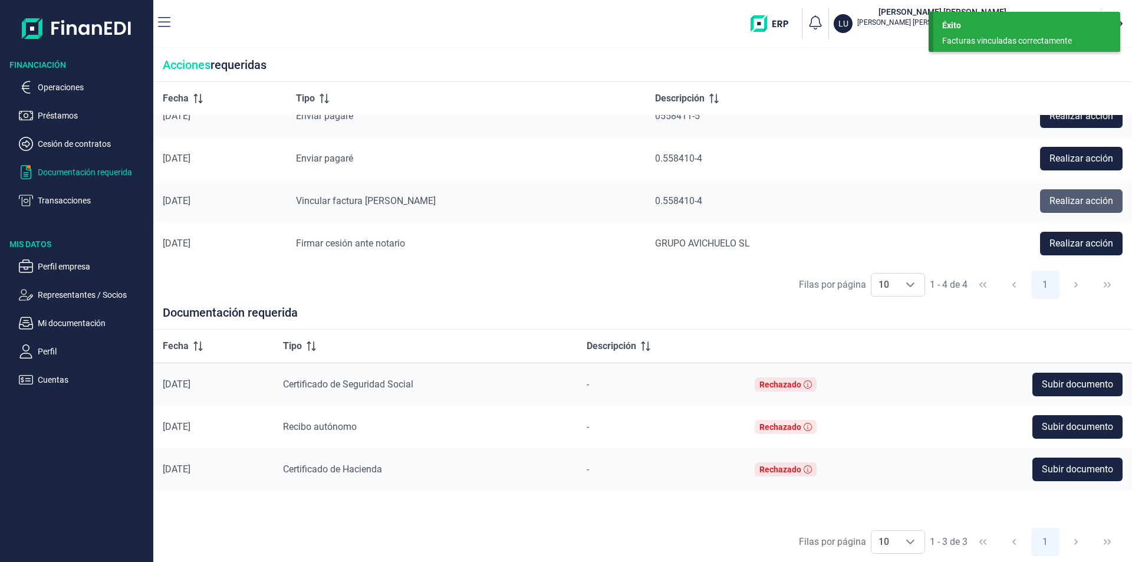
click at [1062, 203] on span "Realizar acción" at bounding box center [1081, 201] width 64 height 14
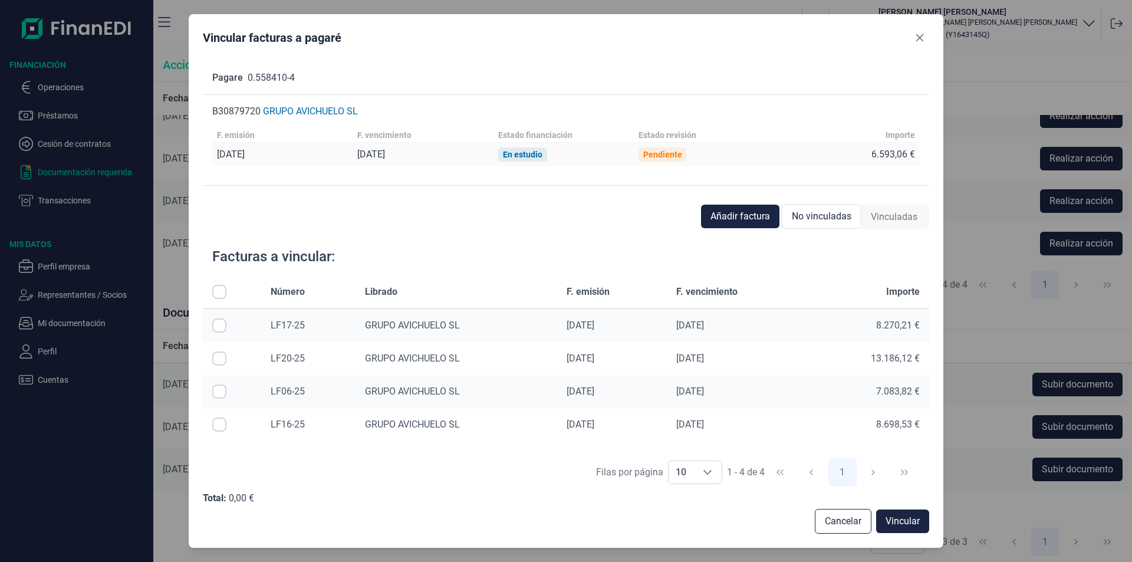
click at [218, 360] on input "Row Selected null" at bounding box center [219, 358] width 14 height 14
checkbox input "true"
click at [901, 522] on span "Vincular" at bounding box center [903, 521] width 34 height 14
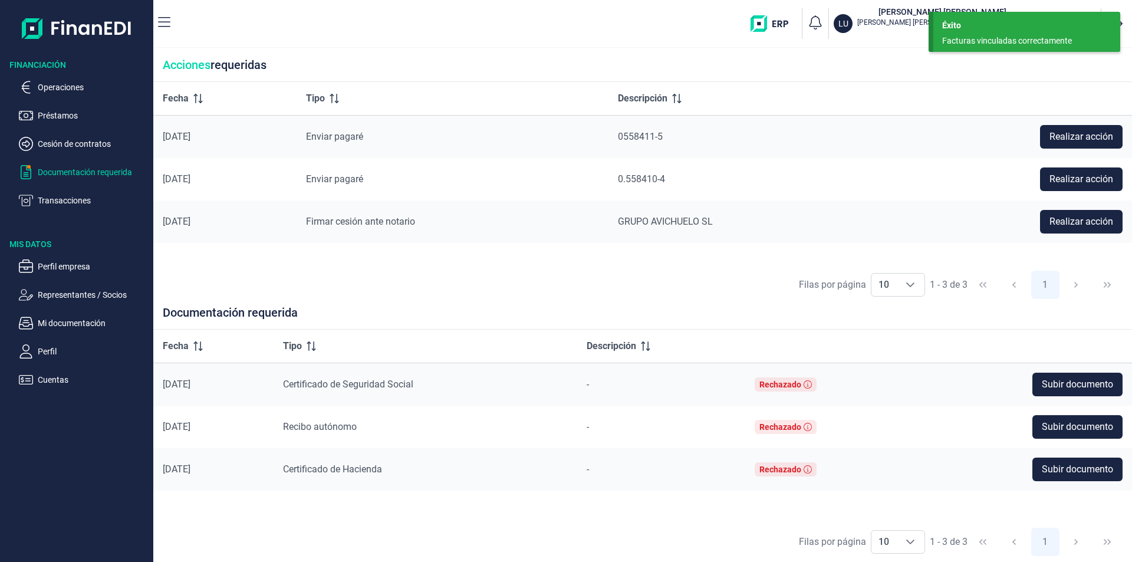
scroll to position [0, 0]
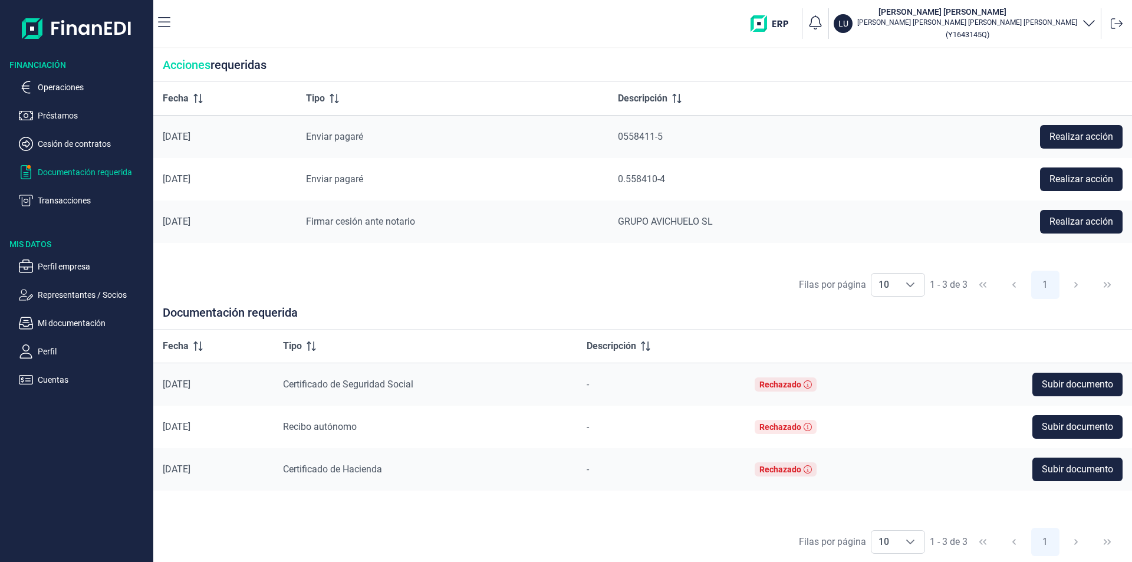
click at [90, 171] on p "Documentación requerida" at bounding box center [93, 172] width 111 height 14
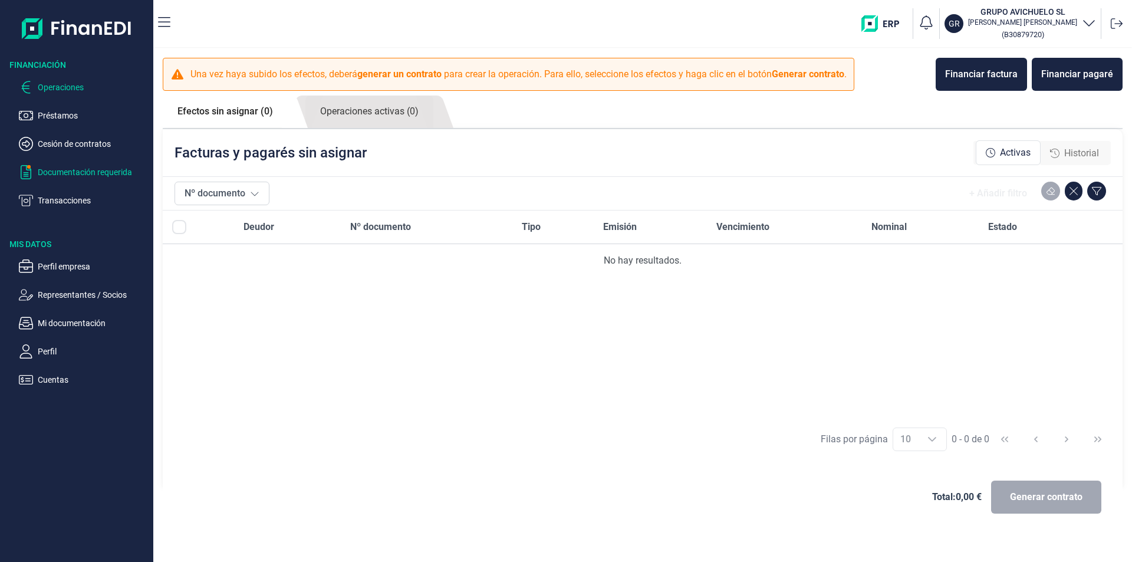
click at [56, 175] on p "Documentación requerida" at bounding box center [93, 172] width 111 height 14
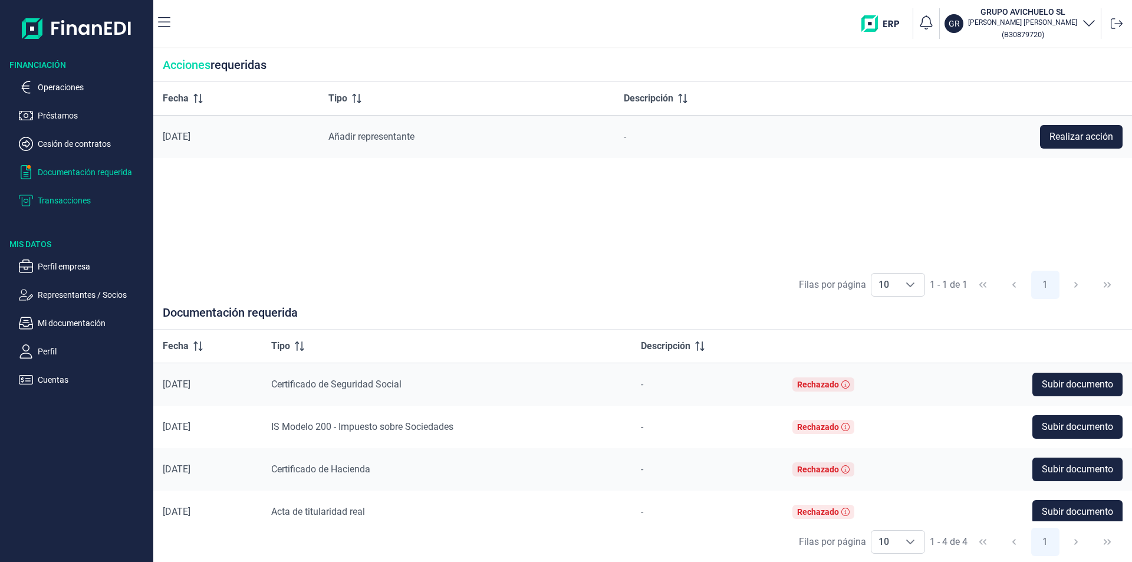
click at [67, 203] on p "Transacciones" at bounding box center [93, 200] width 111 height 14
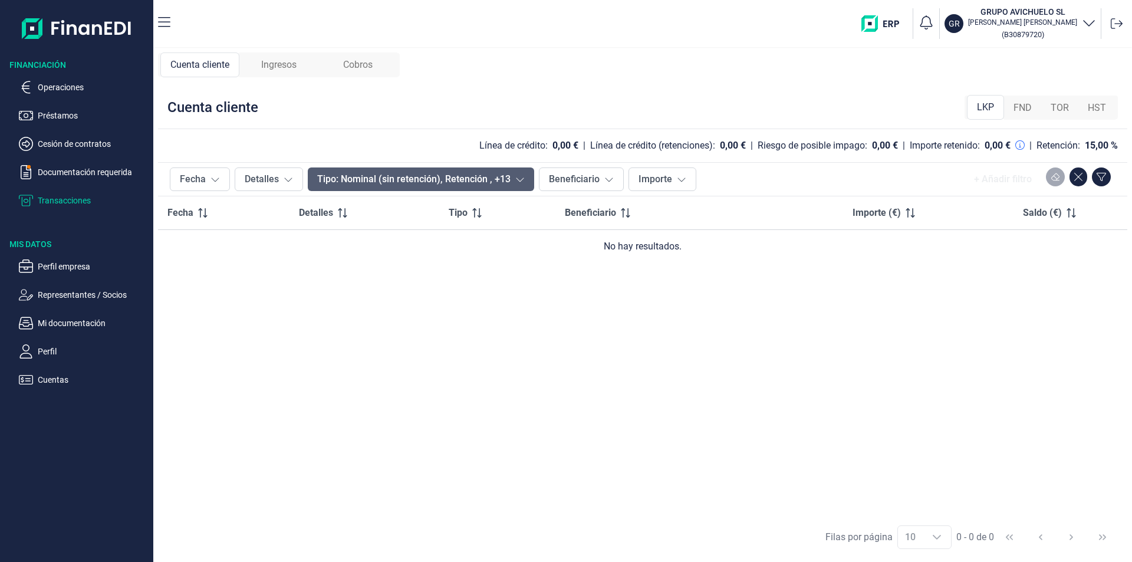
click at [370, 178] on button "Tipo: Nominal (sin retención), Retención , +13" at bounding box center [421, 179] width 226 height 24
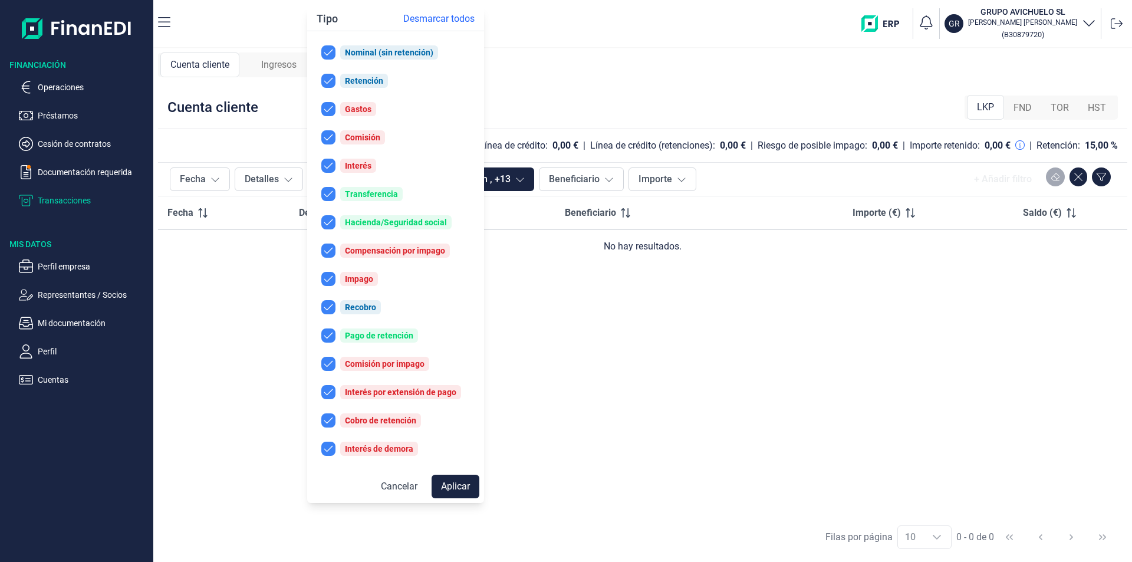
click at [699, 350] on div "Fecha Detalles Tipo Beneficiario Importe (€) Saldo (€) No hay resultados." at bounding box center [642, 356] width 969 height 320
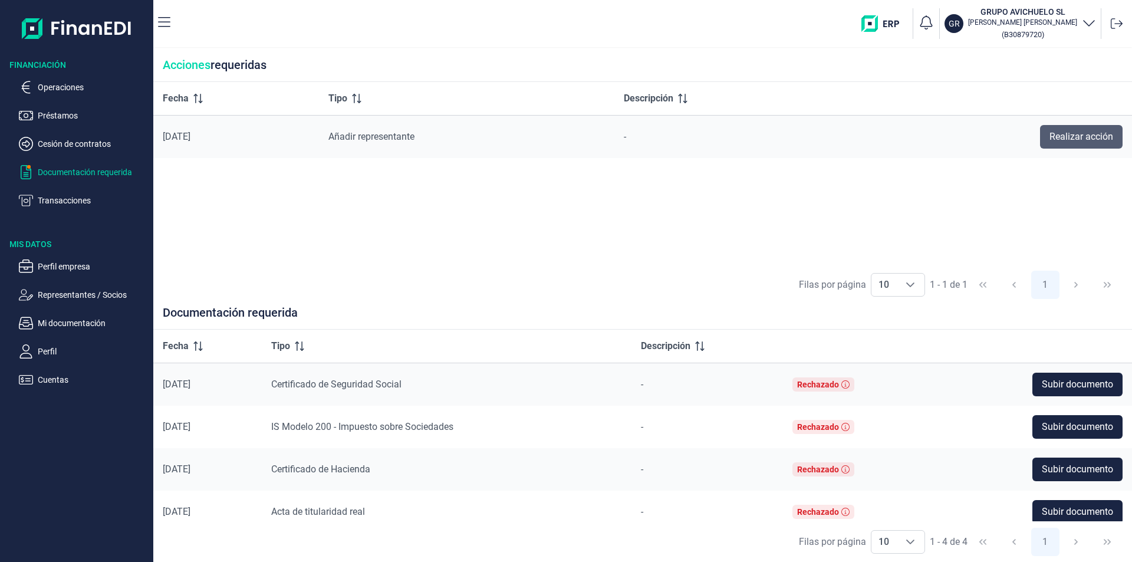
click at [1094, 134] on span "Realizar acción" at bounding box center [1081, 137] width 64 height 14
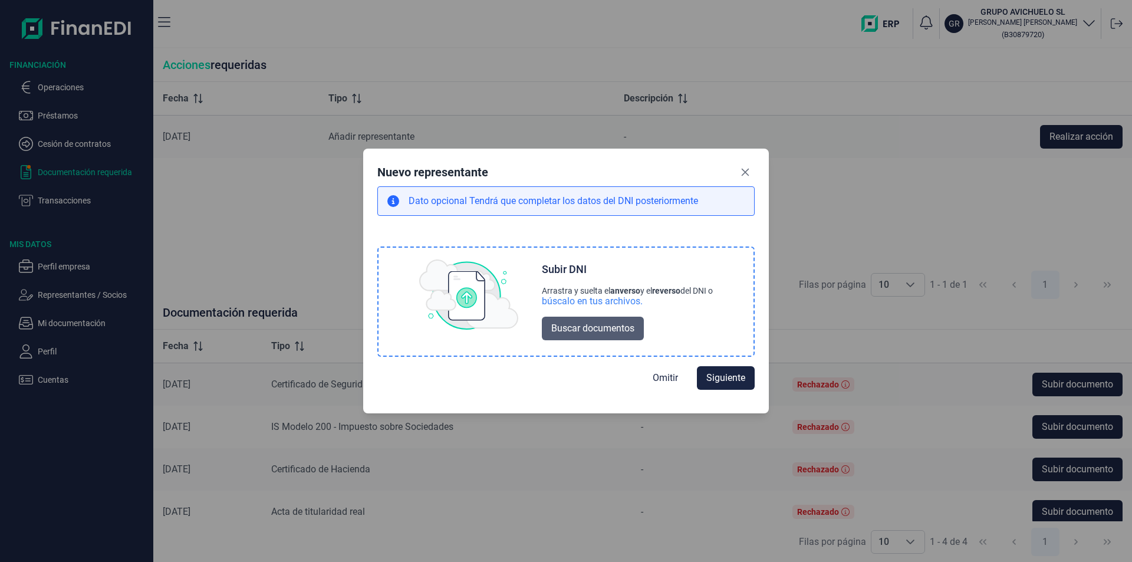
click at [608, 330] on span "Buscar documentos" at bounding box center [592, 328] width 83 height 14
click at [659, 380] on span "Omitir" at bounding box center [665, 377] width 25 height 14
select select "ES"
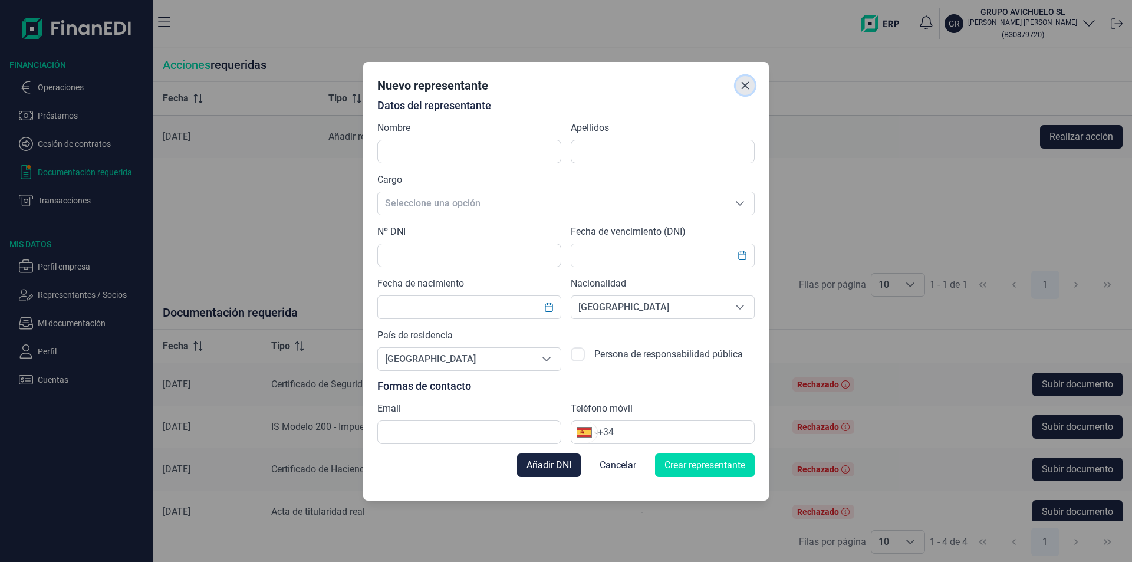
click at [749, 88] on icon "Close" at bounding box center [746, 85] width 8 height 8
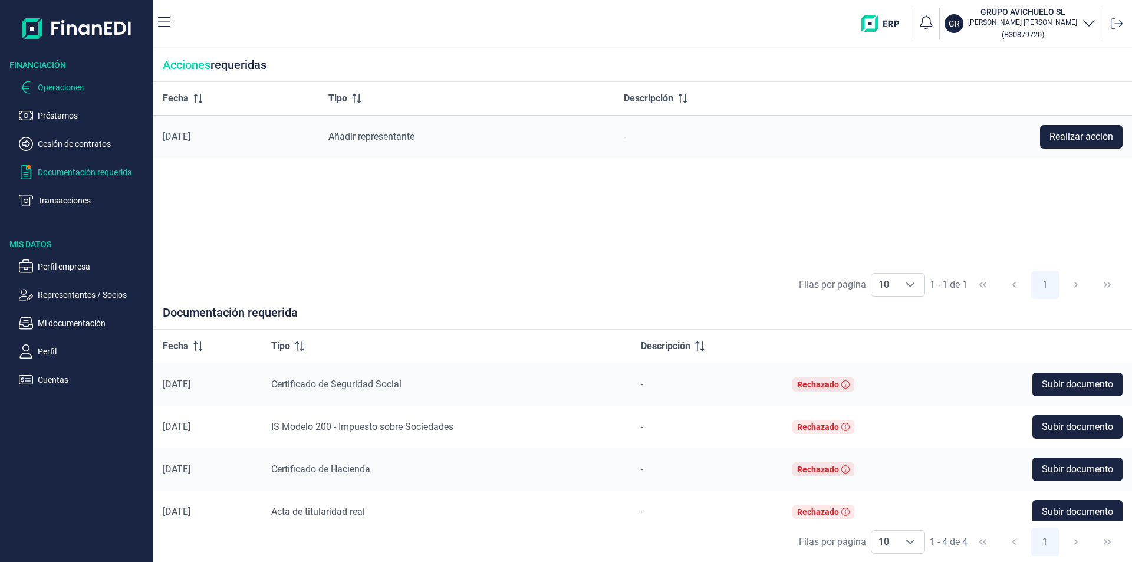
click at [84, 91] on p "Operaciones" at bounding box center [93, 87] width 111 height 14
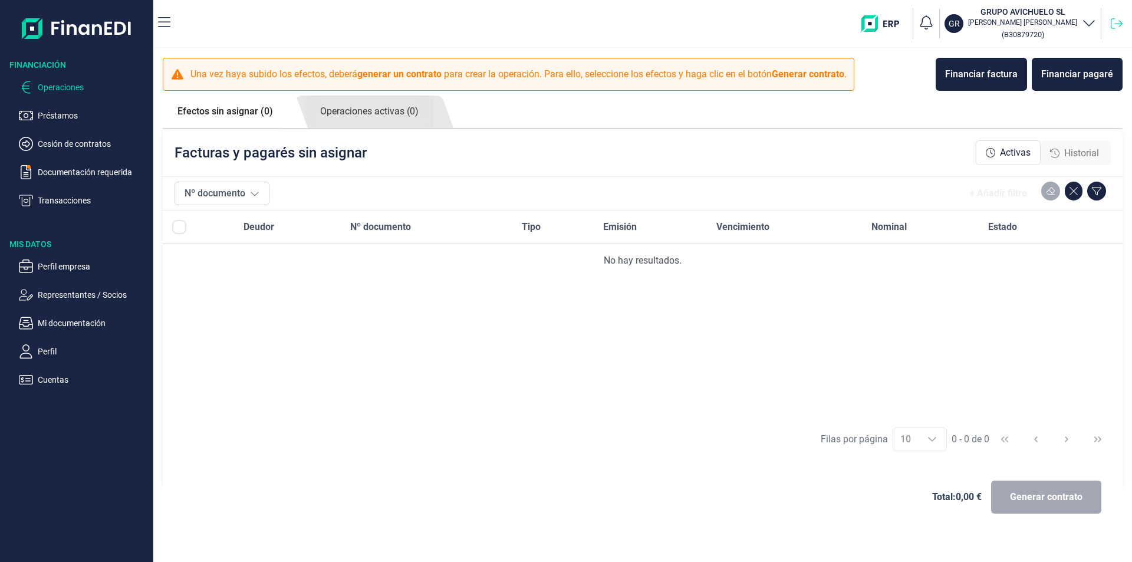
click at [1118, 21] on icon at bounding box center [1117, 24] width 12 height 12
